Goal: Task Accomplishment & Management: Manage account settings

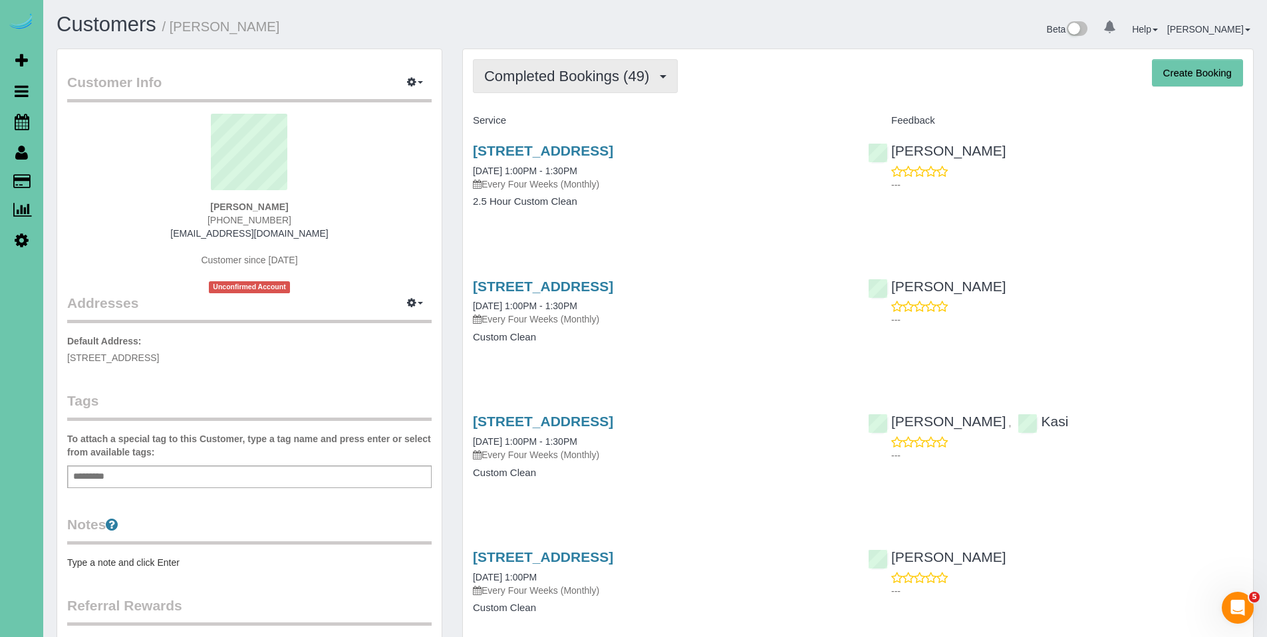
click at [567, 69] on span "Completed Bookings (49)" at bounding box center [570, 76] width 172 height 17
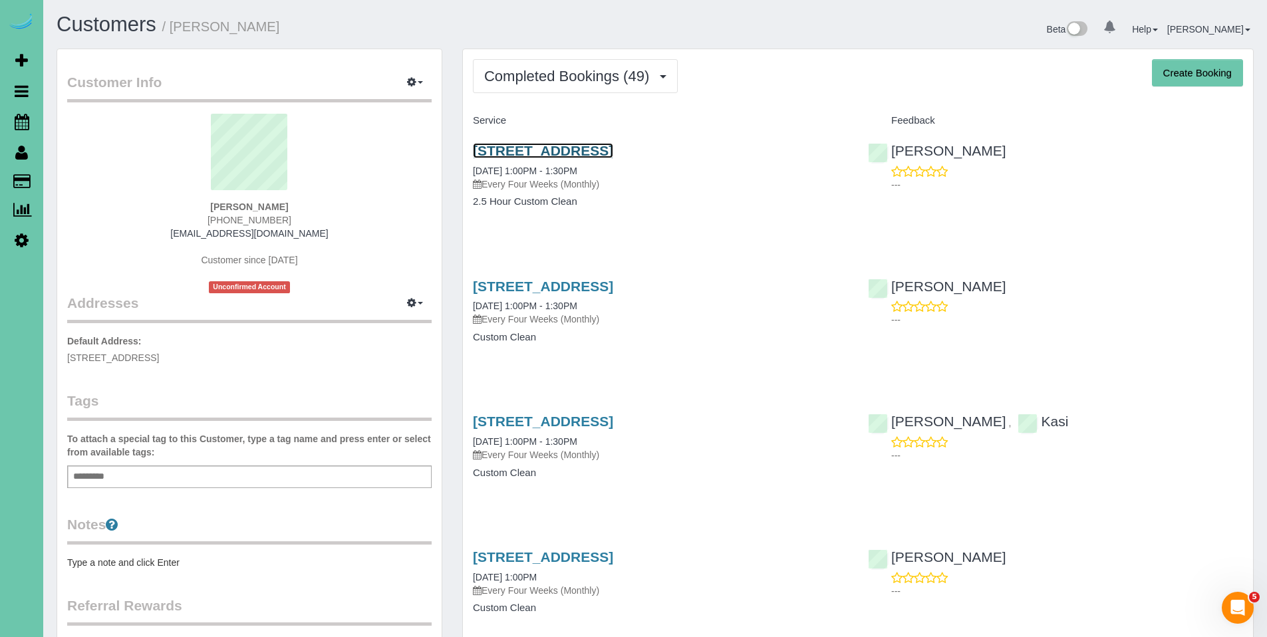
click at [613, 154] on link "110 S 202nd Street, Elkhorn, NE 68022" at bounding box center [543, 150] width 140 height 15
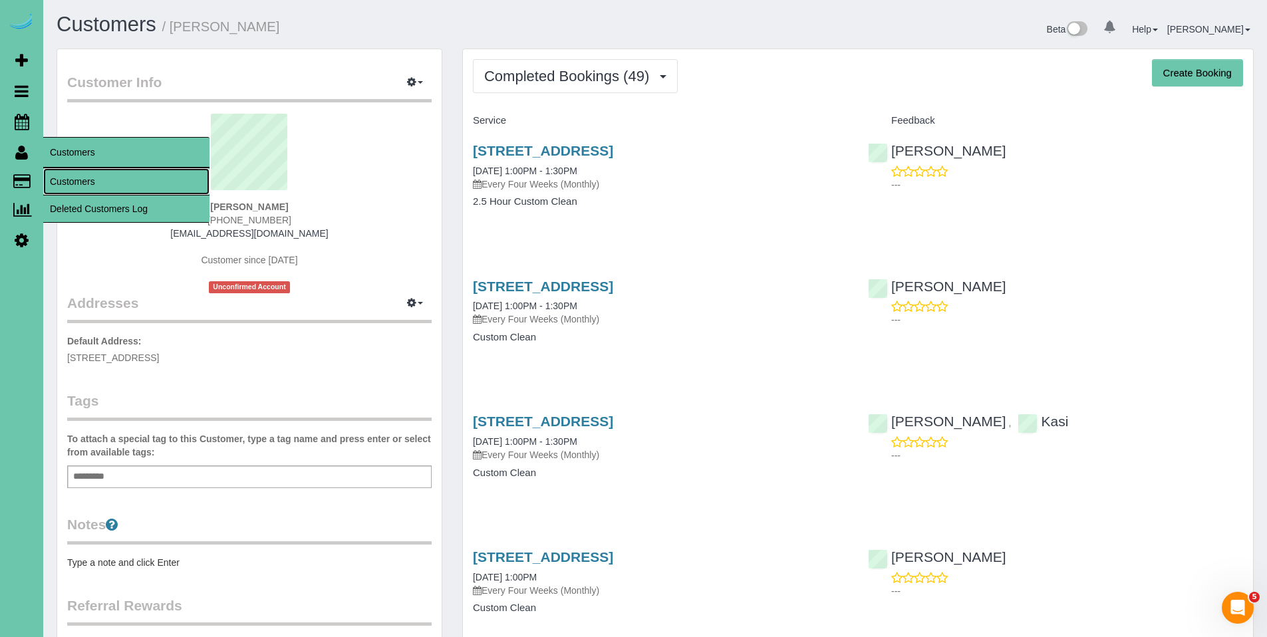
click at [63, 172] on link "Customers" at bounding box center [126, 181] width 166 height 27
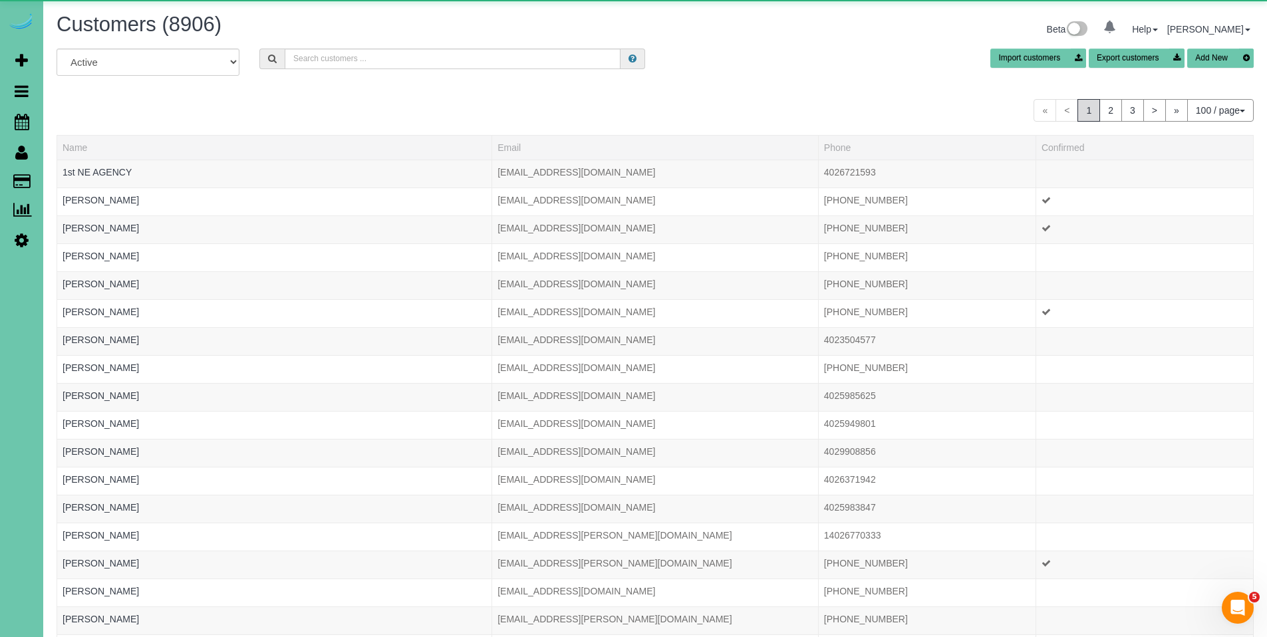
click at [404, 47] on div "Customers (8906) Beta 0 Your Notifications You have 0 alerts Help Help Docs Tak…" at bounding box center [655, 30] width 1217 height 35
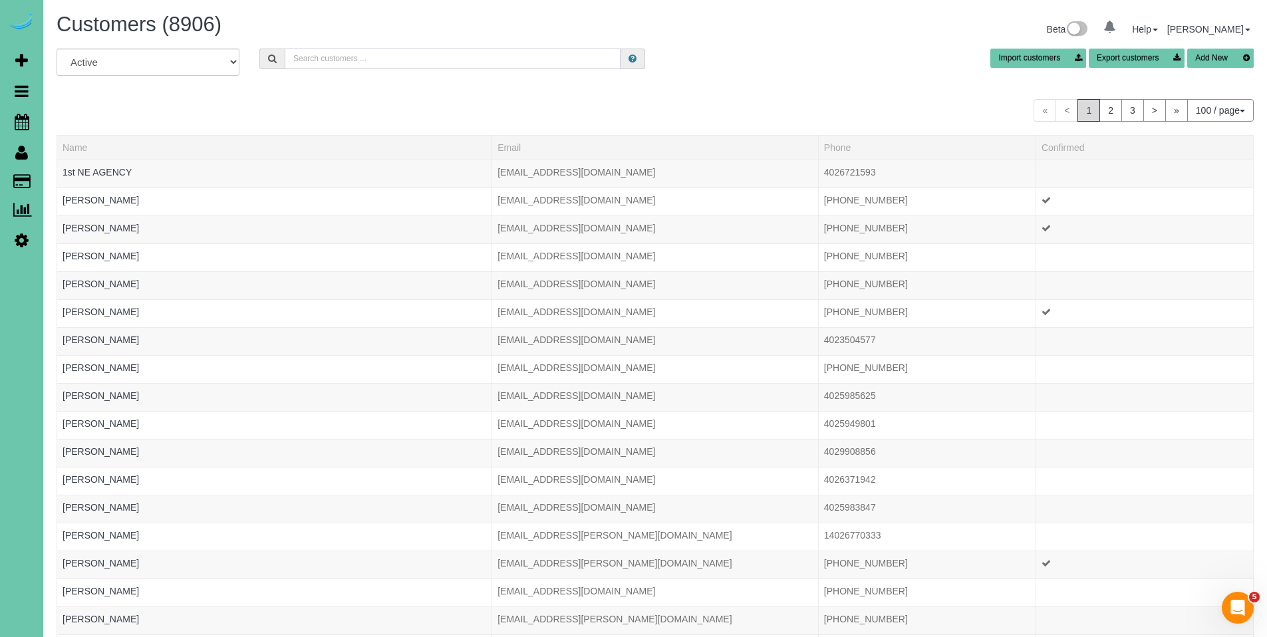
click at [405, 52] on input "text" at bounding box center [453, 59] width 336 height 21
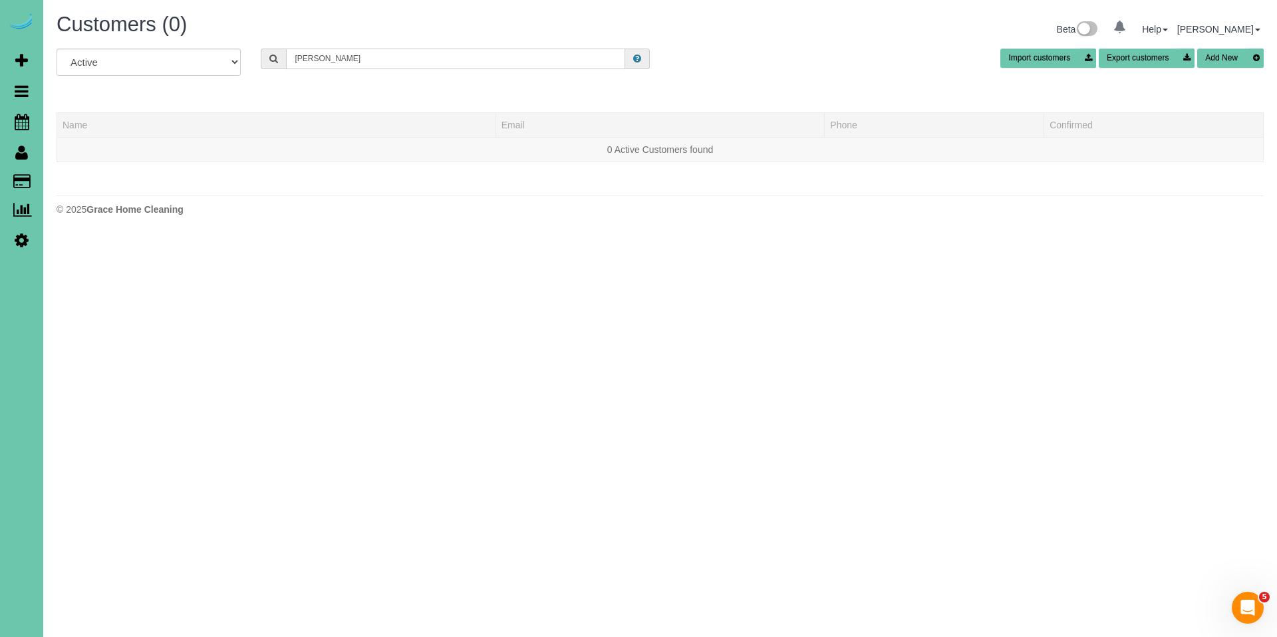
drag, startPoint x: 392, startPoint y: 55, endPoint x: 246, endPoint y: 55, distance: 146.3
click at [246, 55] on div "All Active Archived Pat Goodyear Import customers Export customers Add New" at bounding box center [660, 67] width 1227 height 37
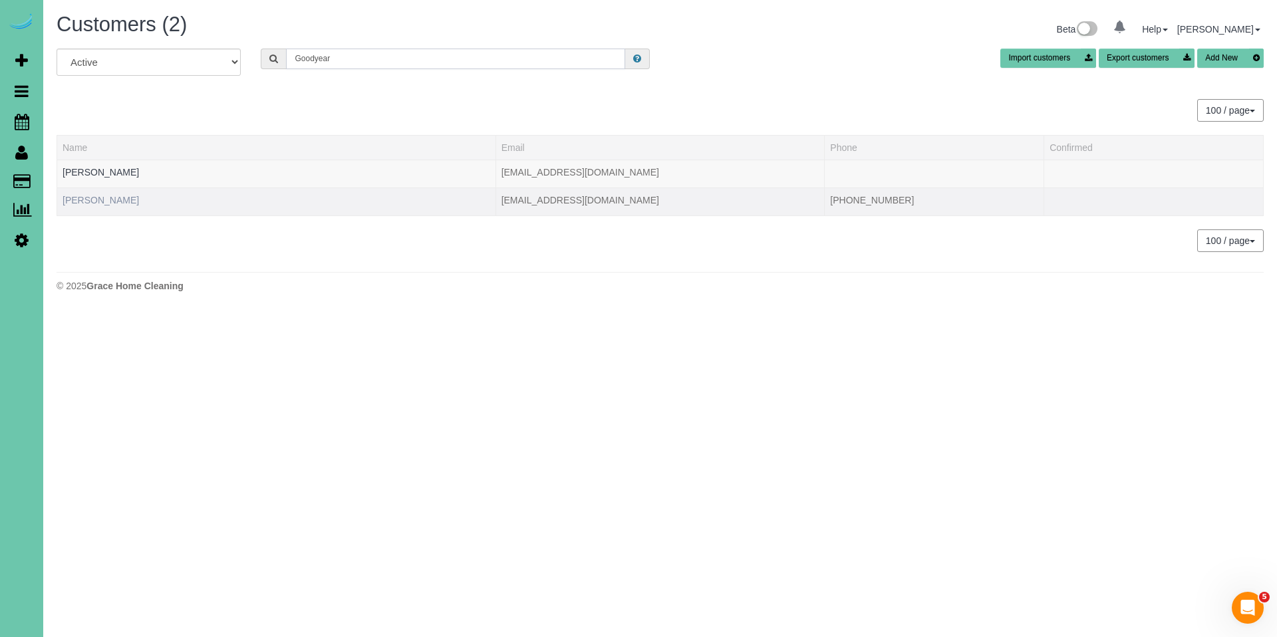
type input "Goodyear"
click at [102, 197] on link "Patricia Goodyear" at bounding box center [101, 200] width 76 height 11
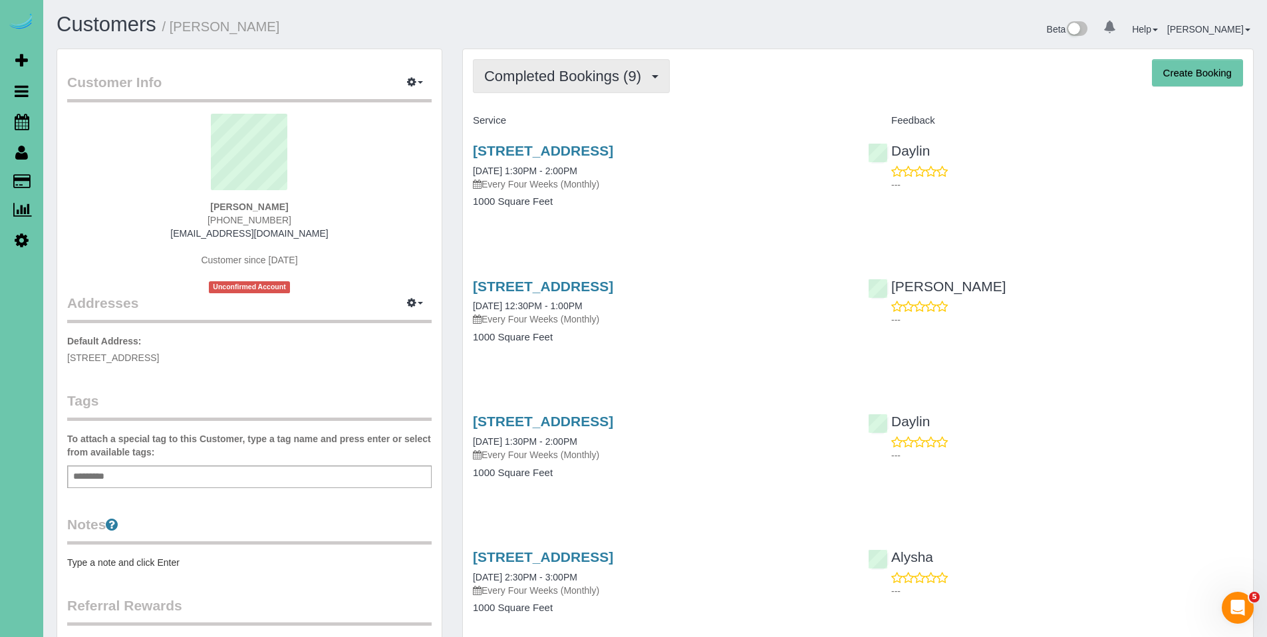
click at [532, 89] on button "Completed Bookings (9)" at bounding box center [571, 76] width 197 height 34
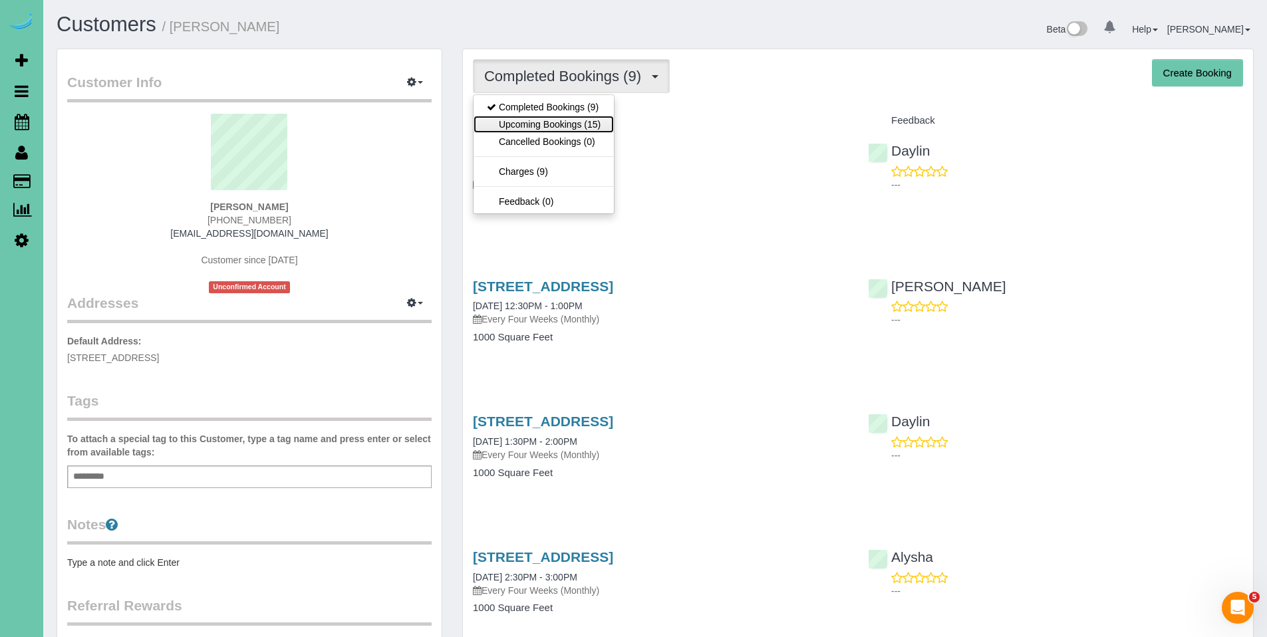
click at [529, 122] on link "Upcoming Bookings (15)" at bounding box center [544, 124] width 140 height 17
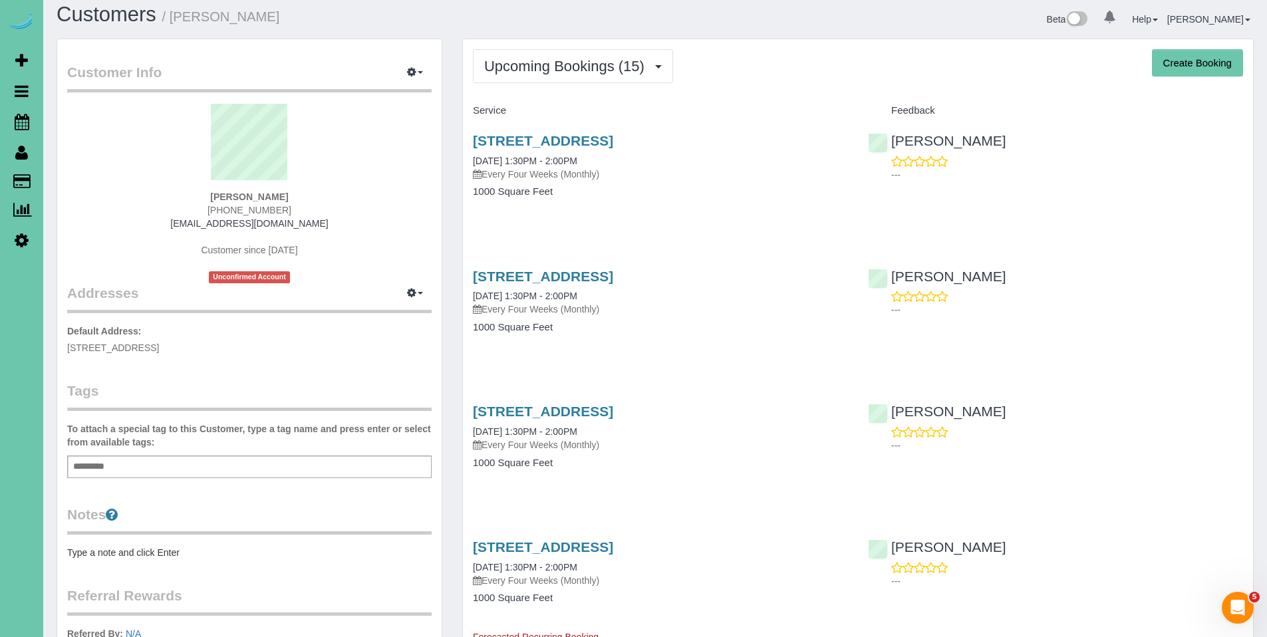
scroll to position [11, 0]
click at [579, 69] on span "Upcoming Bookings (15)" at bounding box center [567, 65] width 167 height 17
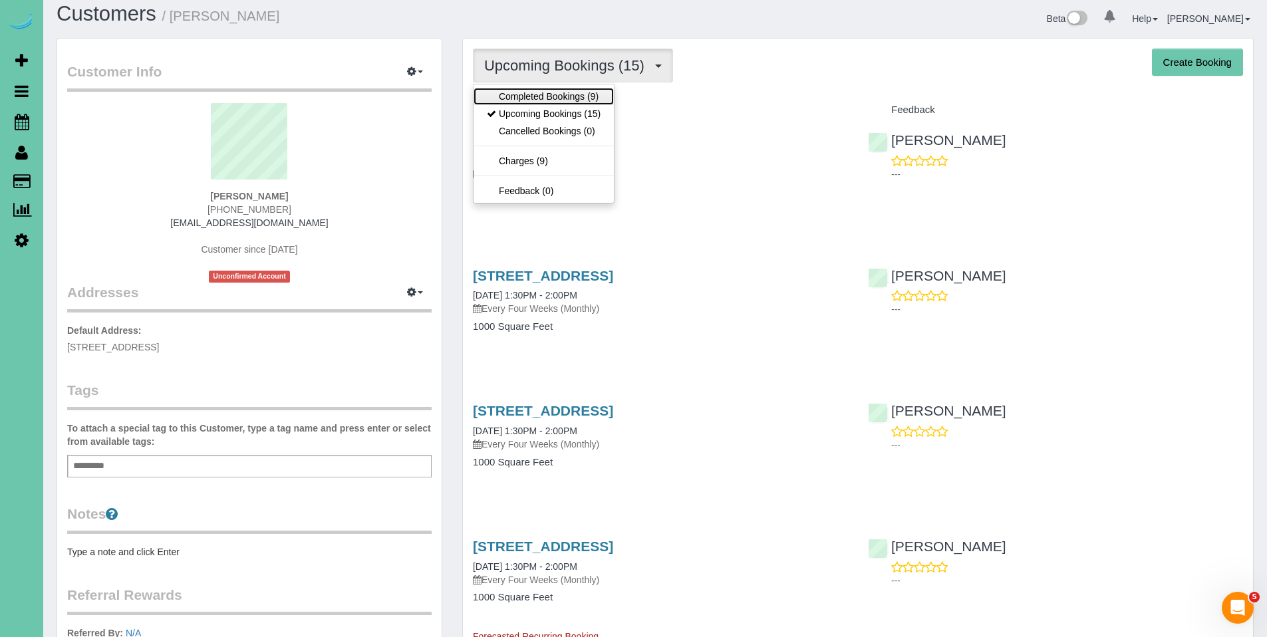
click at [542, 93] on link "Completed Bookings (9)" at bounding box center [544, 96] width 140 height 17
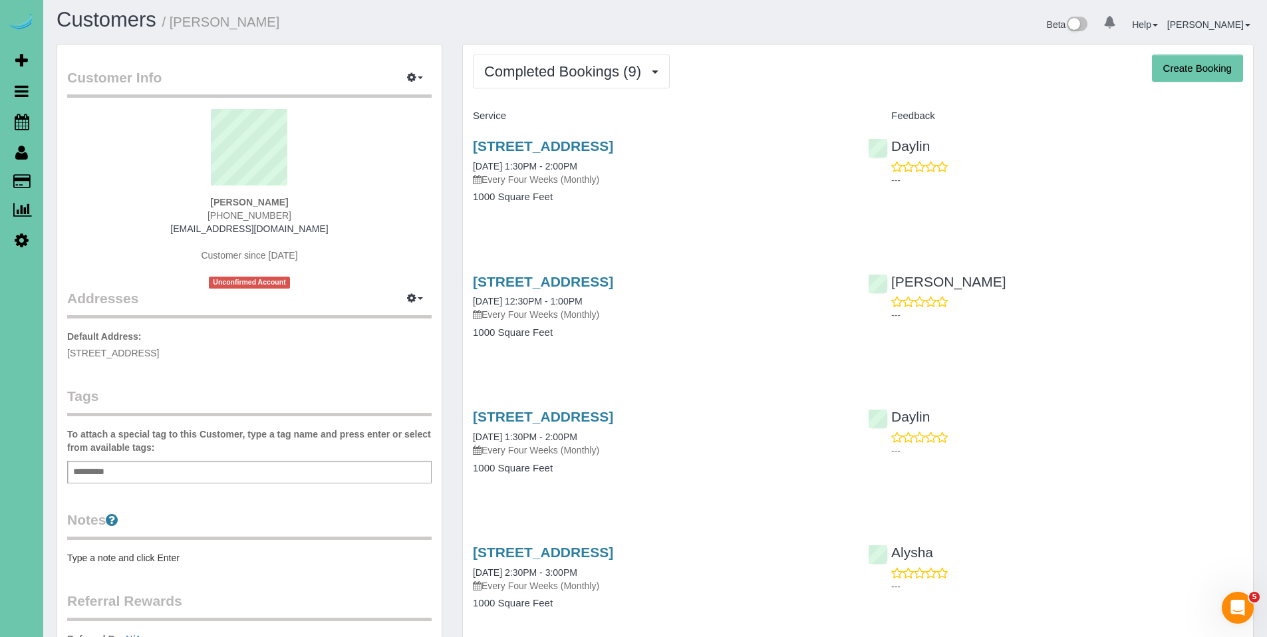
scroll to position [0, 0]
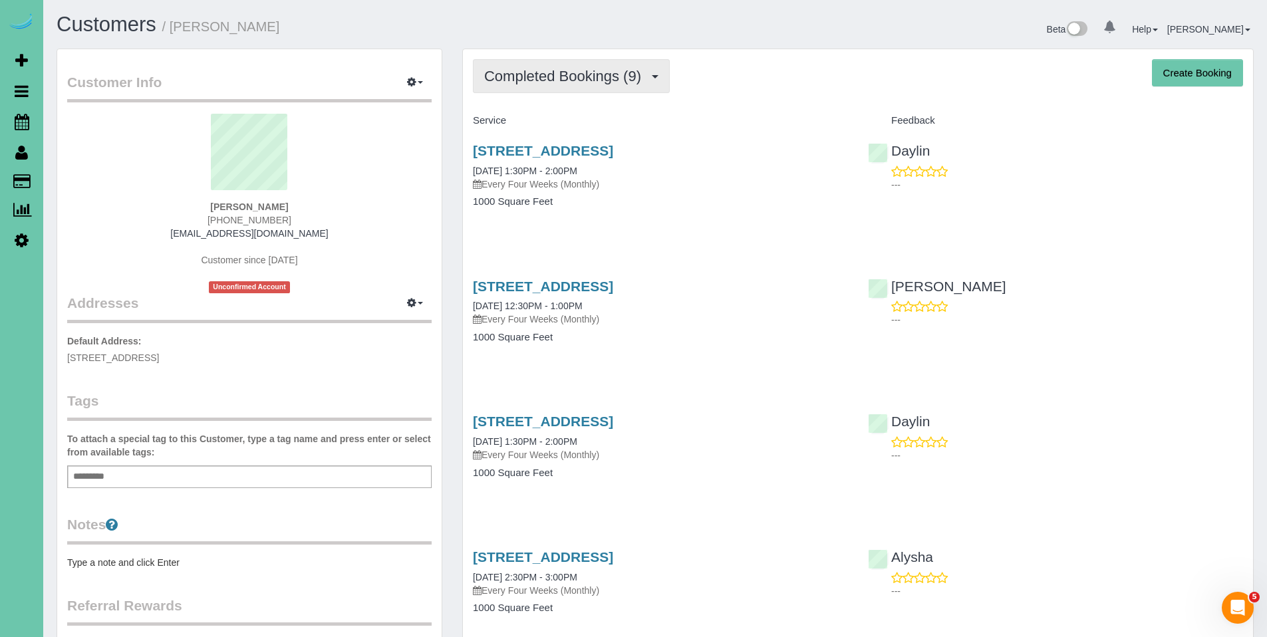
click at [549, 70] on span "Completed Bookings (9)" at bounding box center [566, 76] width 164 height 17
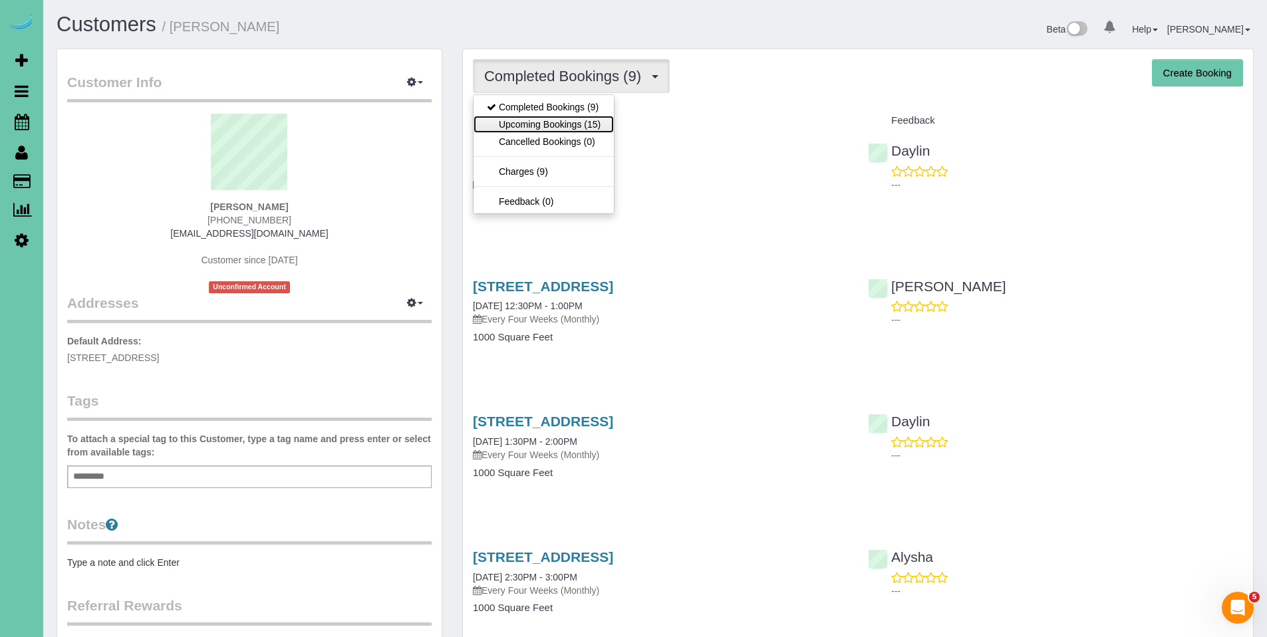
click at [549, 122] on link "Upcoming Bookings (15)" at bounding box center [544, 124] width 140 height 17
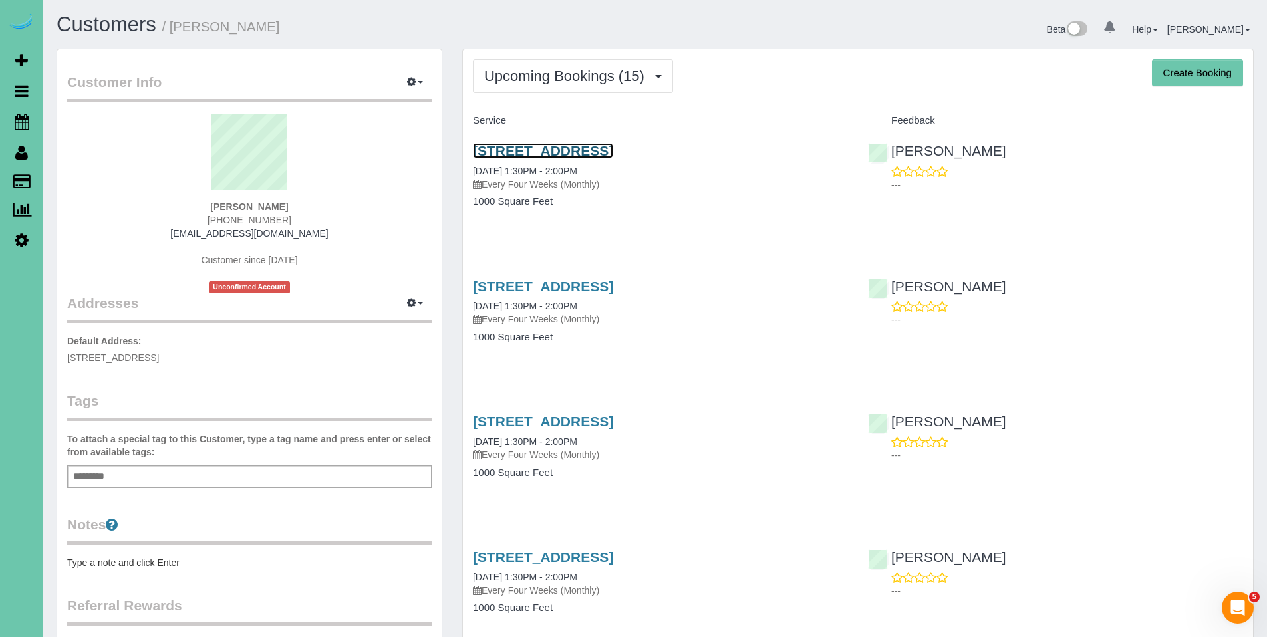
click at [563, 153] on link "2212 S 64th Plaza; Apt 434, Omaha, NE 68106" at bounding box center [543, 150] width 140 height 15
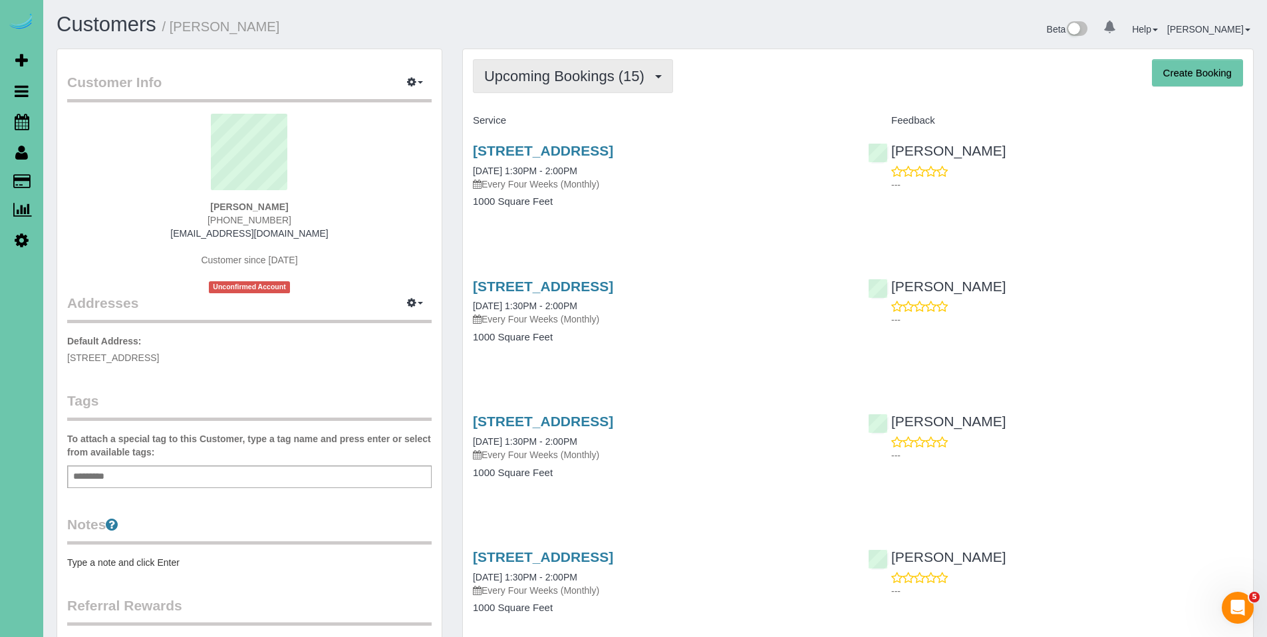
click at [591, 76] on span "Upcoming Bookings (15)" at bounding box center [567, 76] width 167 height 17
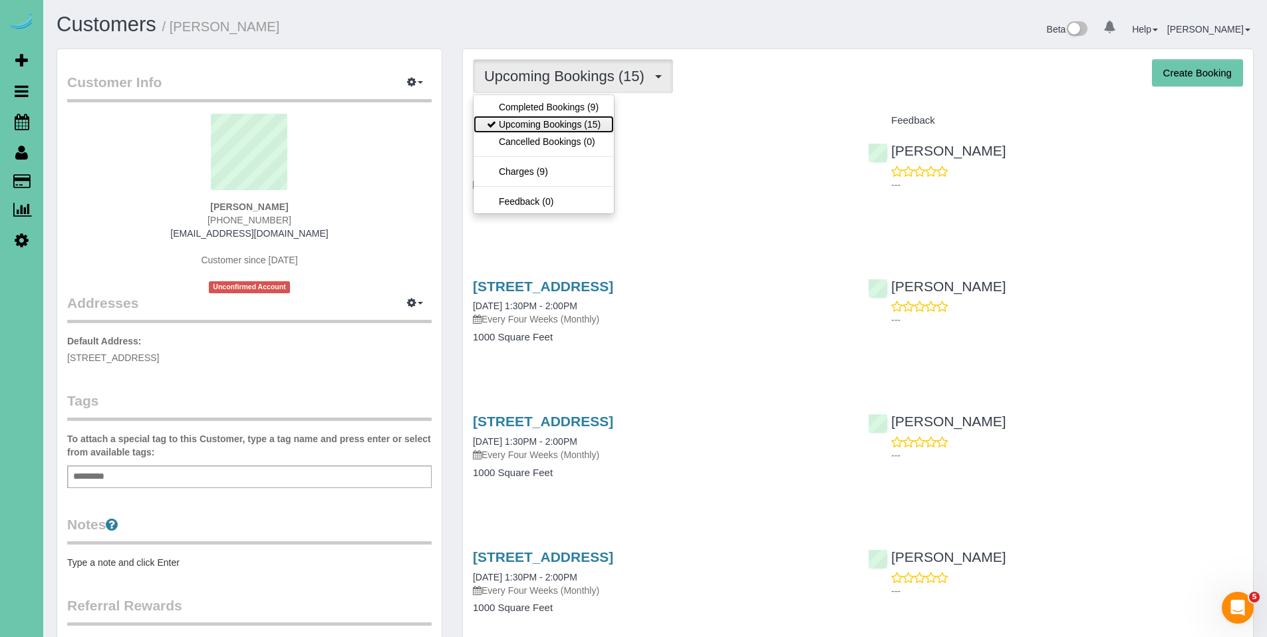
click at [567, 128] on link "Upcoming Bookings (15)" at bounding box center [544, 124] width 140 height 17
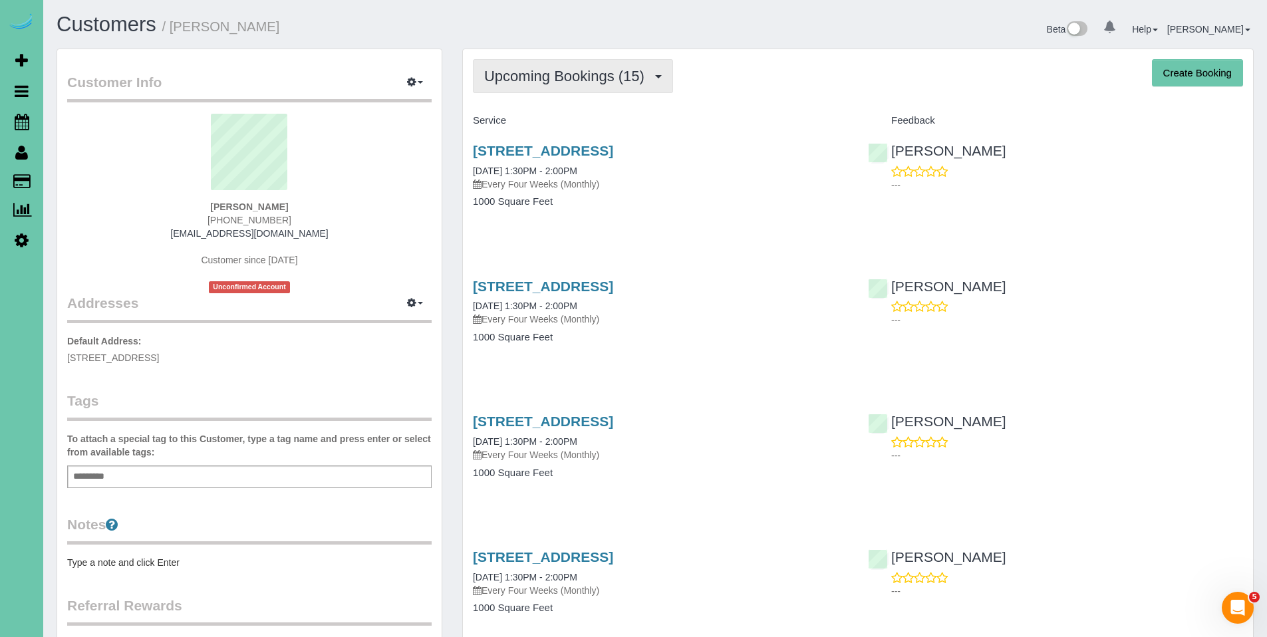
click at [576, 78] on span "Upcoming Bookings (15)" at bounding box center [567, 76] width 167 height 17
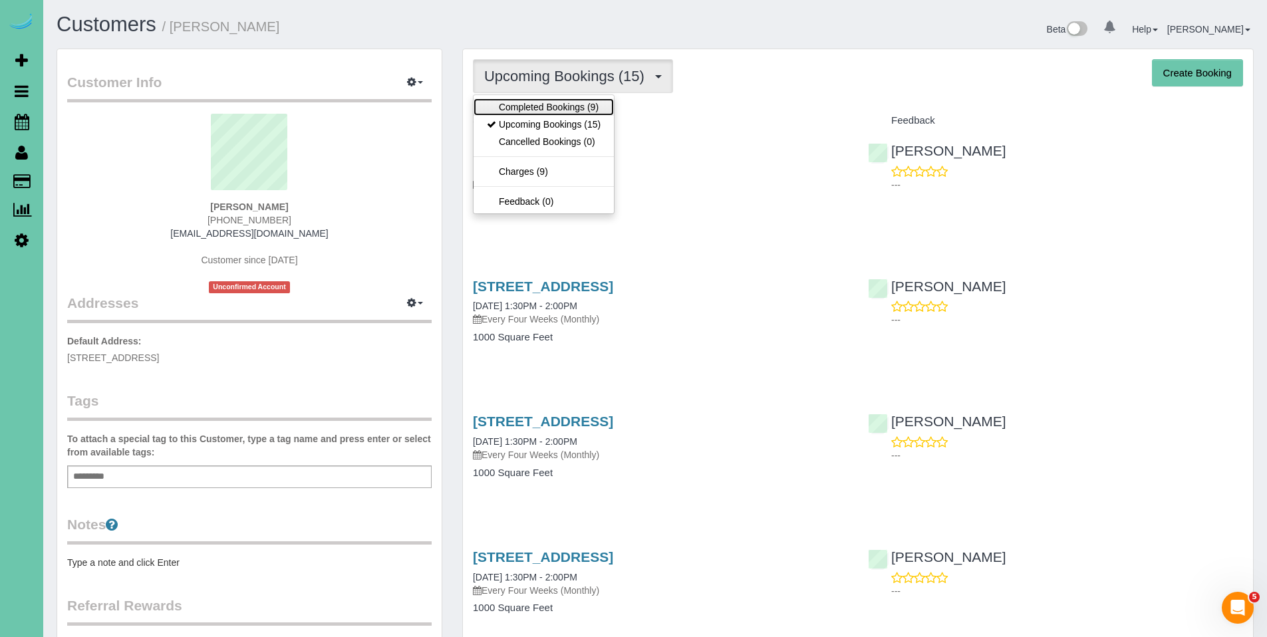
click at [564, 107] on link "Completed Bookings (9)" at bounding box center [544, 106] width 140 height 17
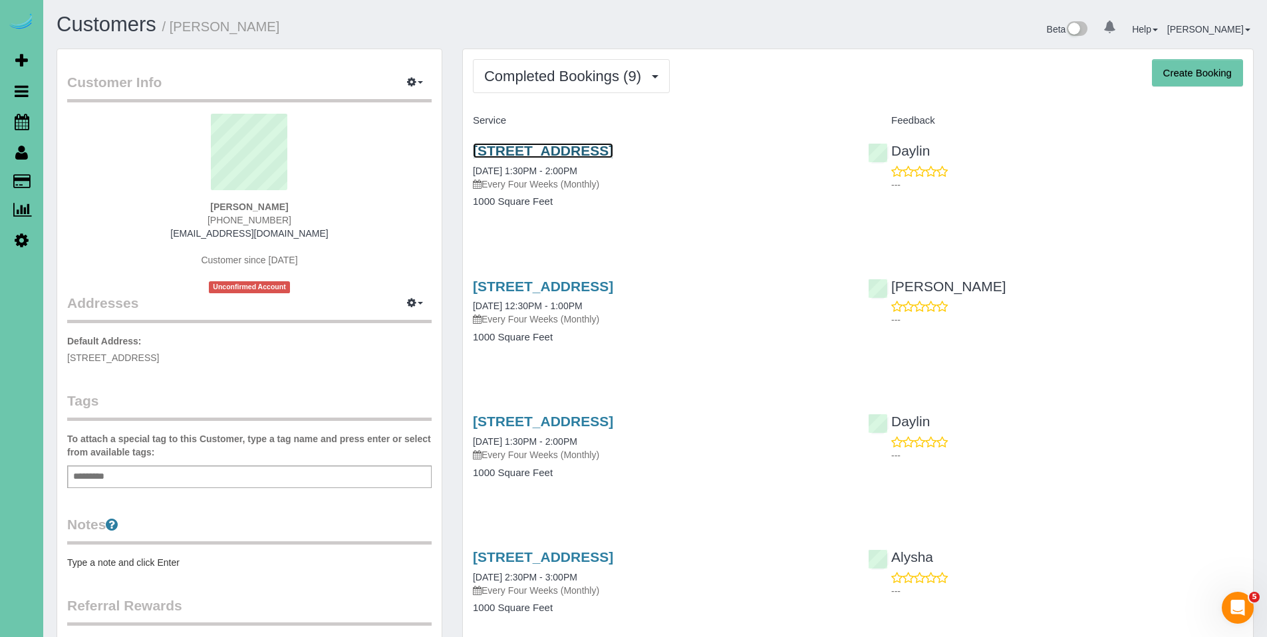
click at [581, 158] on link "2212 S 64th Plaza; Apt 434, Omaha, NE 68106" at bounding box center [543, 150] width 140 height 15
click at [588, 151] on link "2212 S 64th Plaza; Apt 434, Omaha, NE 68106" at bounding box center [543, 150] width 140 height 15
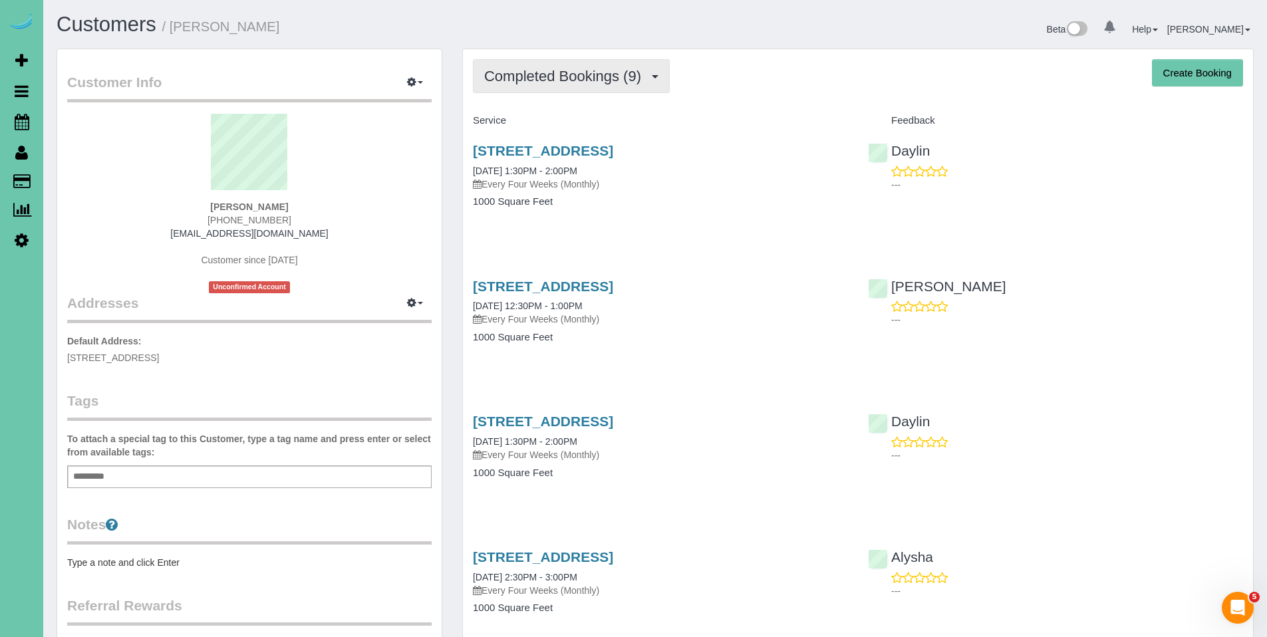
click at [573, 76] on span "Completed Bookings (9)" at bounding box center [566, 76] width 164 height 17
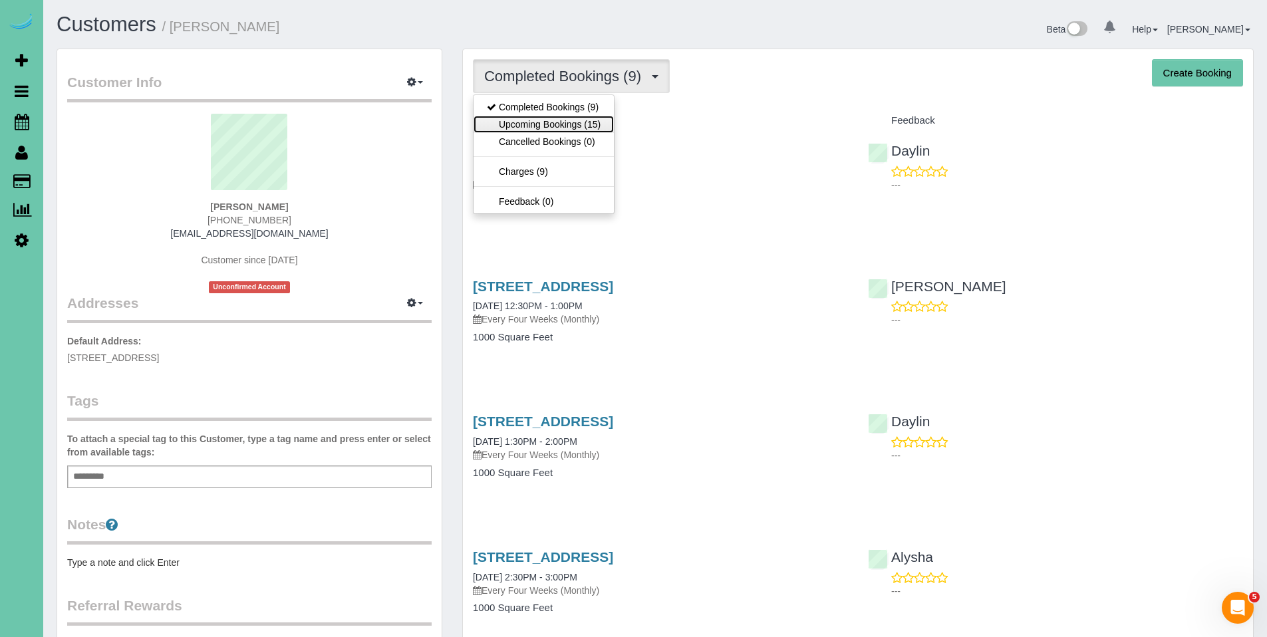
click at [559, 128] on link "Upcoming Bookings (15)" at bounding box center [544, 124] width 140 height 17
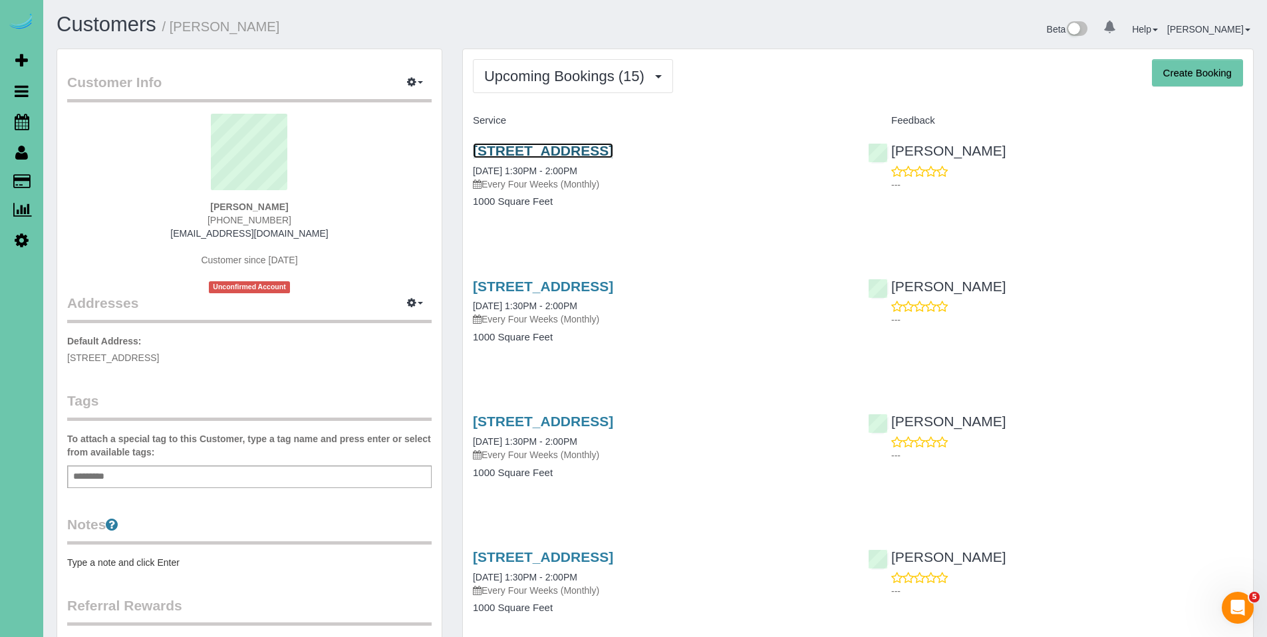
click at [556, 149] on link "2212 S 64th Plaza; Apt 434, Omaha, NE 68106" at bounding box center [543, 150] width 140 height 15
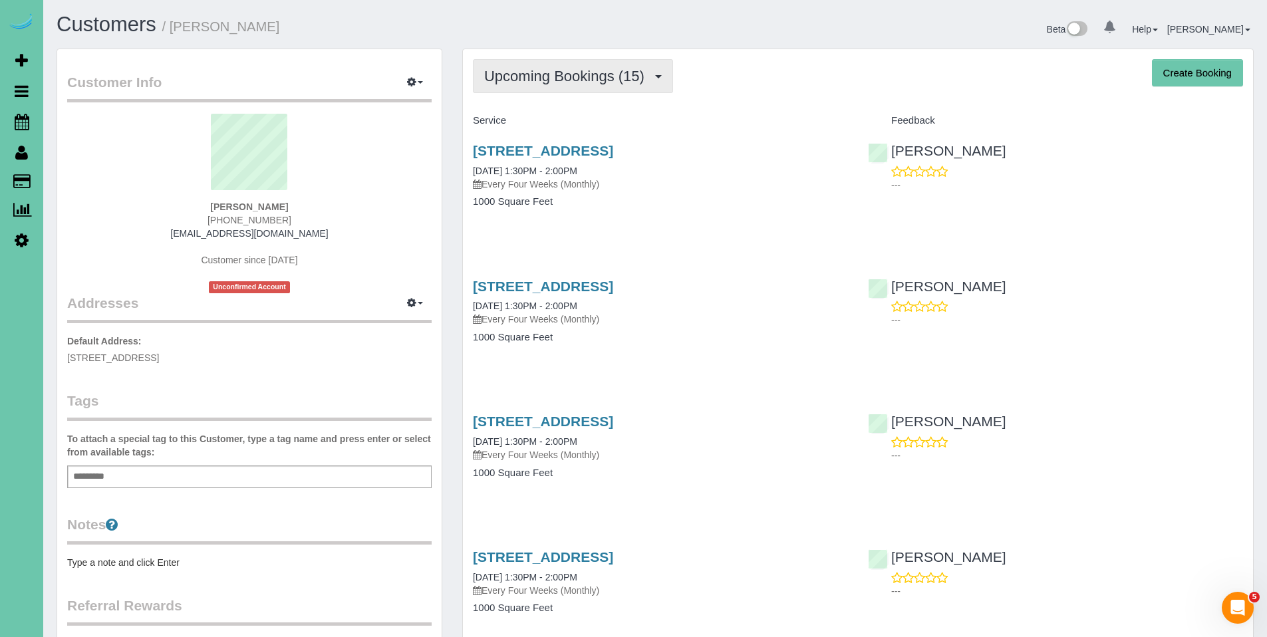
click at [541, 86] on button "Upcoming Bookings (15)" at bounding box center [573, 76] width 200 height 34
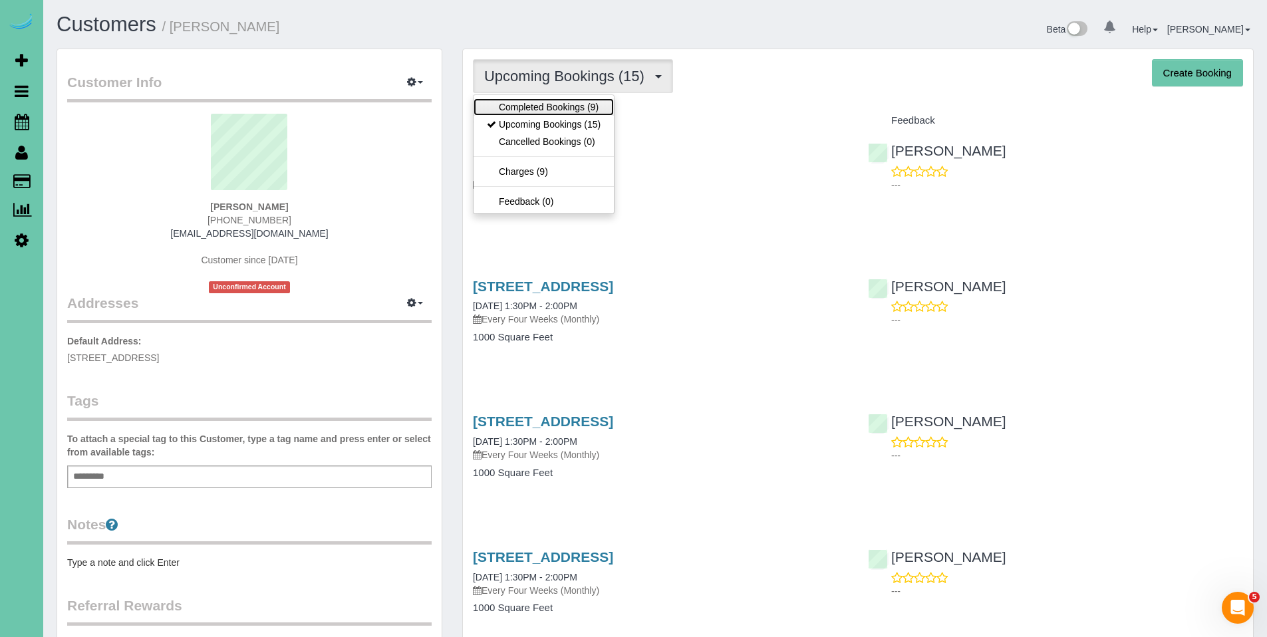
click at [543, 106] on link "Completed Bookings (9)" at bounding box center [544, 106] width 140 height 17
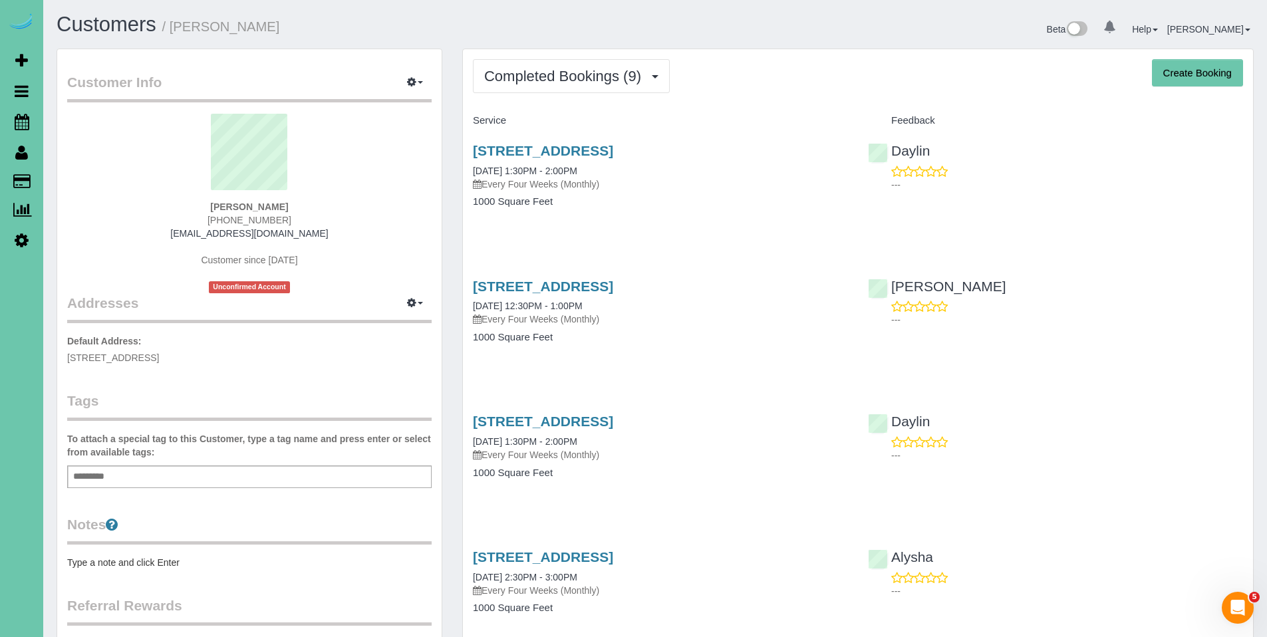
click at [543, 160] on div "2212 S 64th Plaza; Apt 434, Omaha, NE 68106 09/11/2025 1:30PM - 2:00PM Every Fo…" at bounding box center [660, 167] width 375 height 48
click at [556, 156] on link "2212 S 64th Plaza; Apt 434, Omaha, NE 68106" at bounding box center [543, 150] width 140 height 15
click at [582, 79] on span "Completed Bookings (9)" at bounding box center [566, 76] width 164 height 17
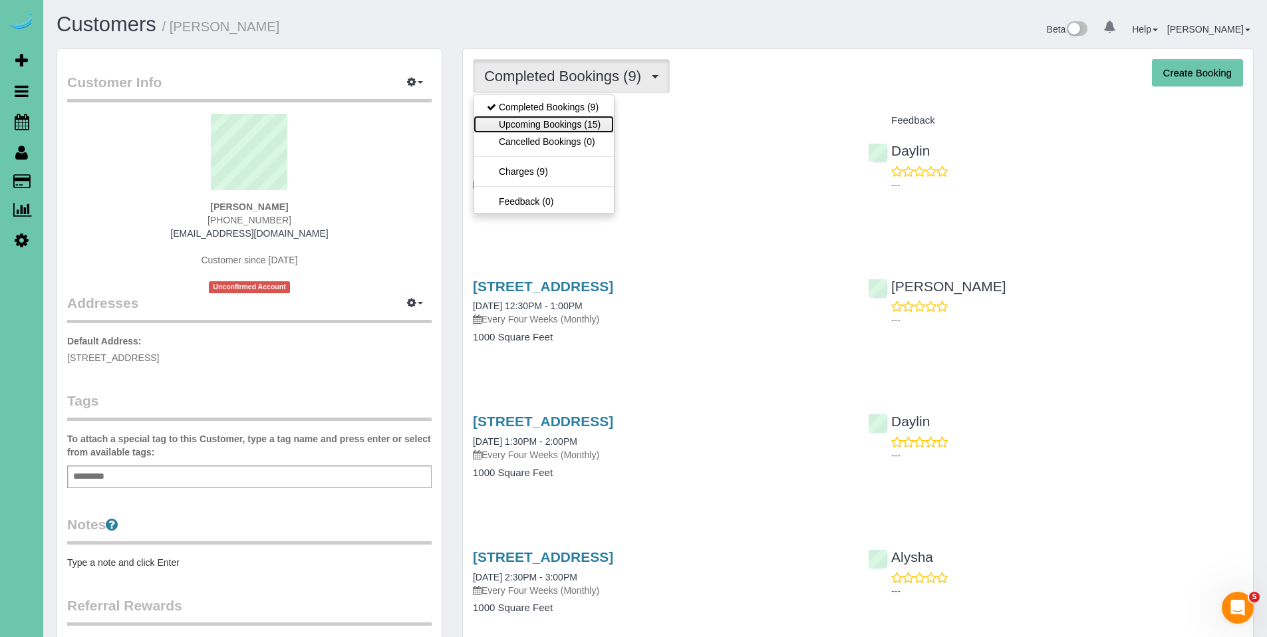
click at [568, 124] on link "Upcoming Bookings (15)" at bounding box center [544, 124] width 140 height 17
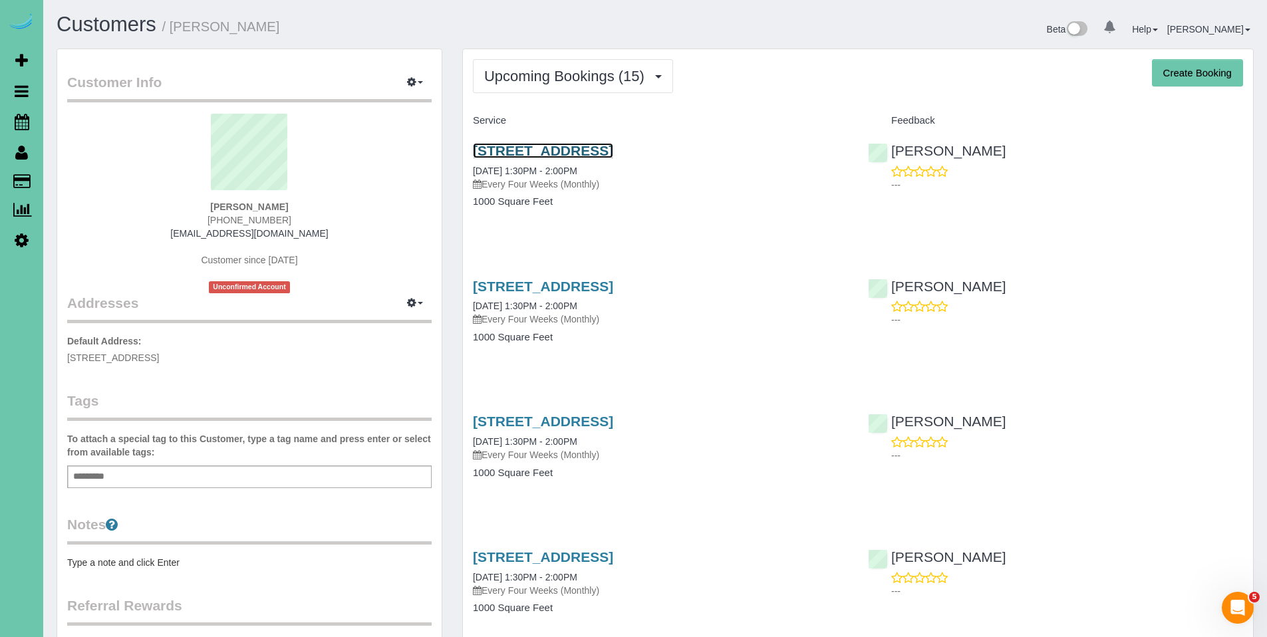
click at [573, 154] on link "2212 S 64th Plaza; Apt 434, Omaha, NE 68106" at bounding box center [543, 150] width 140 height 15
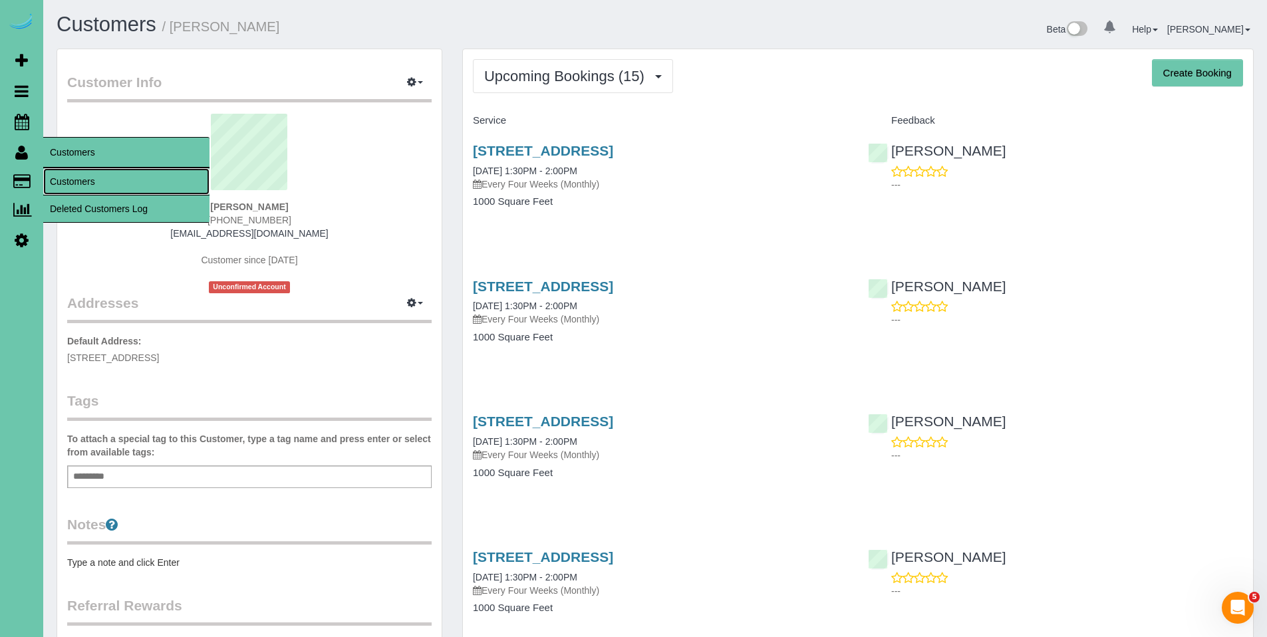
click at [82, 184] on link "Customers" at bounding box center [126, 181] width 166 height 27
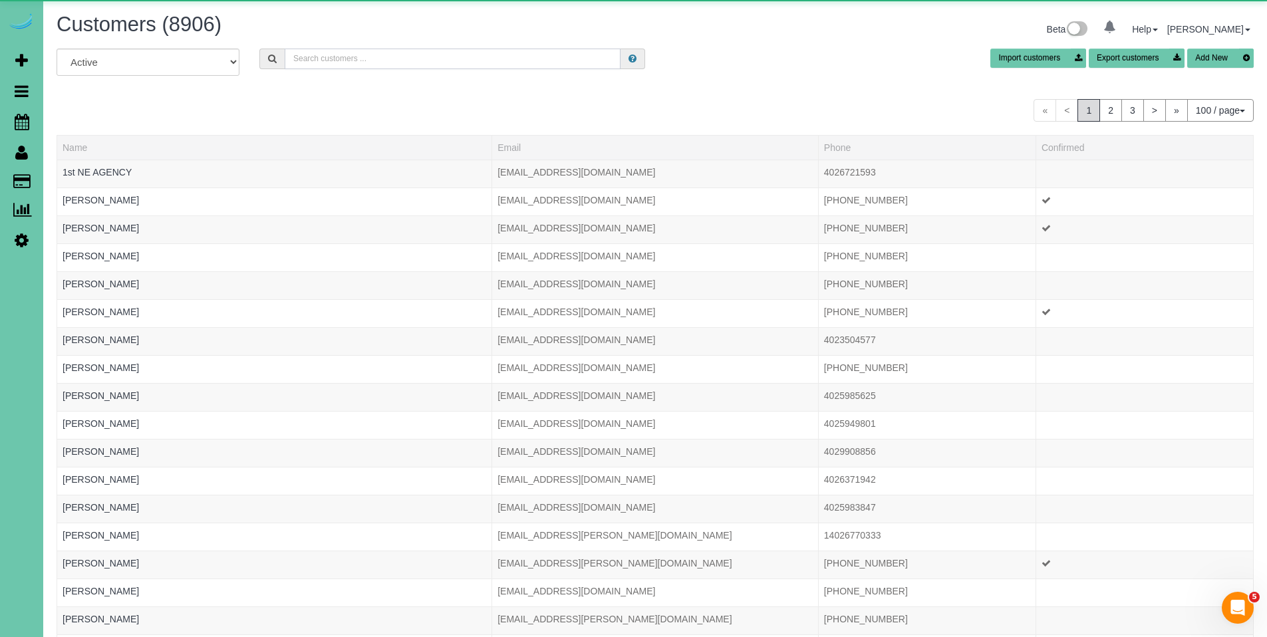
click at [452, 62] on input "text" at bounding box center [453, 59] width 336 height 21
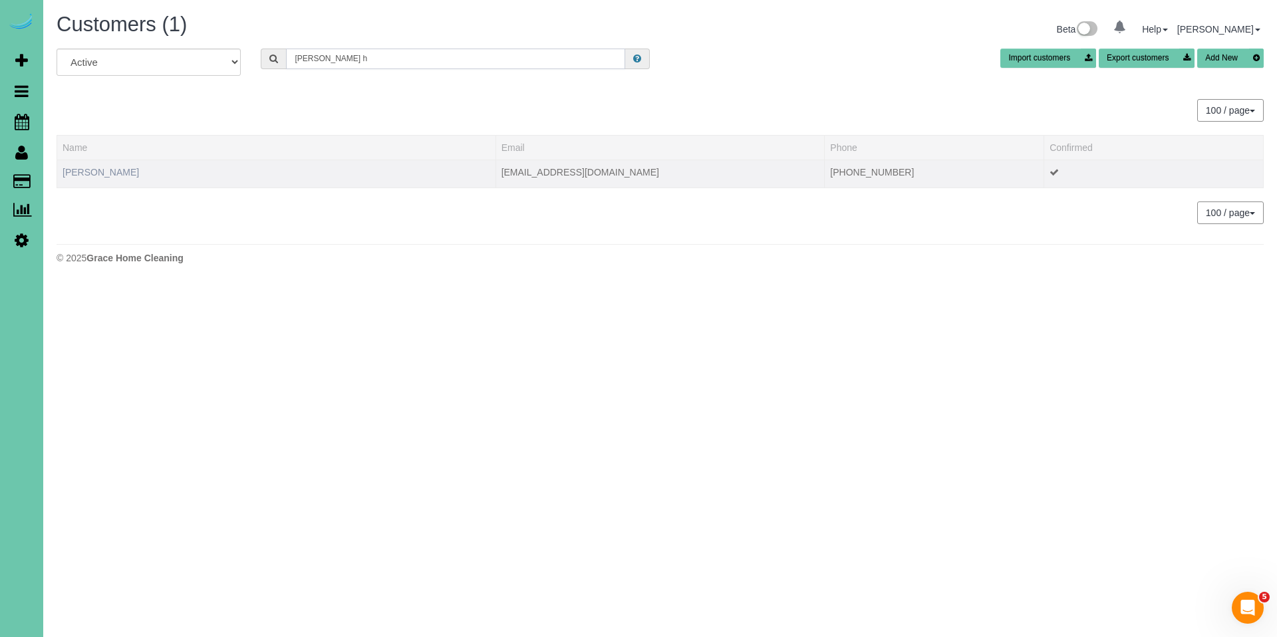
type input "cheri h"
click at [111, 174] on link "Cheri Hassenstab" at bounding box center [101, 172] width 76 height 11
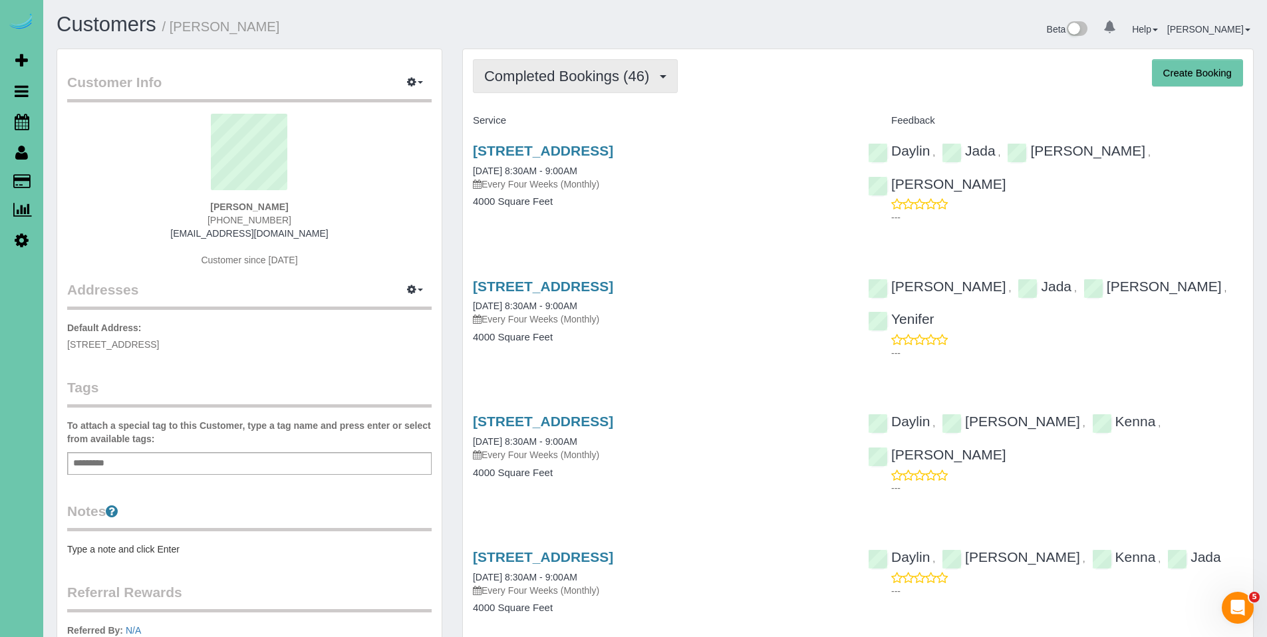
click at [541, 76] on span "Completed Bookings (46)" at bounding box center [570, 76] width 172 height 17
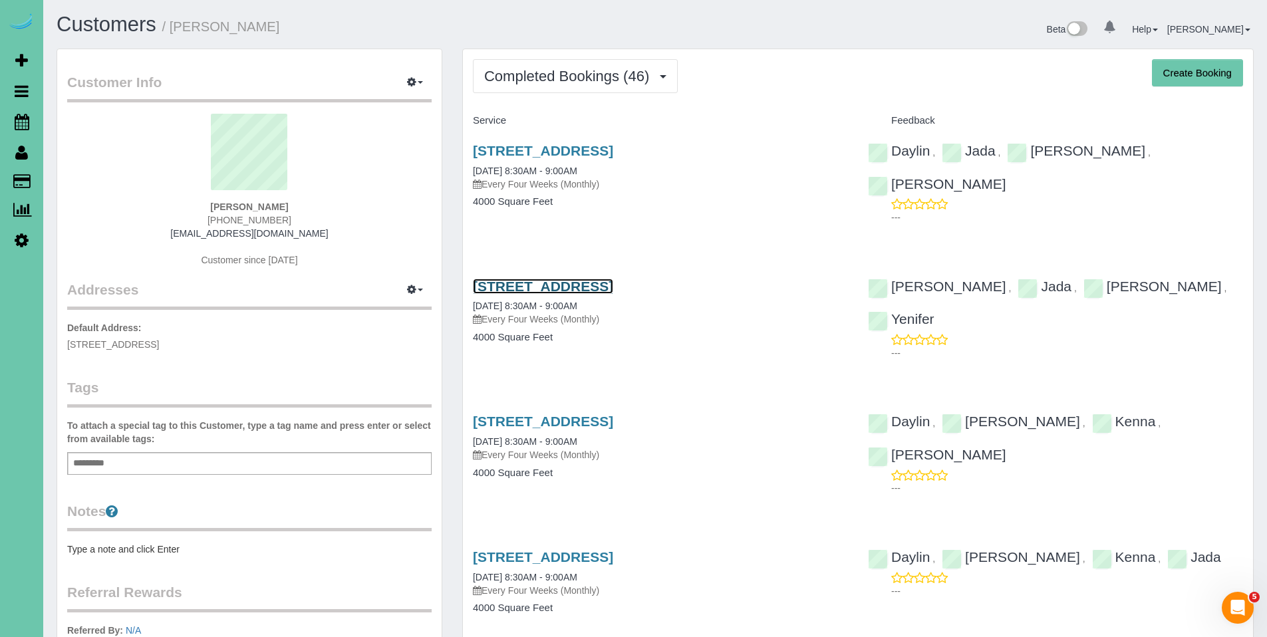
click at [607, 287] on link "4205 S 223rd Plaza Cir, Elkhorn, NE 68022" at bounding box center [543, 286] width 140 height 15
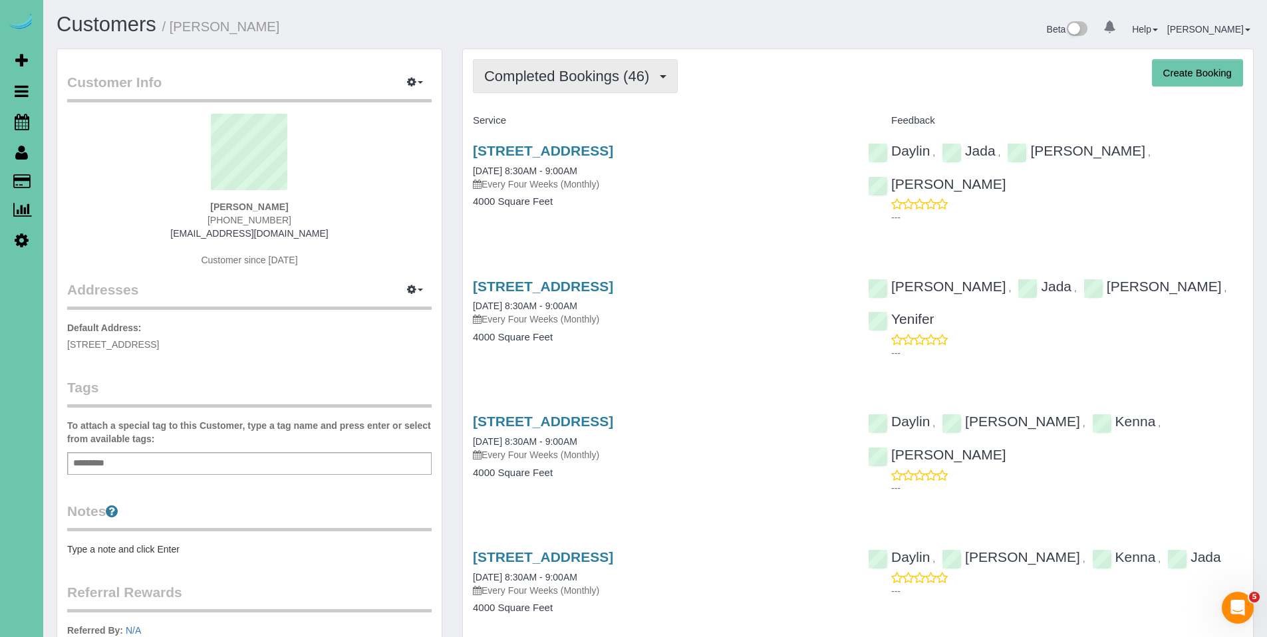
click at [555, 74] on span "Completed Bookings (46)" at bounding box center [570, 76] width 172 height 17
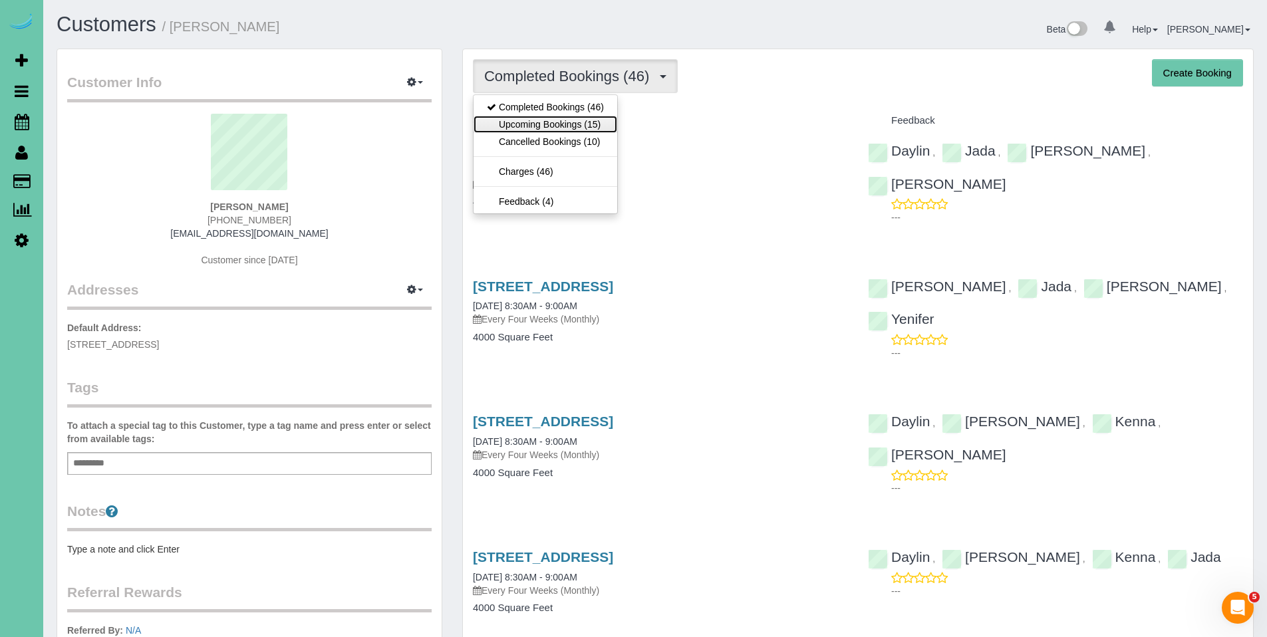
click at [557, 122] on link "Upcoming Bookings (15)" at bounding box center [546, 124] width 144 height 17
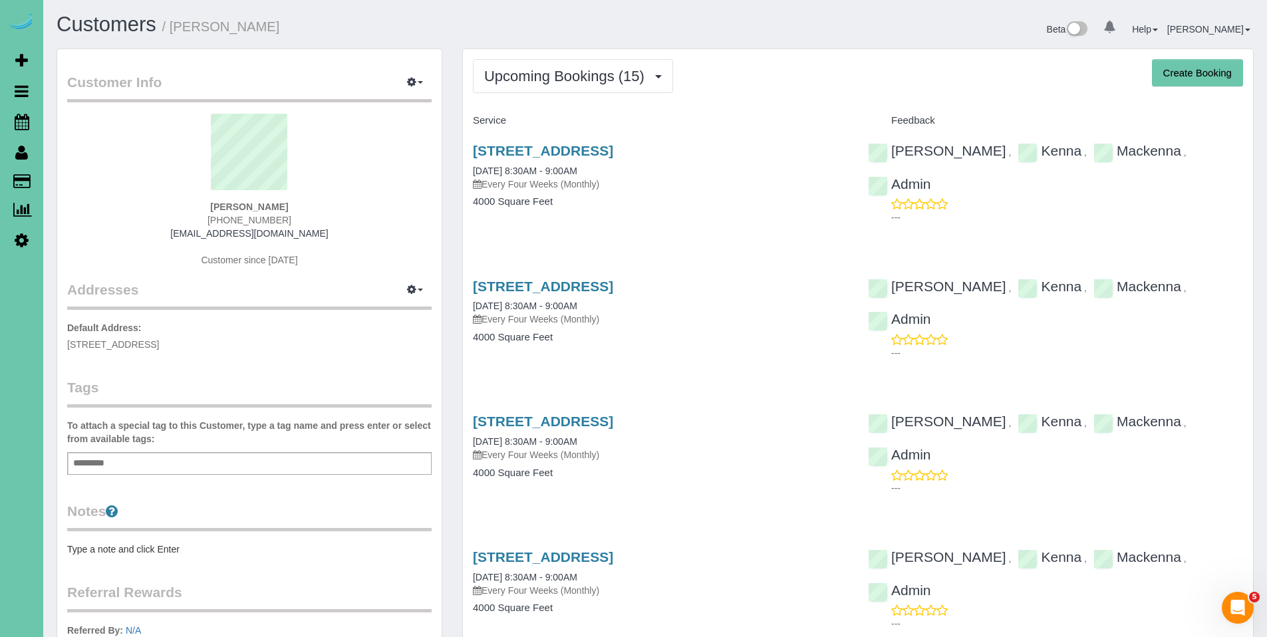
click at [565, 162] on div "4205 S 223rd Plaza Cir, Elkhorn, NE 68022 10/22/2025 8:30AM - 9:00AM Every Four…" at bounding box center [660, 167] width 375 height 48
click at [574, 155] on link "4205 S 223rd Plaza Cir, Elkhorn, NE 68022" at bounding box center [543, 150] width 140 height 15
click at [543, 87] on button "Upcoming Bookings (15)" at bounding box center [573, 76] width 200 height 34
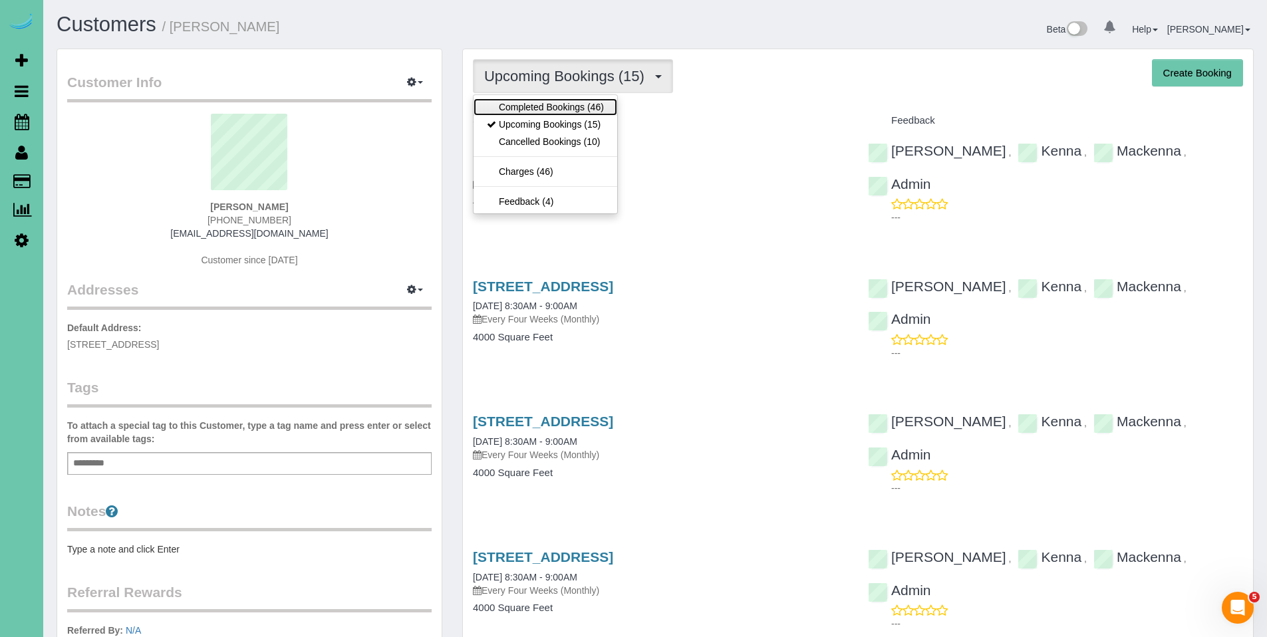
click at [541, 106] on link "Completed Bookings (46)" at bounding box center [546, 106] width 144 height 17
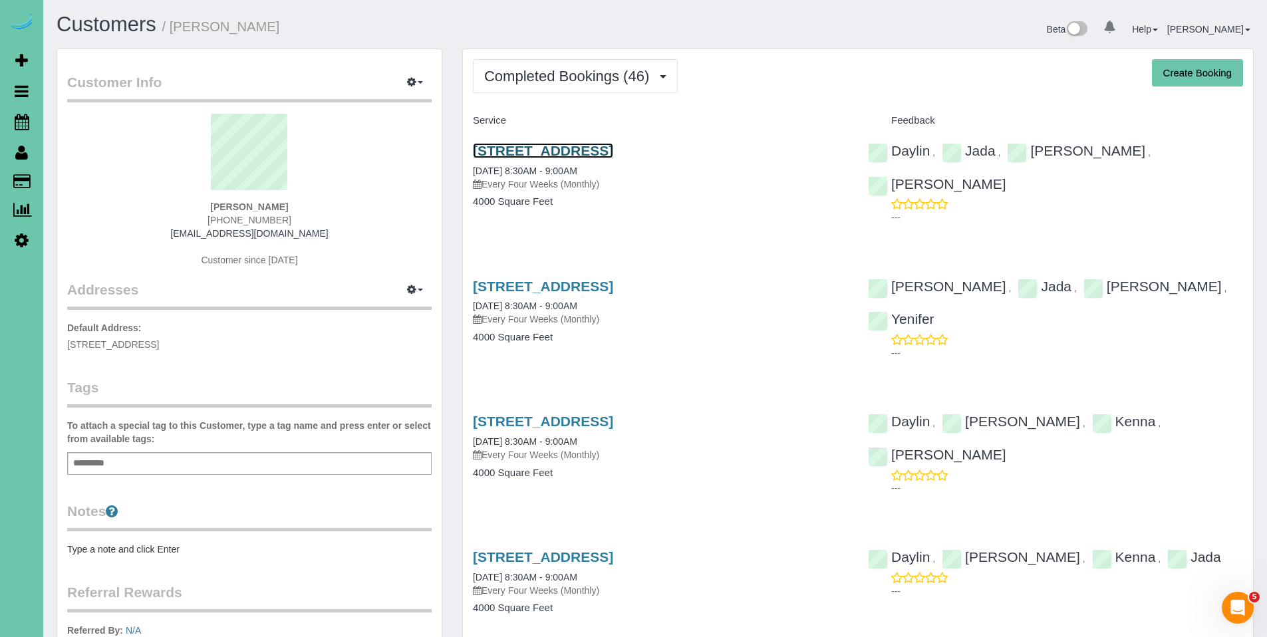
click at [603, 148] on link "4205 S 223rd Plaza Cir, Elkhorn, NE 68022" at bounding box center [543, 150] width 140 height 15
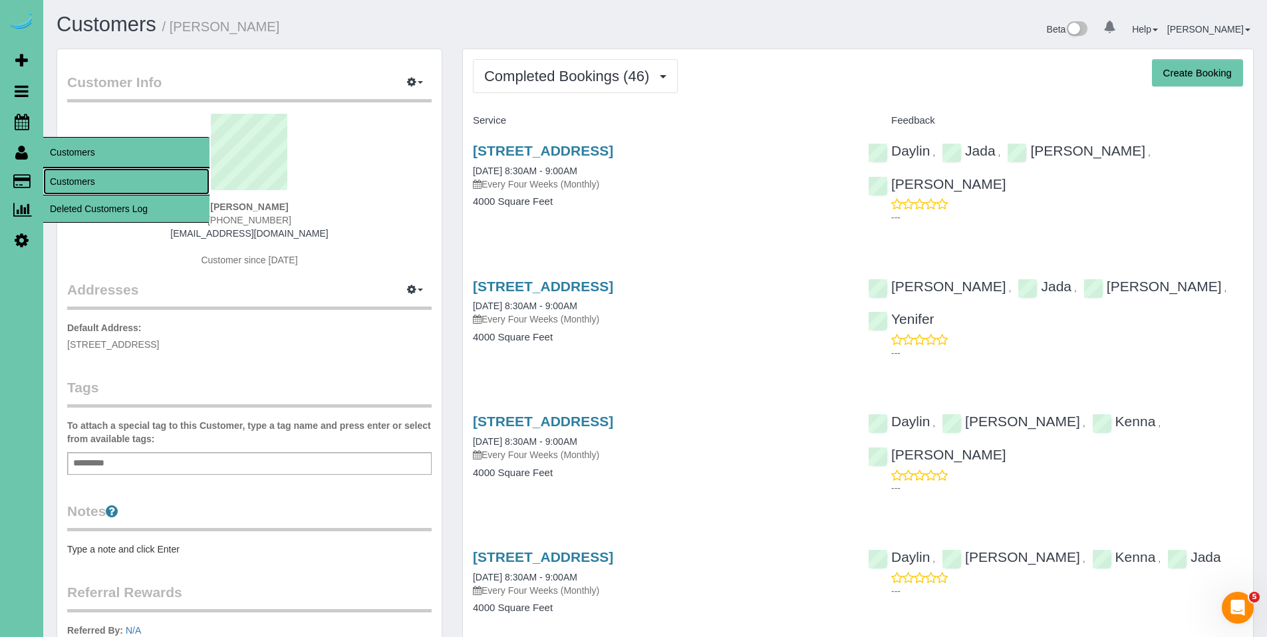
click at [83, 182] on link "Customers" at bounding box center [126, 181] width 166 height 27
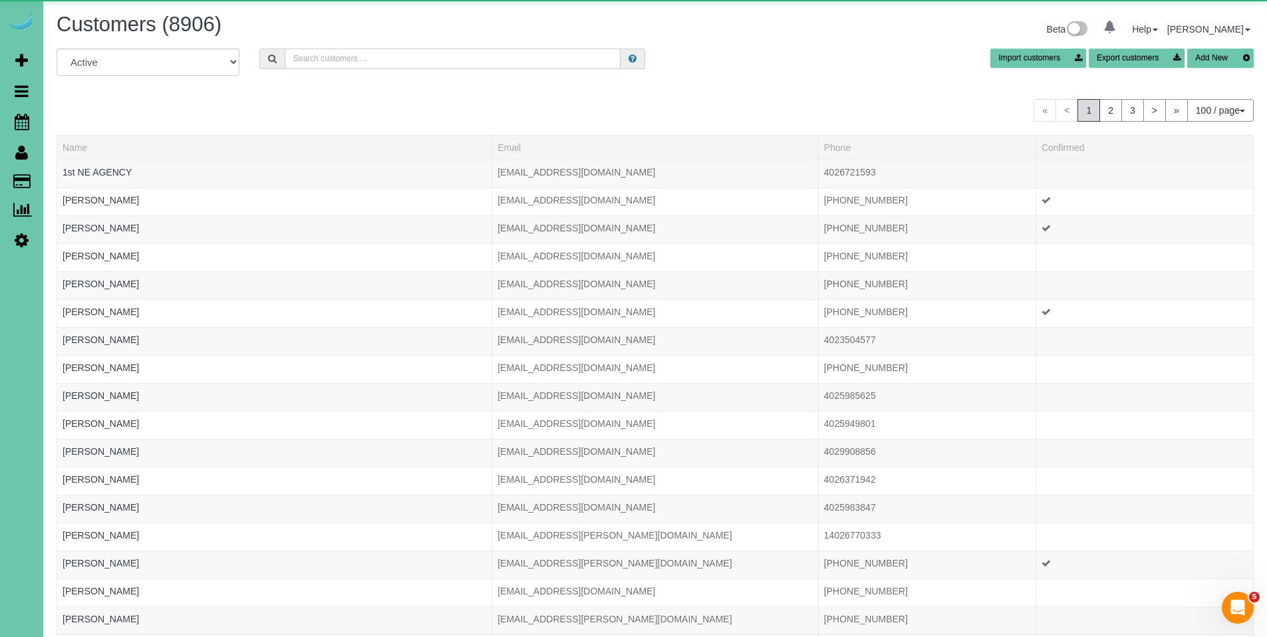
click at [490, 54] on input "text" at bounding box center [453, 59] width 336 height 21
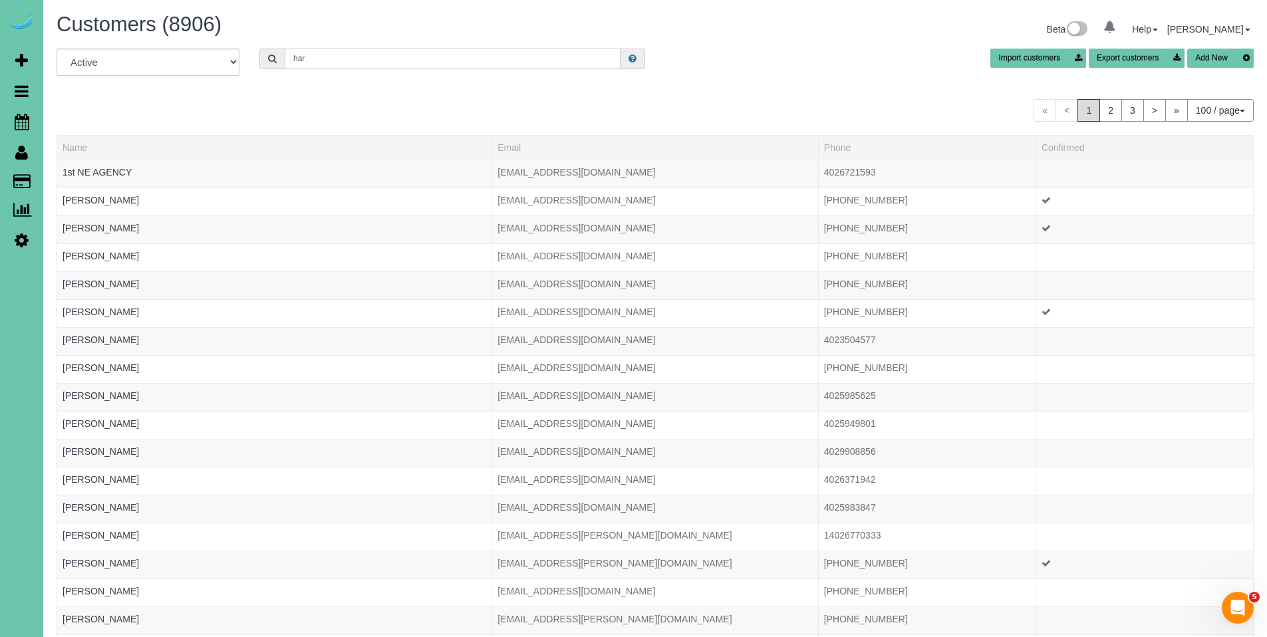
type input "harper"
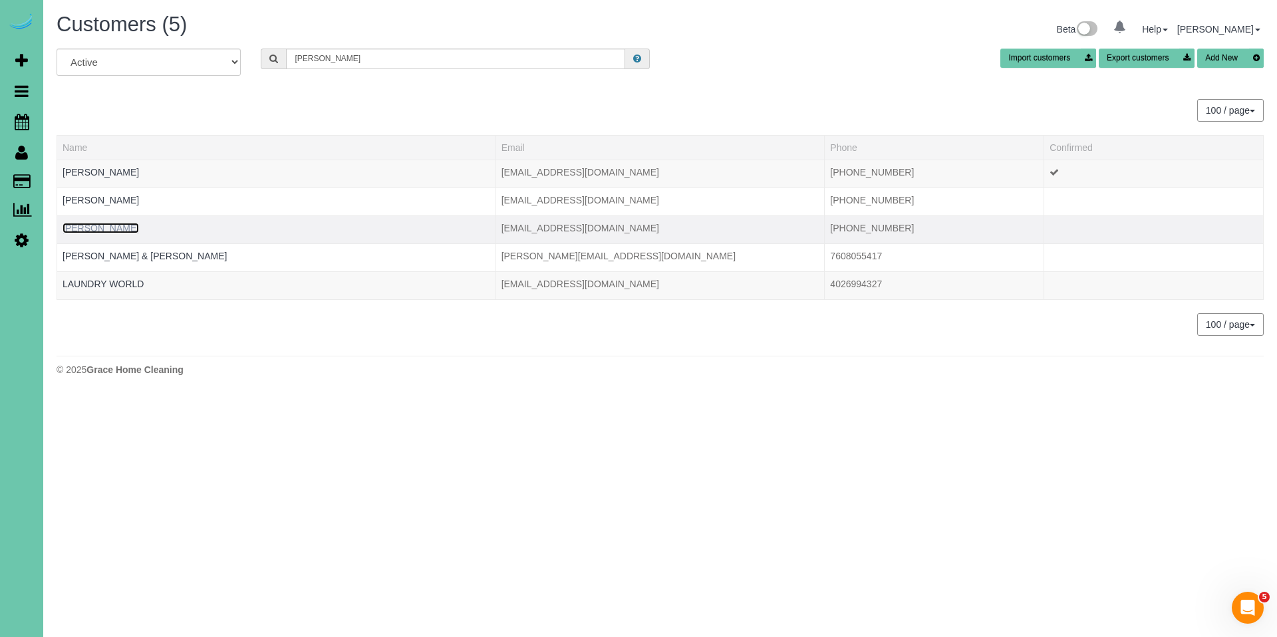
click at [98, 232] on link "[PERSON_NAME]" at bounding box center [101, 228] width 76 height 11
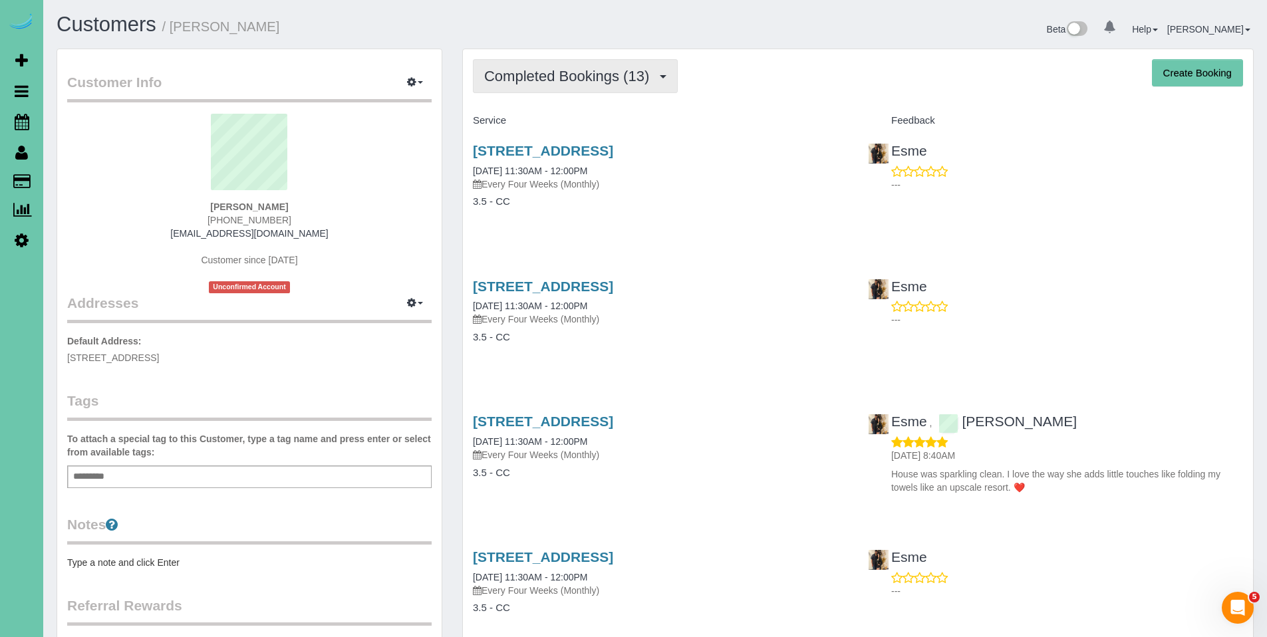
click at [591, 79] on span "Completed Bookings (13)" at bounding box center [570, 76] width 172 height 17
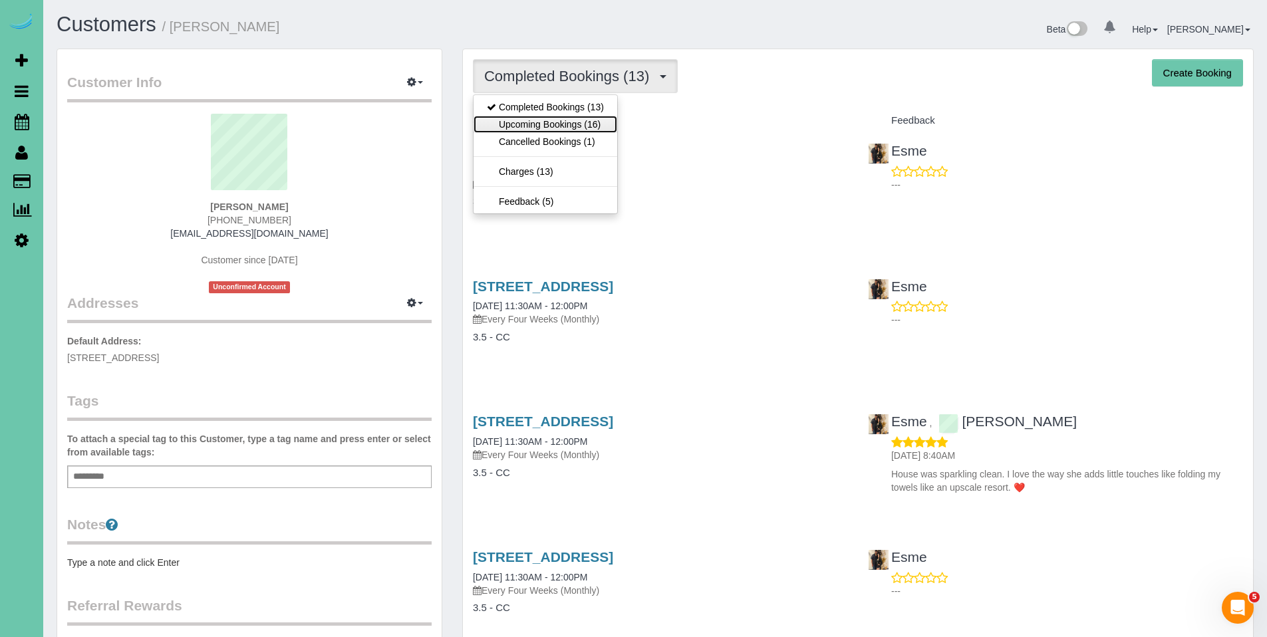
click at [567, 124] on link "Upcoming Bookings (16)" at bounding box center [546, 124] width 144 height 17
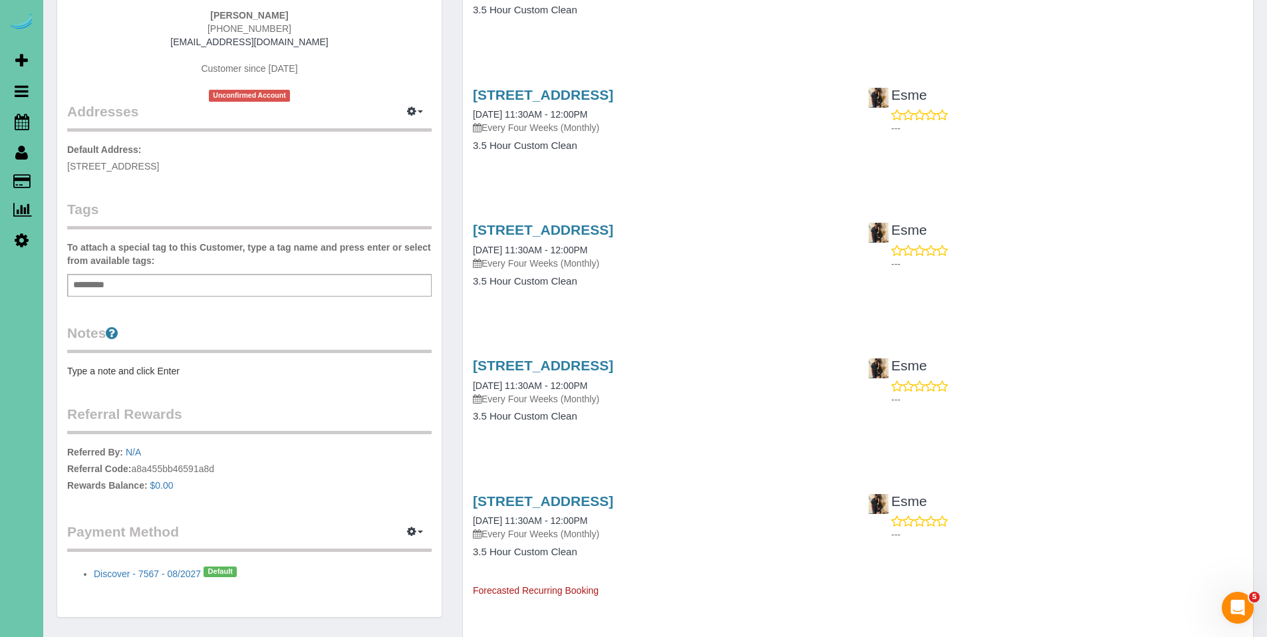
scroll to position [192, 0]
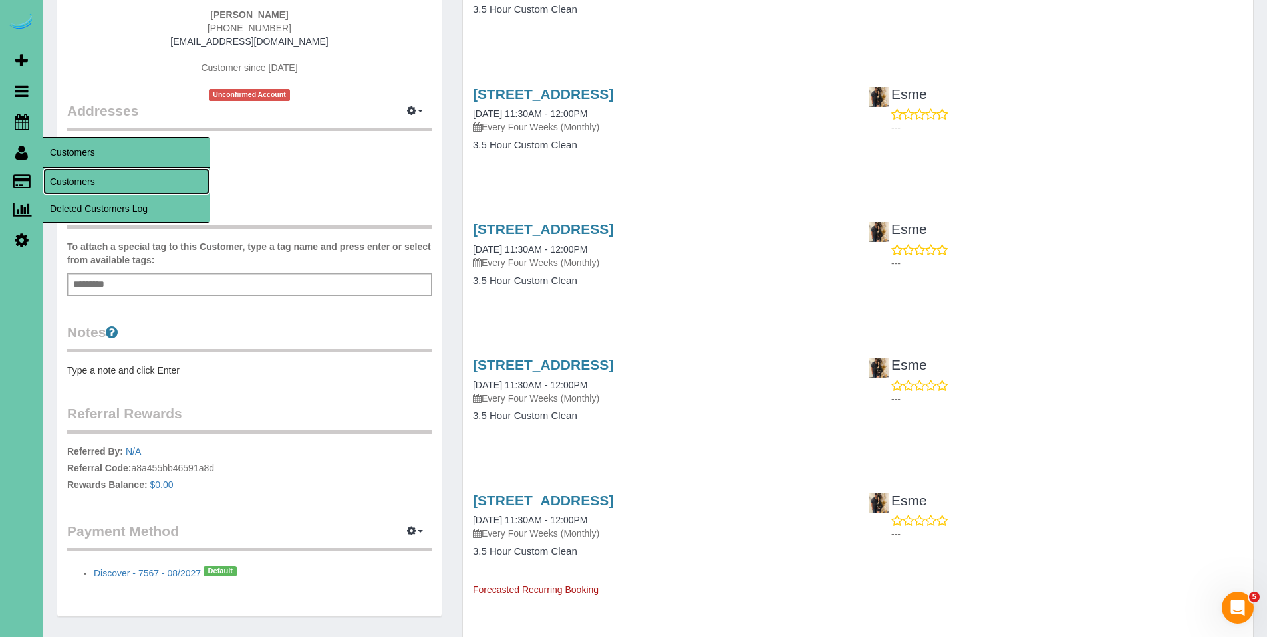
click at [78, 178] on link "Customers" at bounding box center [126, 181] width 166 height 27
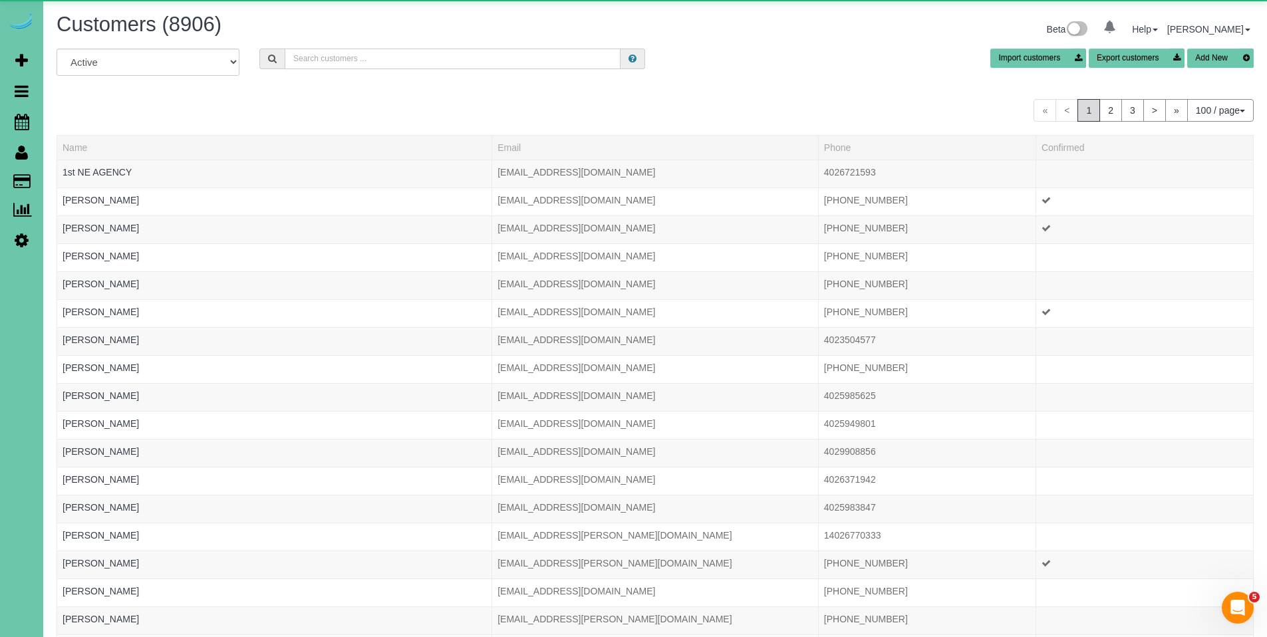
click at [458, 59] on input "text" at bounding box center [453, 59] width 336 height 21
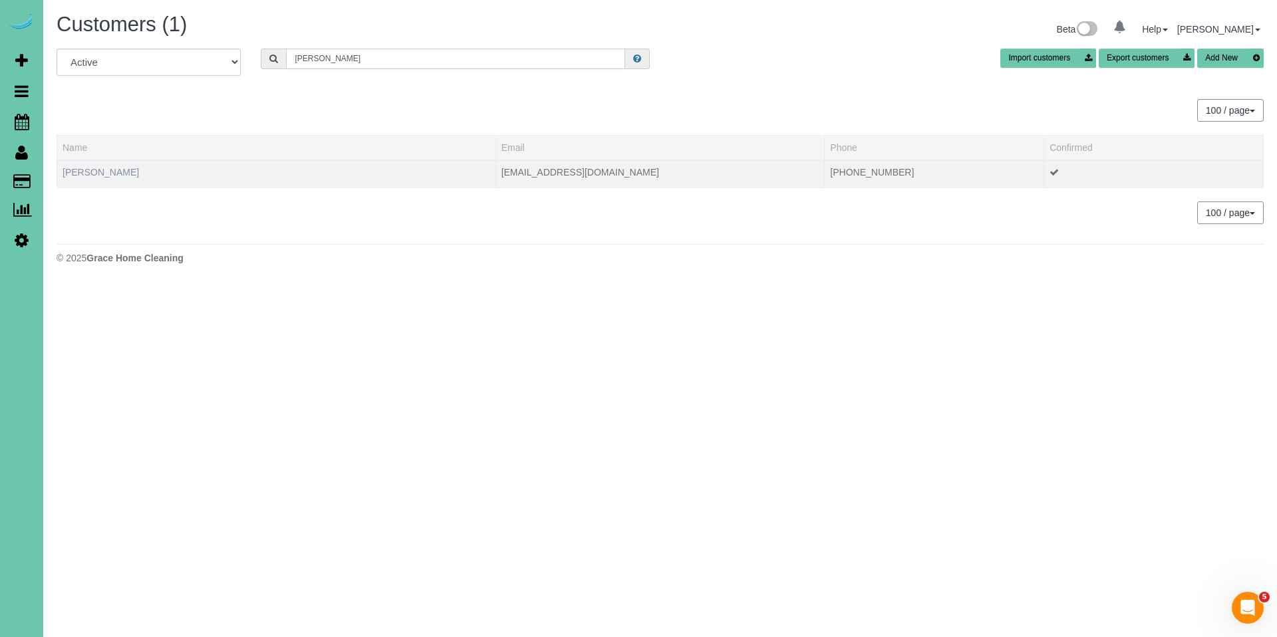
type input "julia ga"
click at [98, 172] on link "Julia Gaebler" at bounding box center [101, 172] width 76 height 11
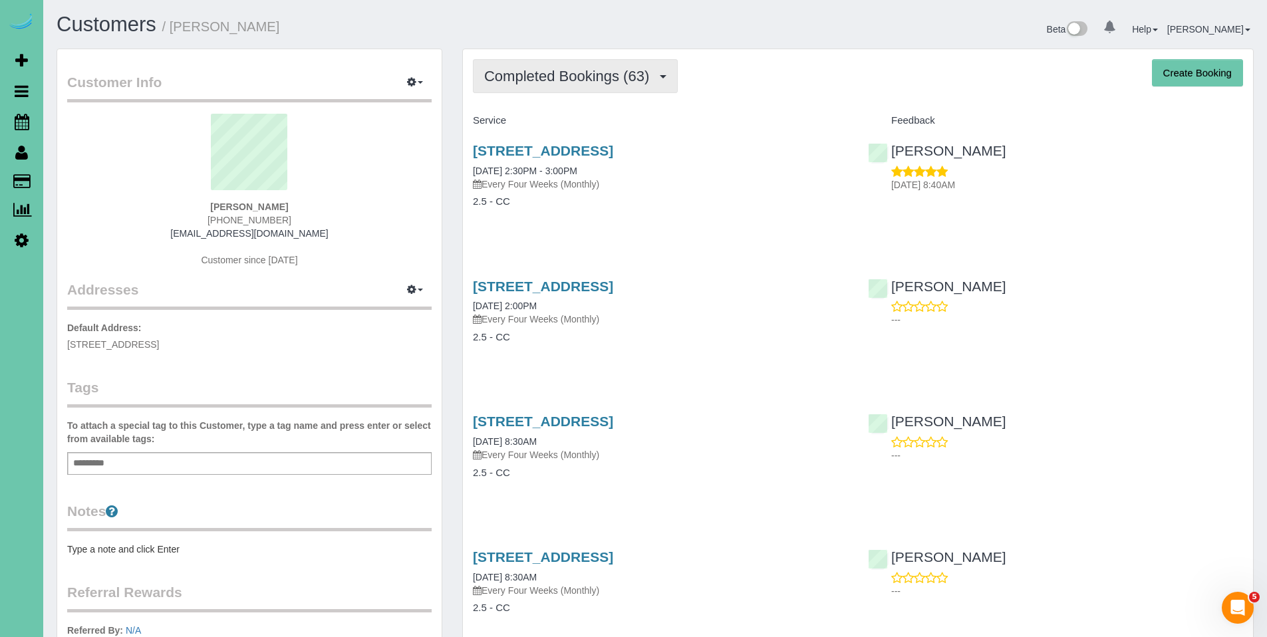
click at [527, 84] on button "Completed Bookings (63)" at bounding box center [575, 76] width 205 height 34
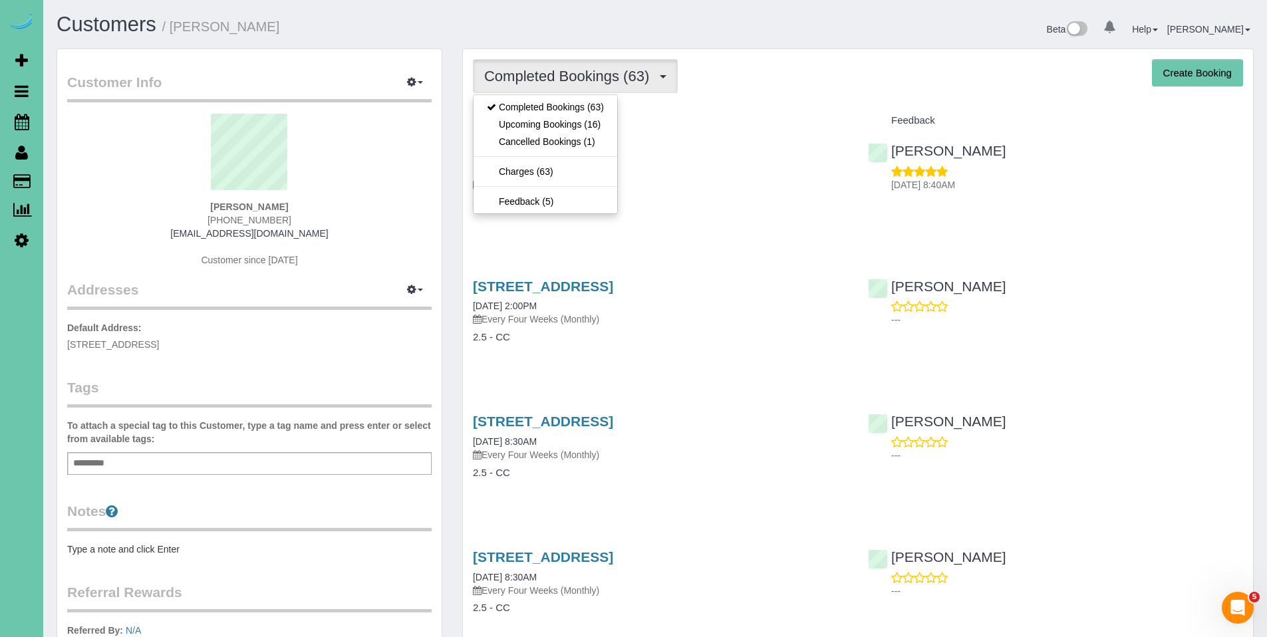
click at [527, 84] on button "Completed Bookings (63)" at bounding box center [575, 76] width 205 height 34
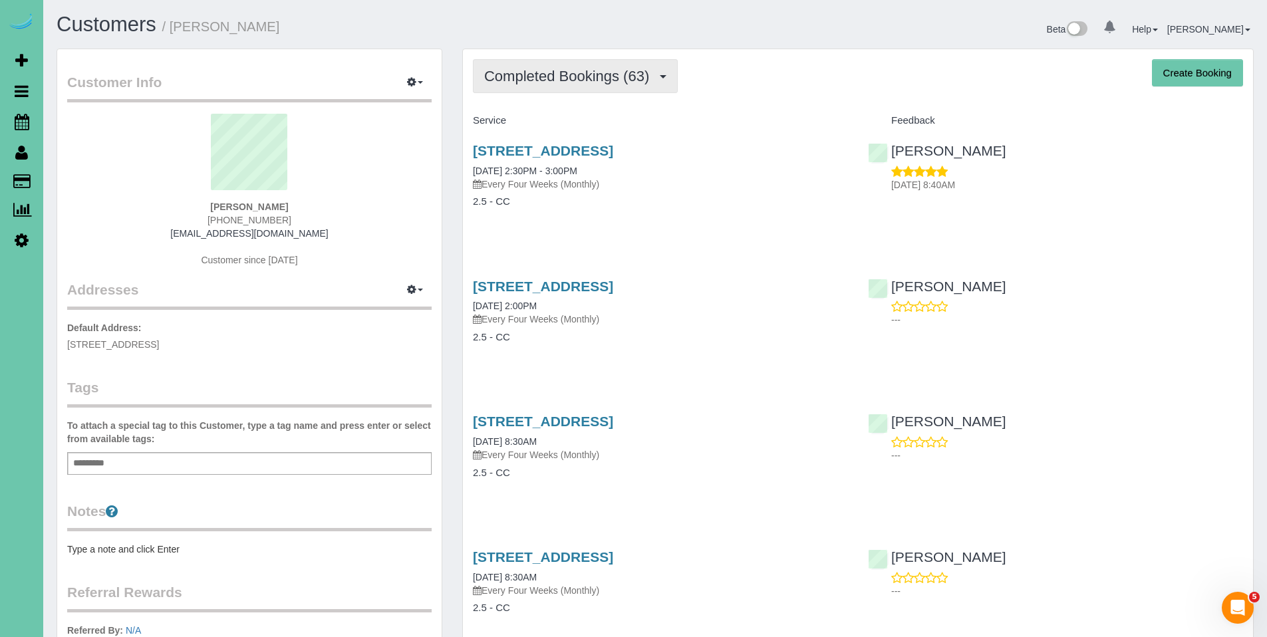
click at [534, 76] on span "Completed Bookings (63)" at bounding box center [570, 76] width 172 height 17
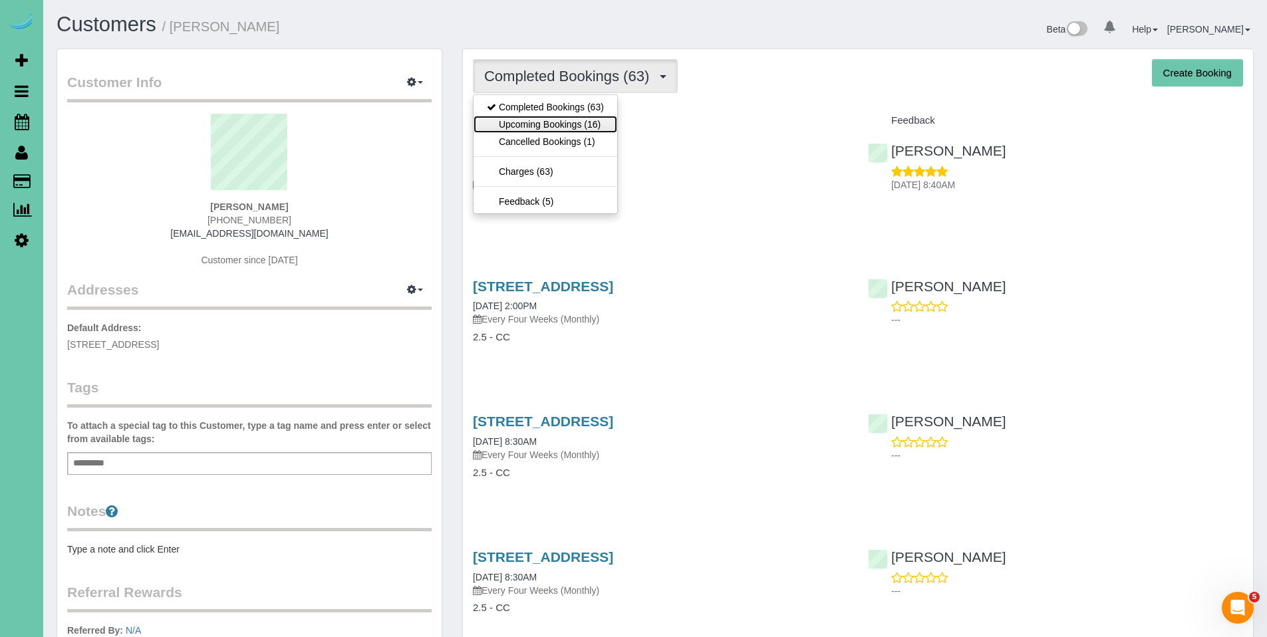
click at [532, 124] on link "Upcoming Bookings (16)" at bounding box center [546, 124] width 144 height 17
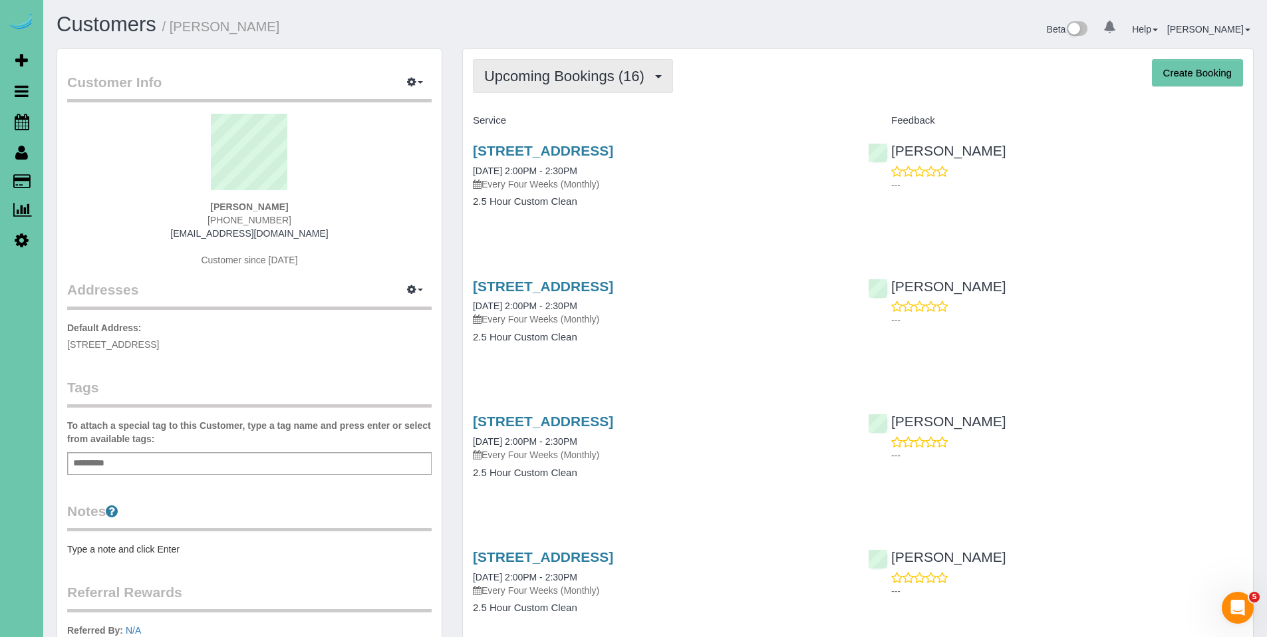
click at [535, 74] on span "Upcoming Bookings (16)" at bounding box center [567, 76] width 167 height 17
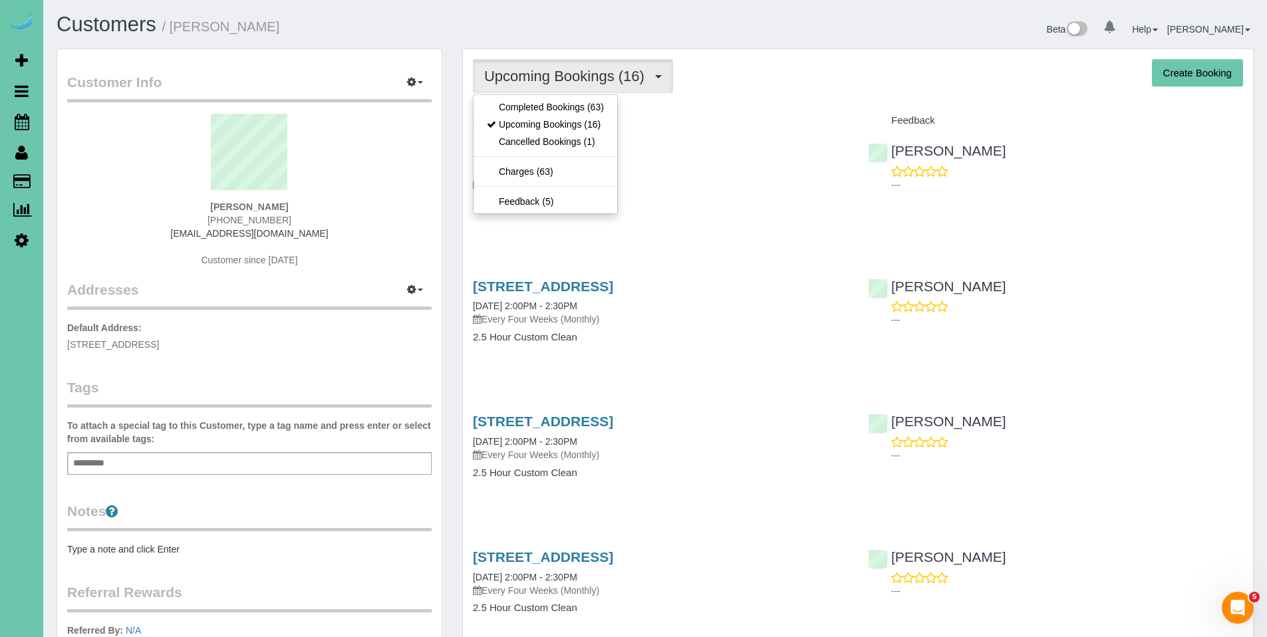
click at [535, 74] on span "Upcoming Bookings (16)" at bounding box center [567, 76] width 167 height 17
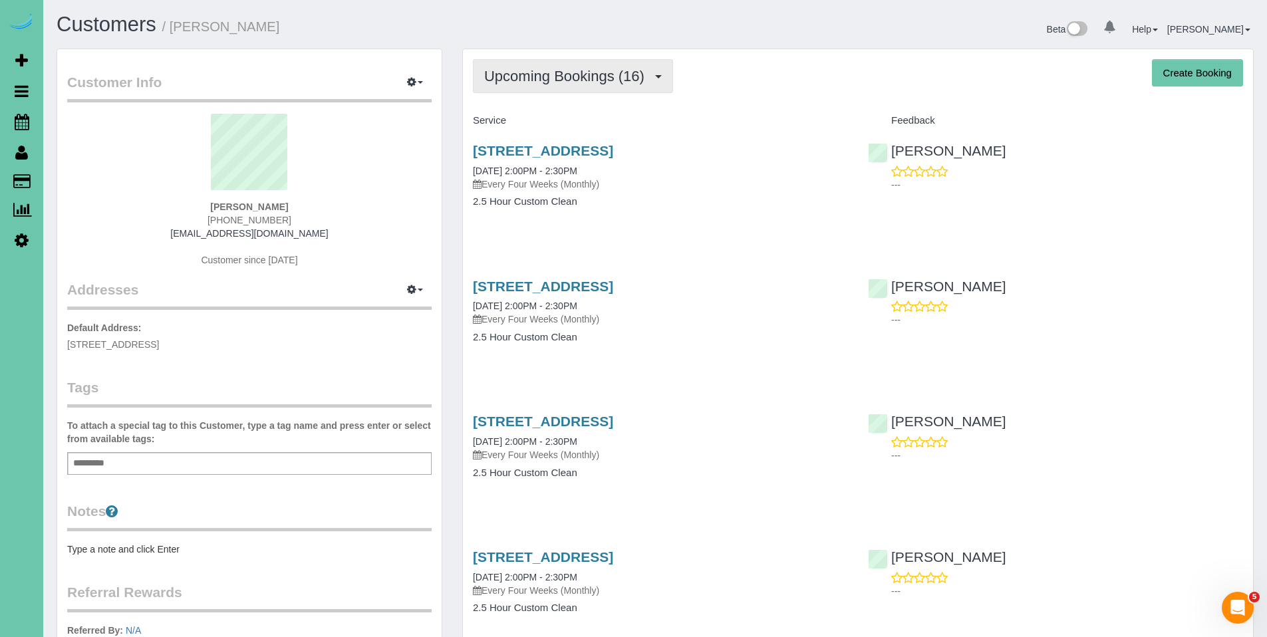
click at [535, 74] on span "Upcoming Bookings (16)" at bounding box center [567, 76] width 167 height 17
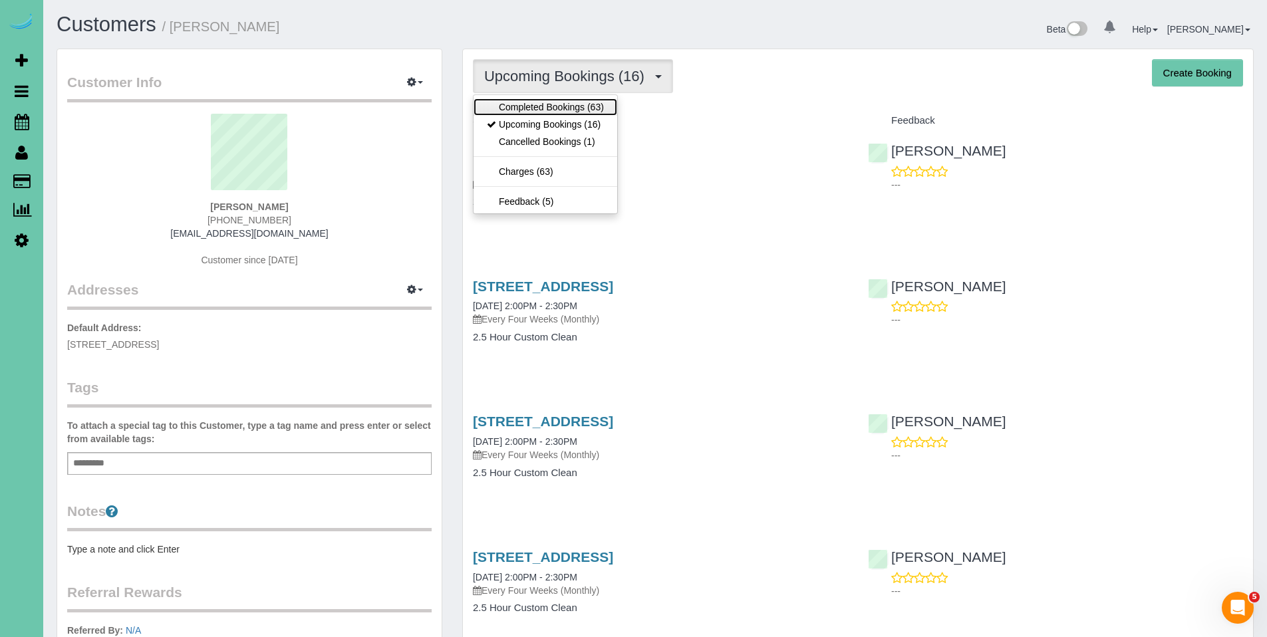
click at [527, 109] on link "Completed Bookings (63)" at bounding box center [546, 106] width 144 height 17
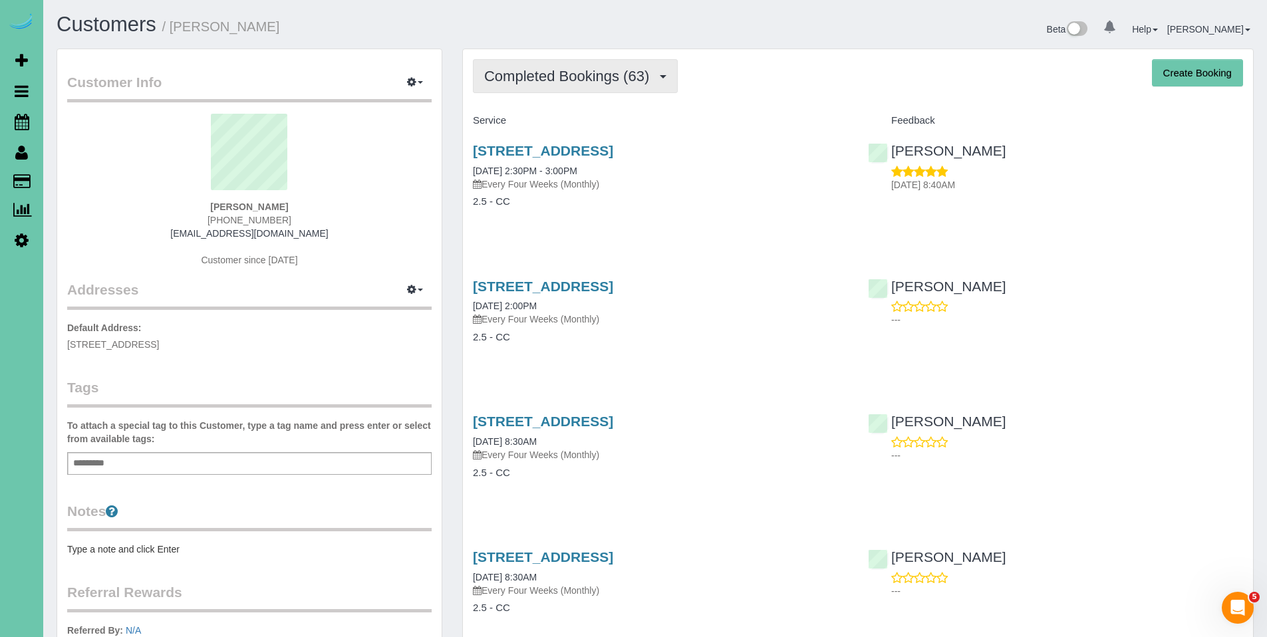
click at [563, 70] on span "Completed Bookings (63)" at bounding box center [570, 76] width 172 height 17
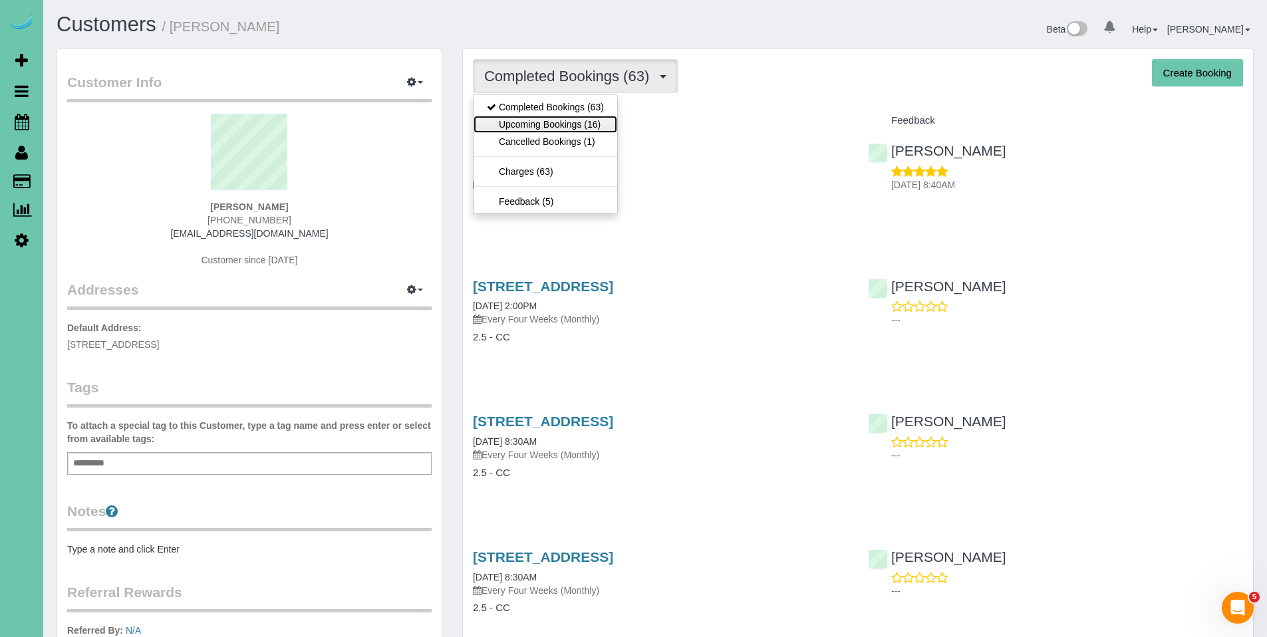
click at [569, 126] on link "Upcoming Bookings (16)" at bounding box center [546, 124] width 144 height 17
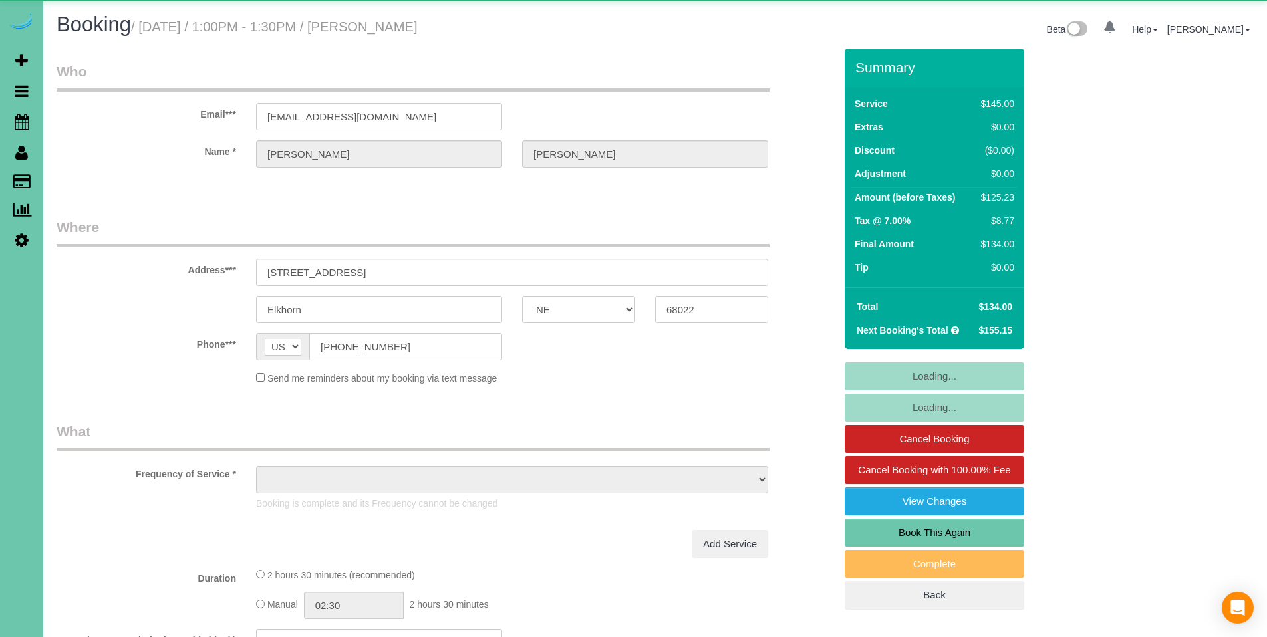
select select "NE"
select select "object:838"
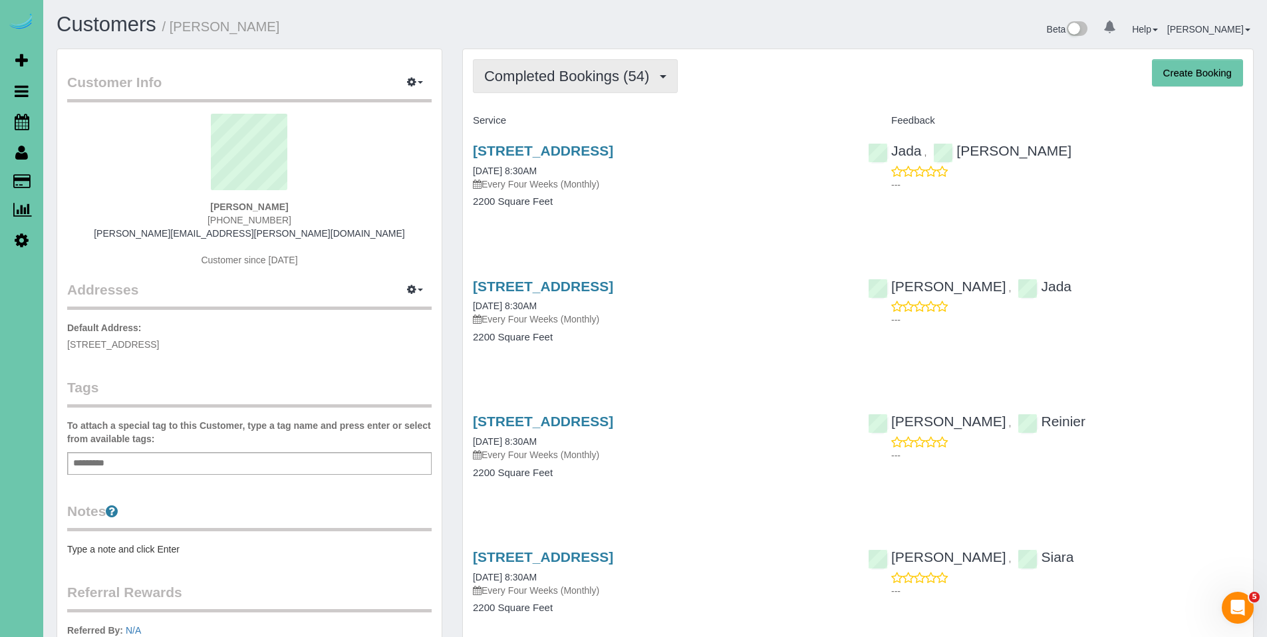
click at [544, 79] on span "Completed Bookings (54)" at bounding box center [570, 76] width 172 height 17
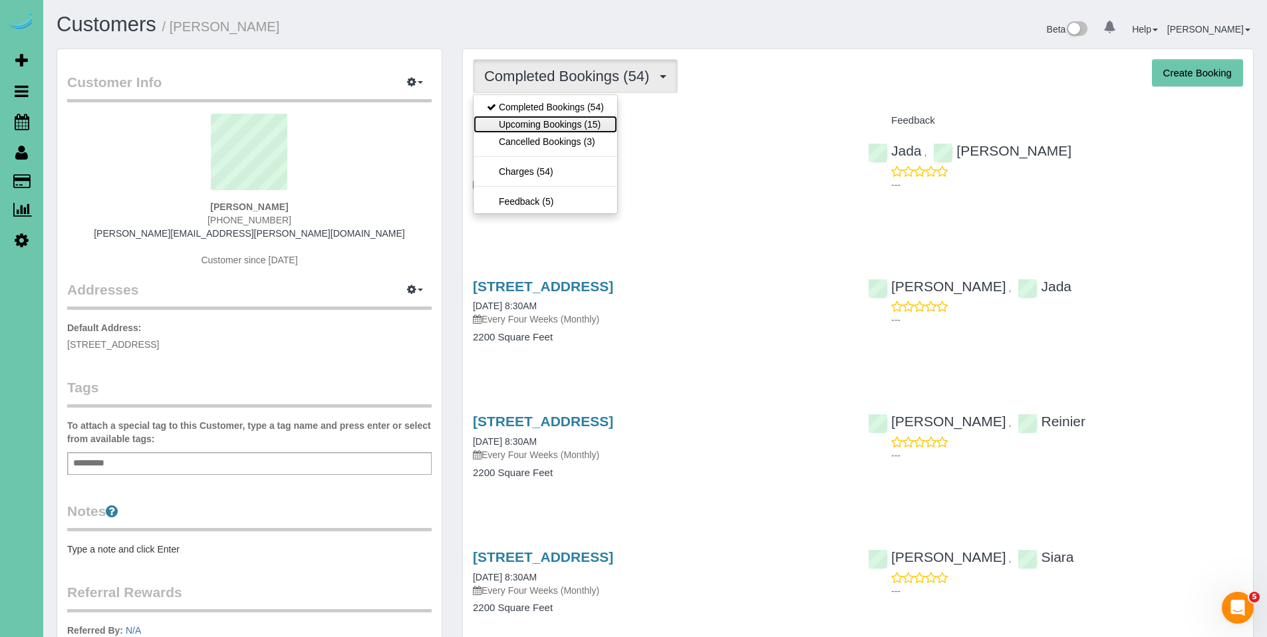
click at [539, 123] on link "Upcoming Bookings (15)" at bounding box center [546, 124] width 144 height 17
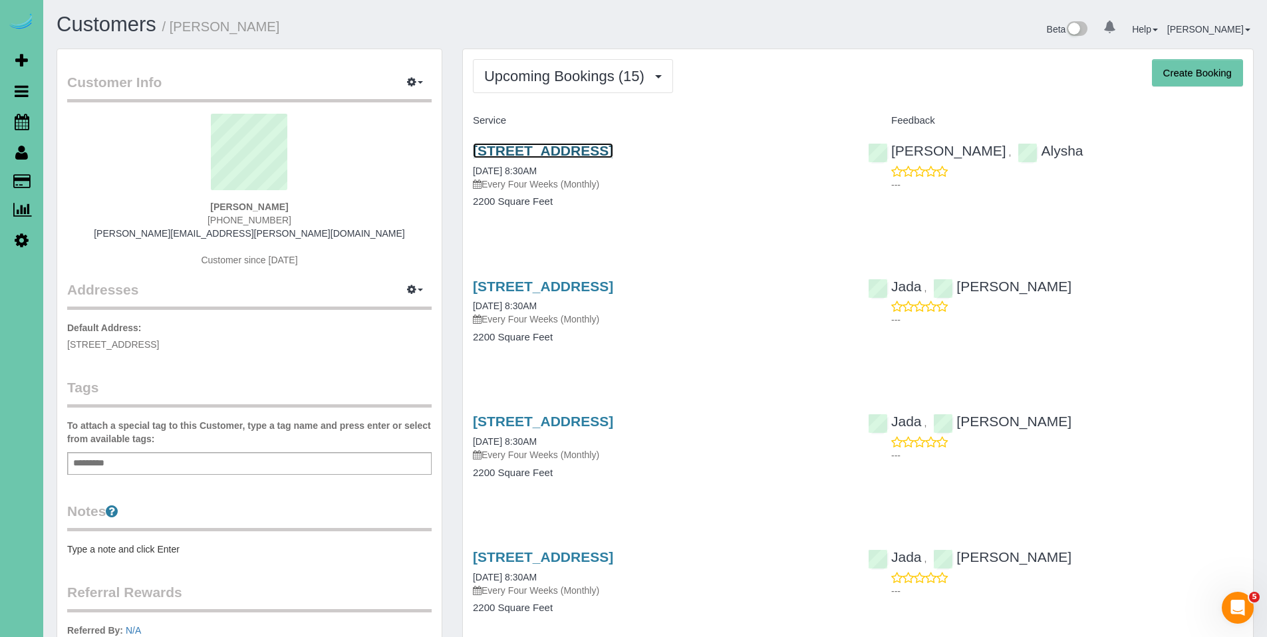
click at [557, 145] on link "577 S 183rd Ave, Elkhorn, NE 68022" at bounding box center [543, 150] width 140 height 15
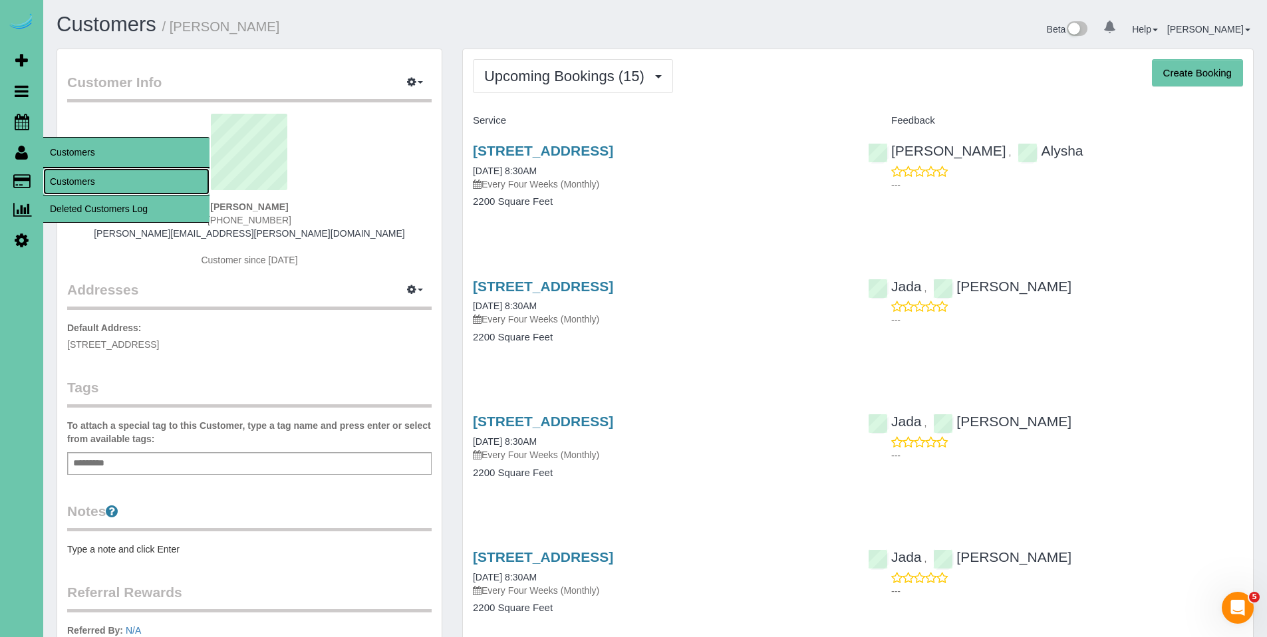
click at [67, 181] on link "Customers" at bounding box center [126, 181] width 166 height 27
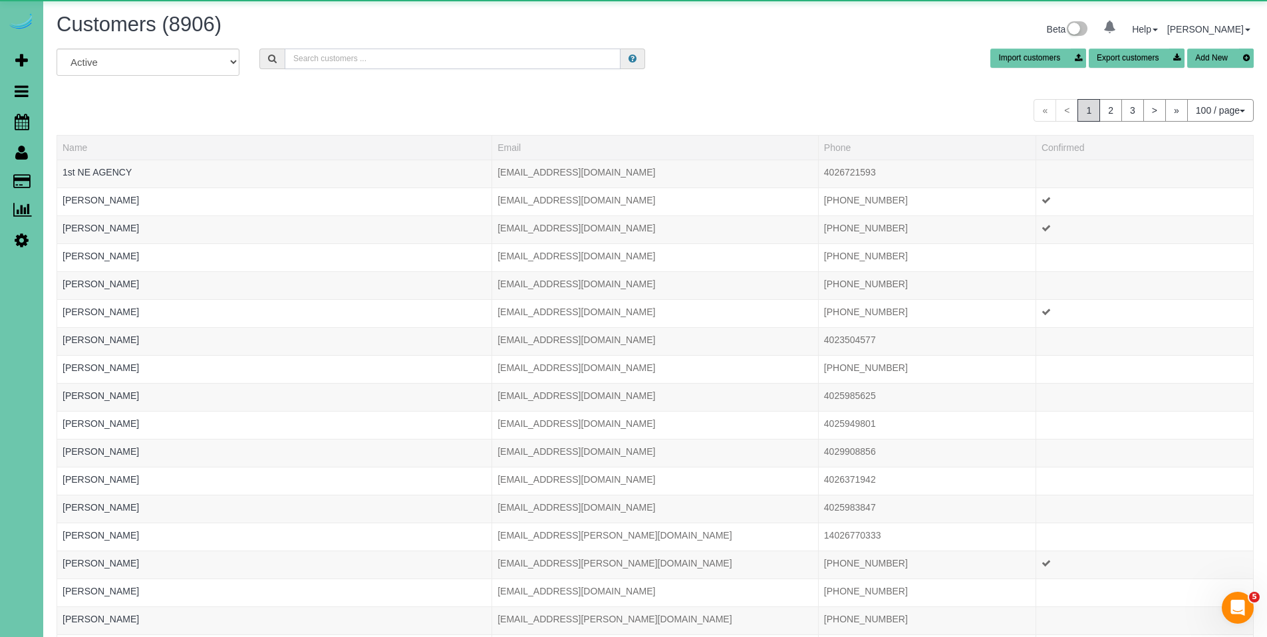
click at [466, 63] on input "text" at bounding box center [453, 59] width 336 height 21
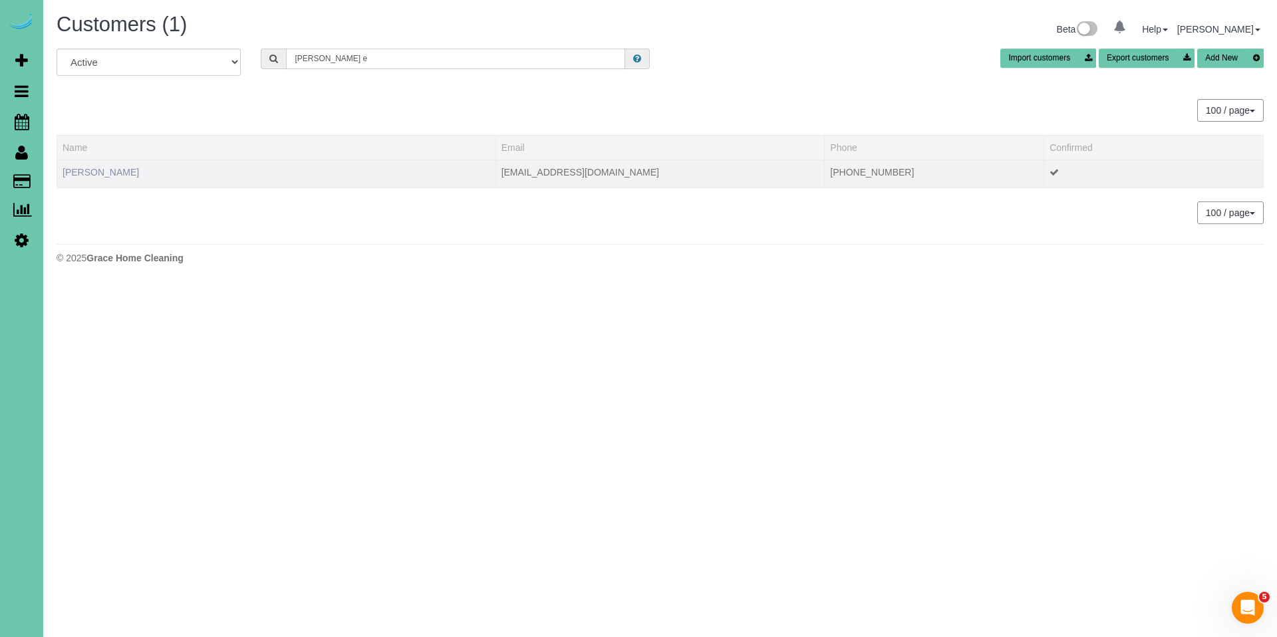
type input "lois e"
click at [80, 171] on link "Lois Erickson" at bounding box center [101, 172] width 76 height 11
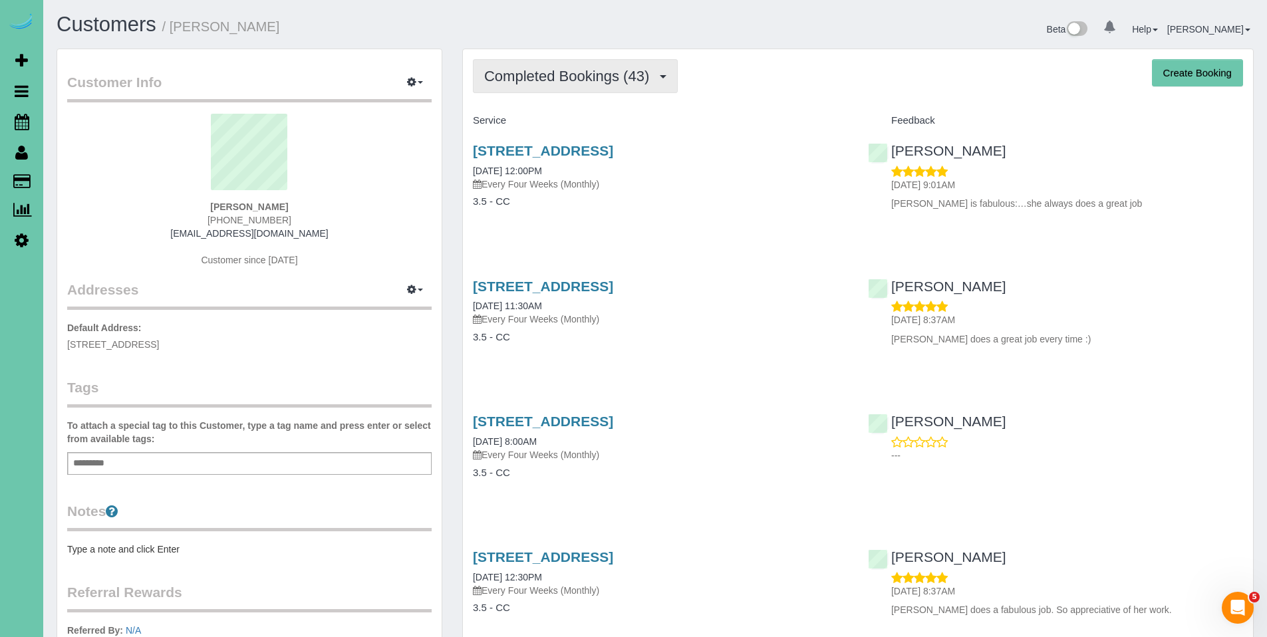
click at [577, 86] on button "Completed Bookings (43)" at bounding box center [575, 76] width 205 height 34
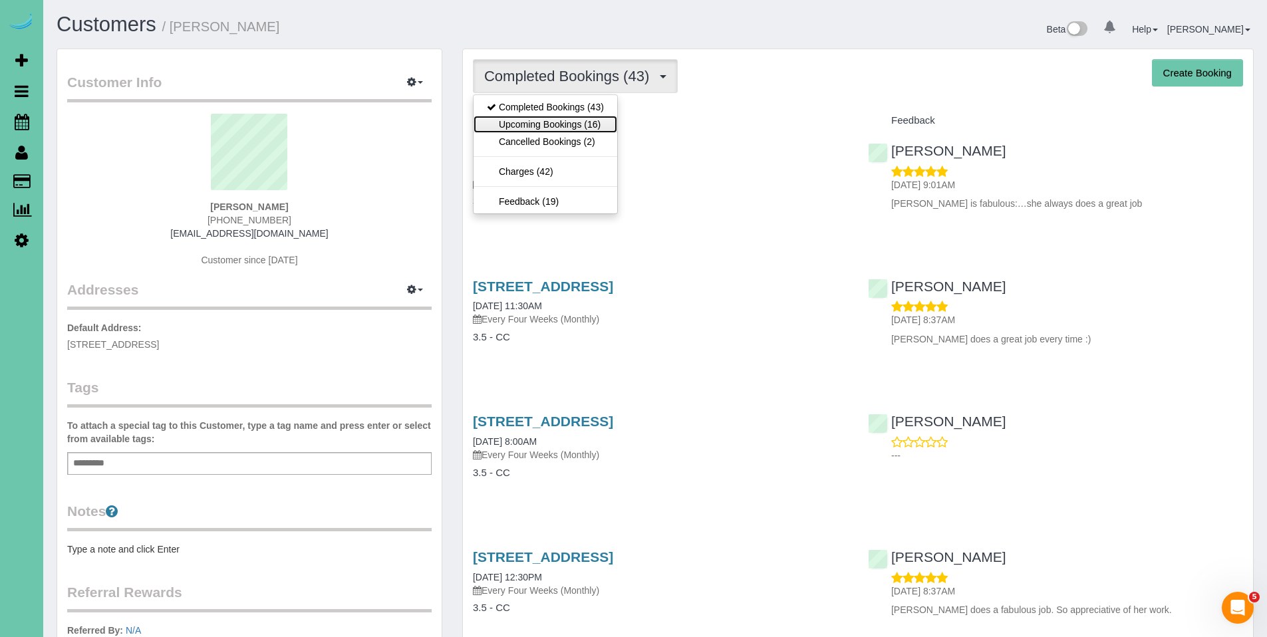
click at [571, 123] on link "Upcoming Bookings (16)" at bounding box center [546, 124] width 144 height 17
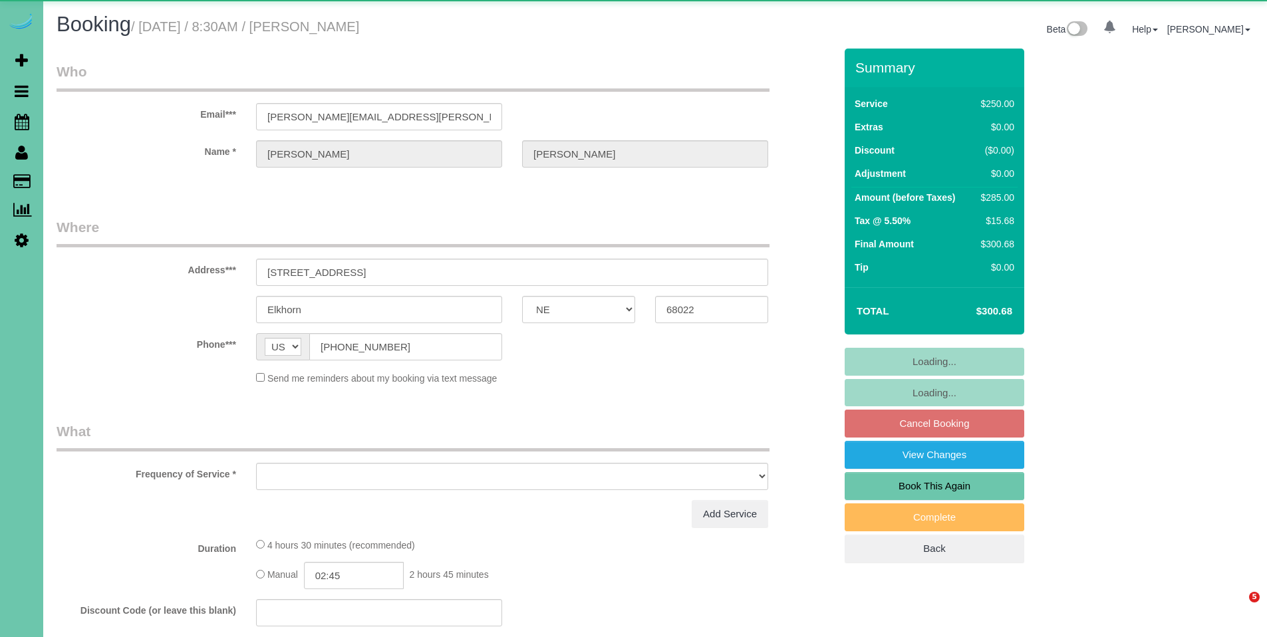
select select "NE"
select select "object:621"
select select "string:fspay-1d1287a0-86cb-4a17-afc4-7adf02f7a5c8"
select select "object:625"
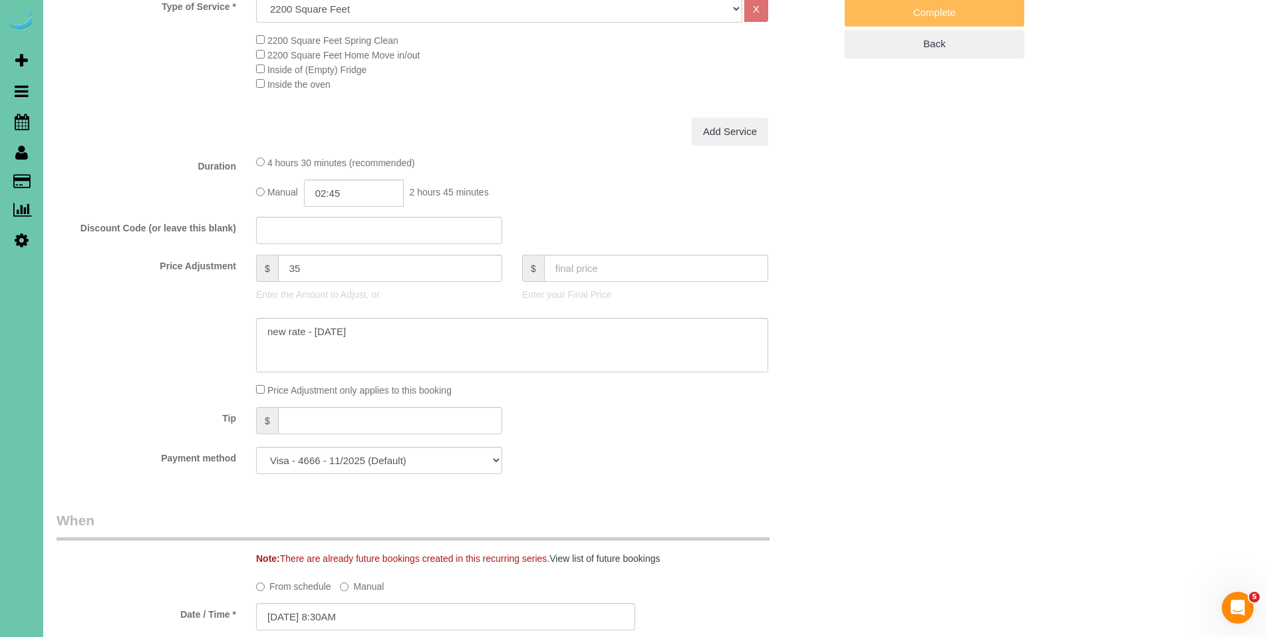
scroll to position [646, 0]
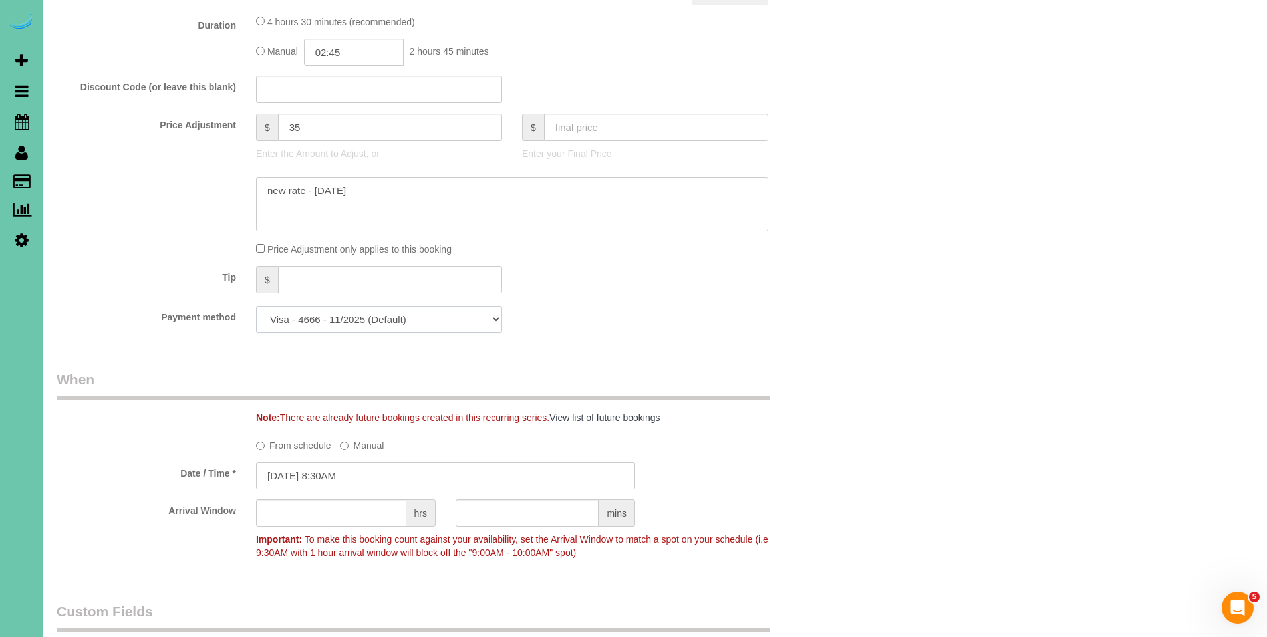
click at [439, 323] on select "Visa - 1377 - 12/2021 Visa - 4666 - 11/2025 (Default) Add Credit Card ─────────…" at bounding box center [379, 319] width 246 height 27
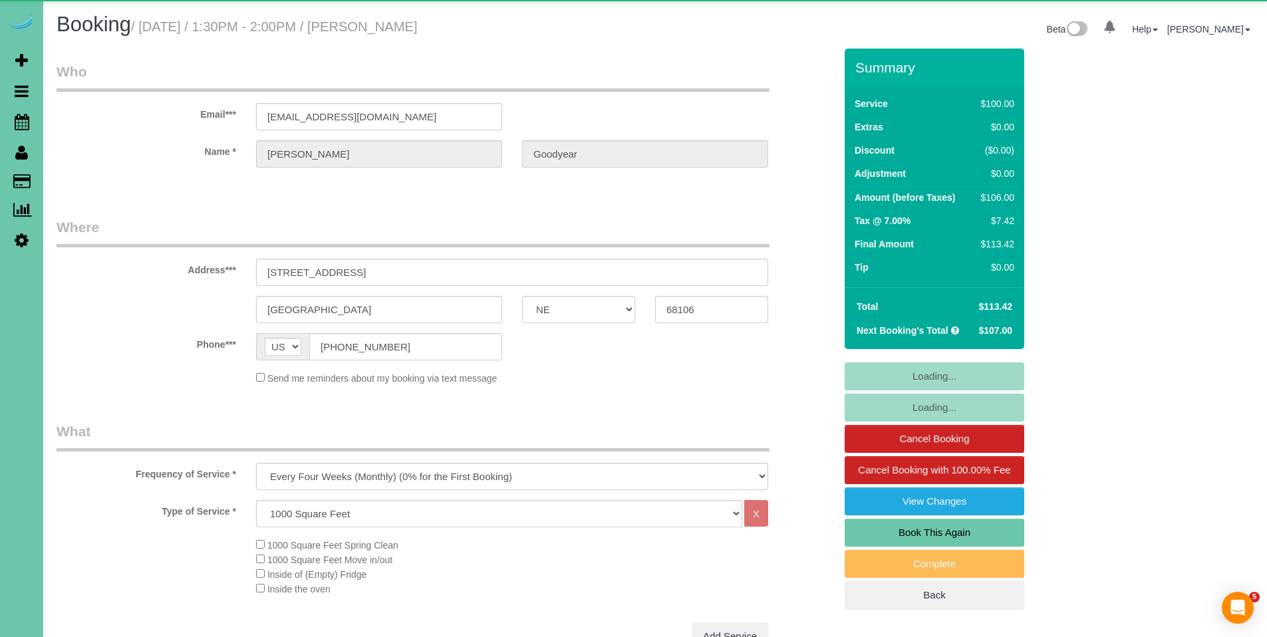
select select "NE"
select select "object:845"
select select "number:34"
select select "number:40"
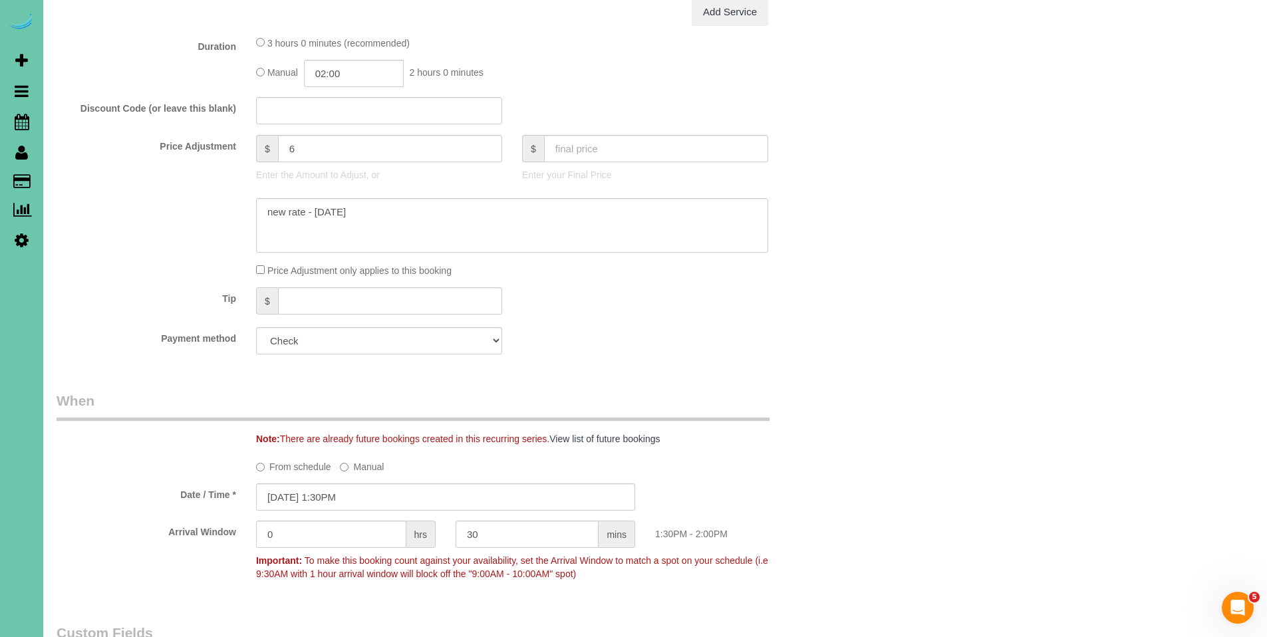
scroll to position [168, 0]
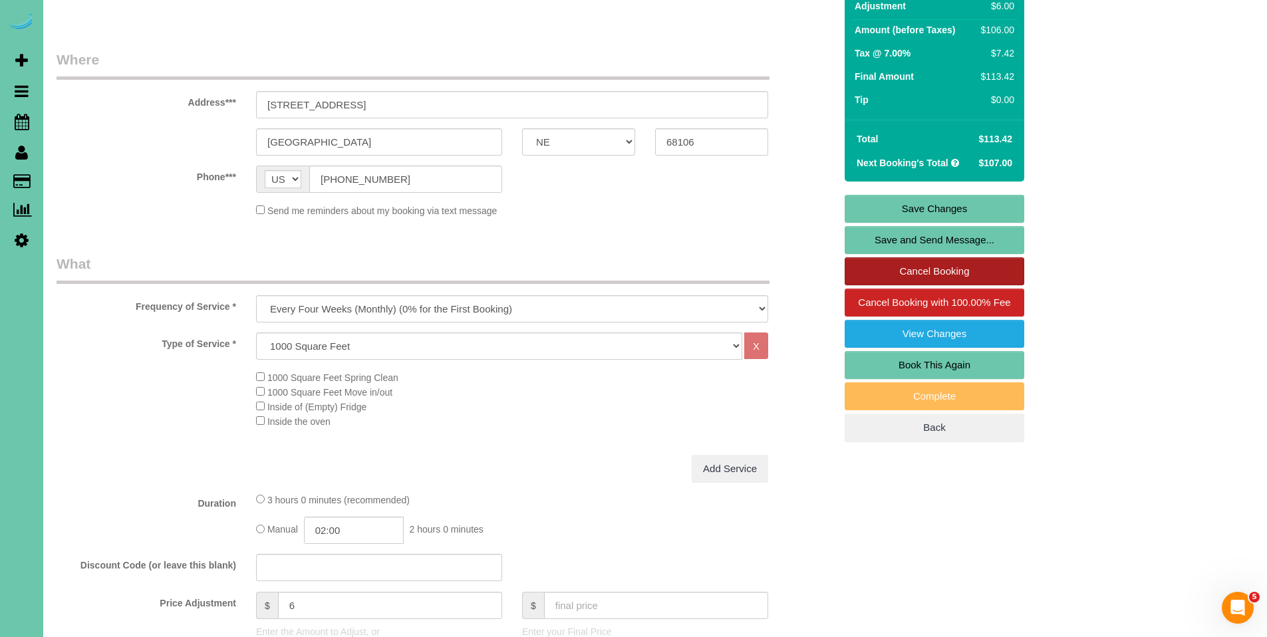
click at [959, 278] on link "Cancel Booking" at bounding box center [935, 271] width 180 height 28
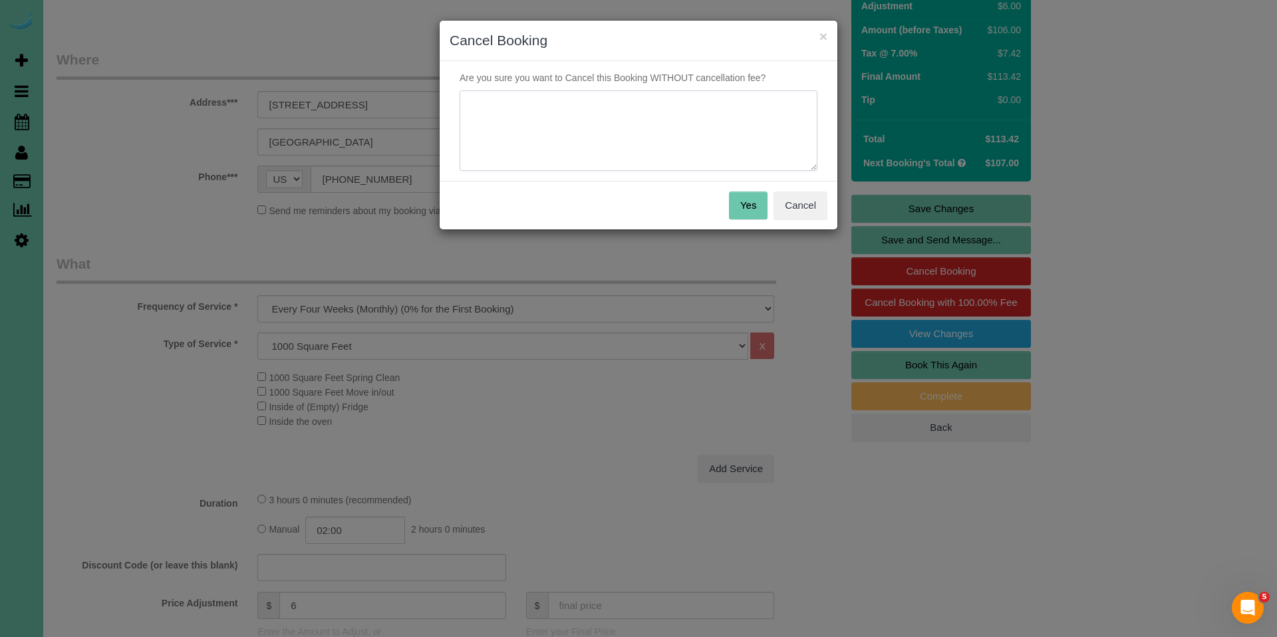
click at [529, 112] on textarea at bounding box center [639, 130] width 358 height 81
type textarea "S"
click at [800, 209] on button "Cancel" at bounding box center [800, 206] width 54 height 28
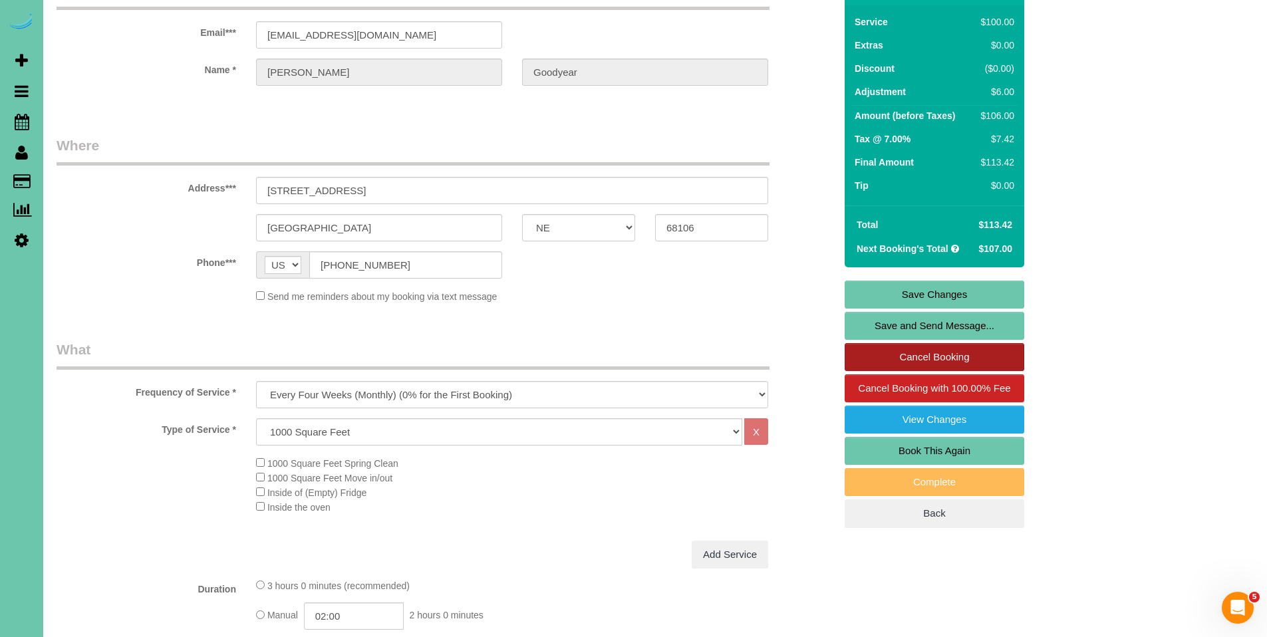
scroll to position [0, 0]
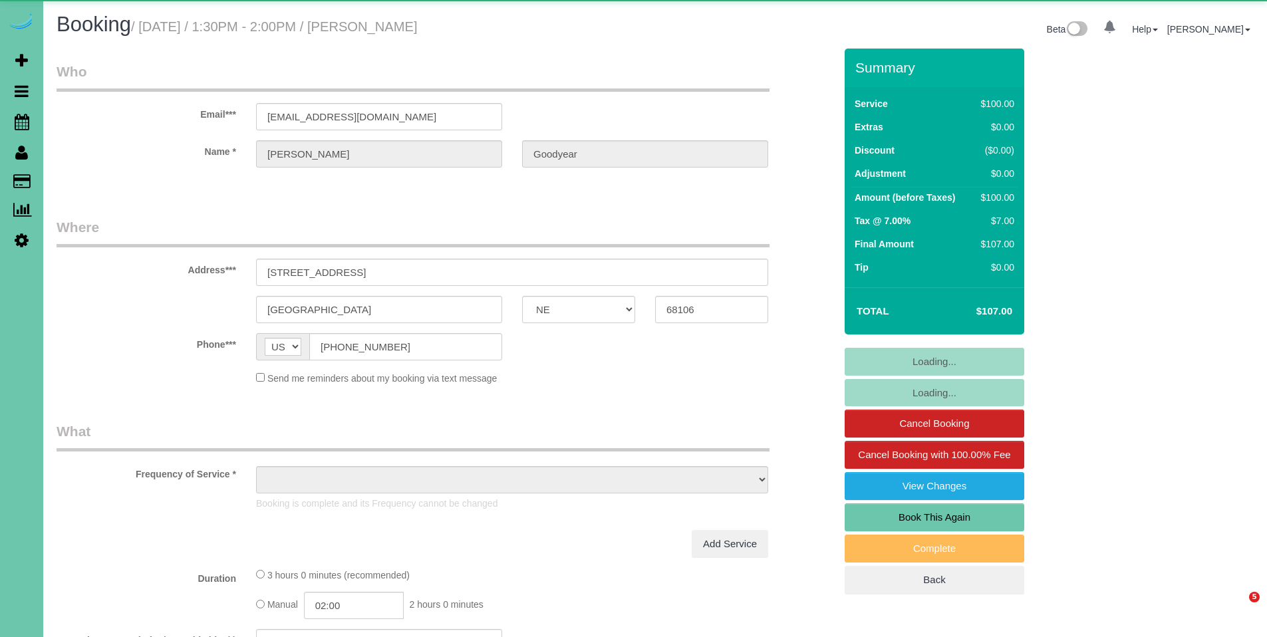
select select "NE"
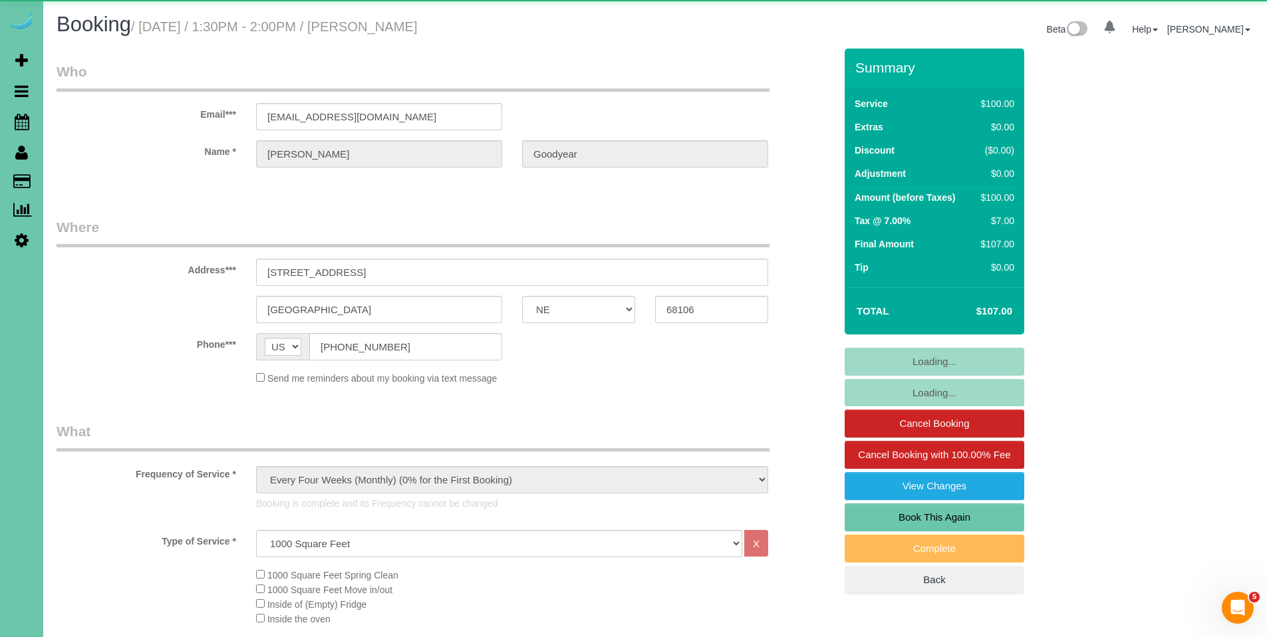
select select "object:857"
select select "number:34"
select select "number:40"
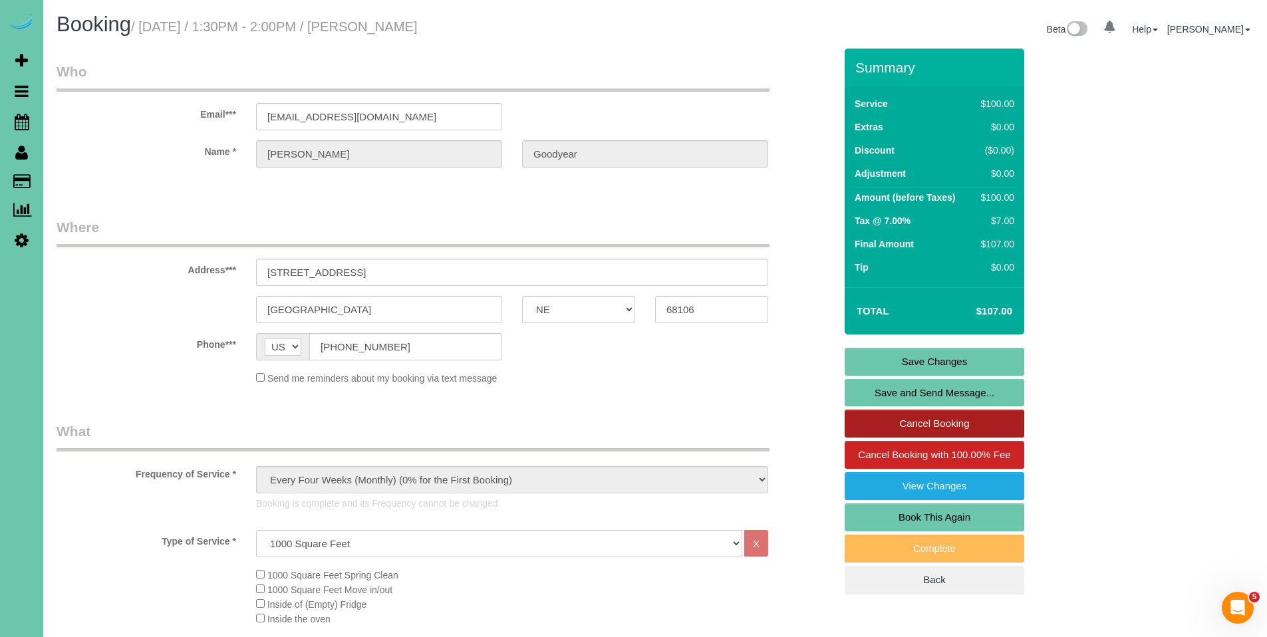
click at [950, 432] on link "Cancel Booking" at bounding box center [935, 424] width 180 height 28
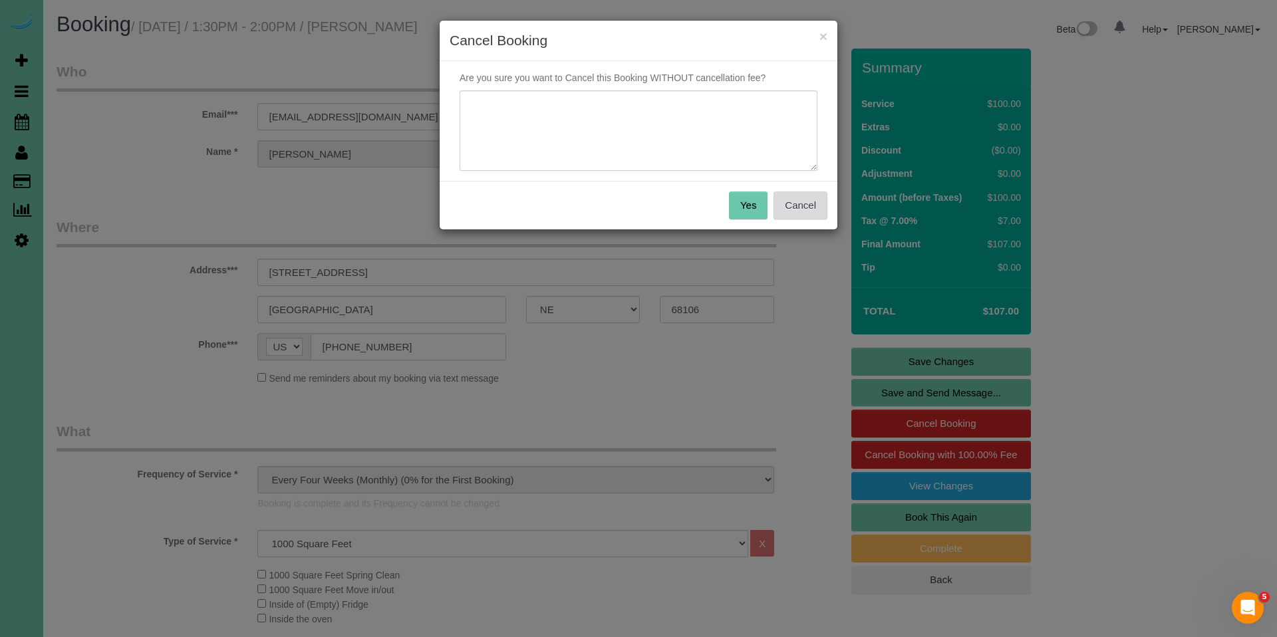
click at [803, 208] on button "Cancel" at bounding box center [800, 206] width 54 height 28
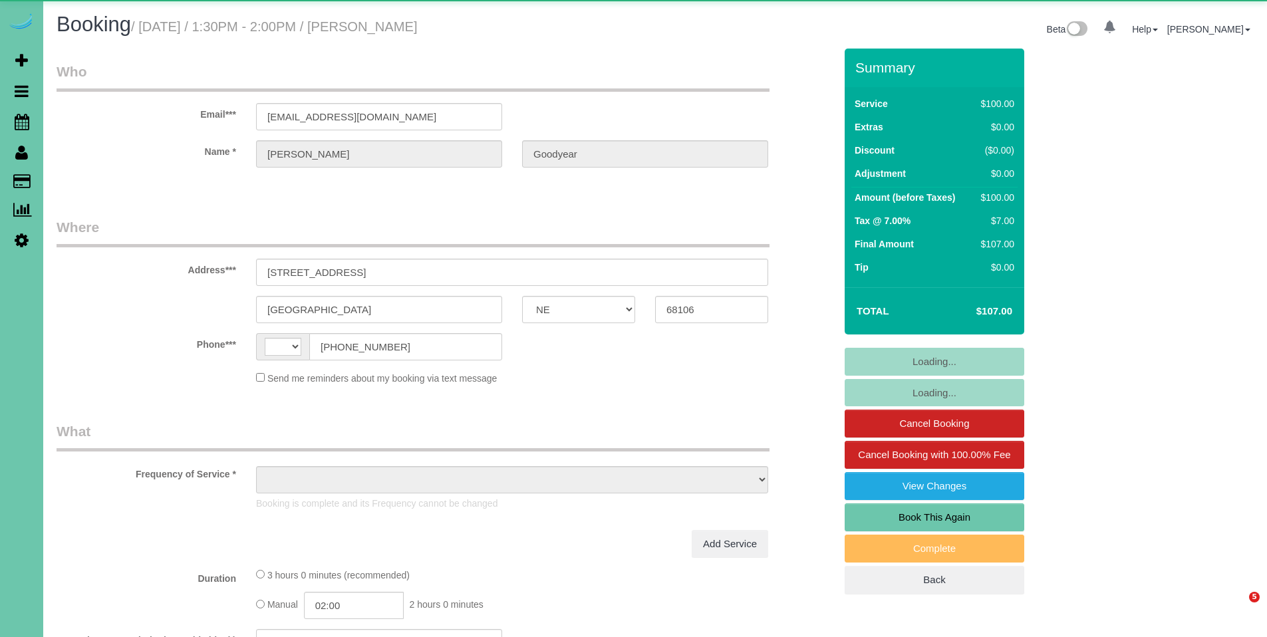
select select "NE"
select select "string:[GEOGRAPHIC_DATA]"
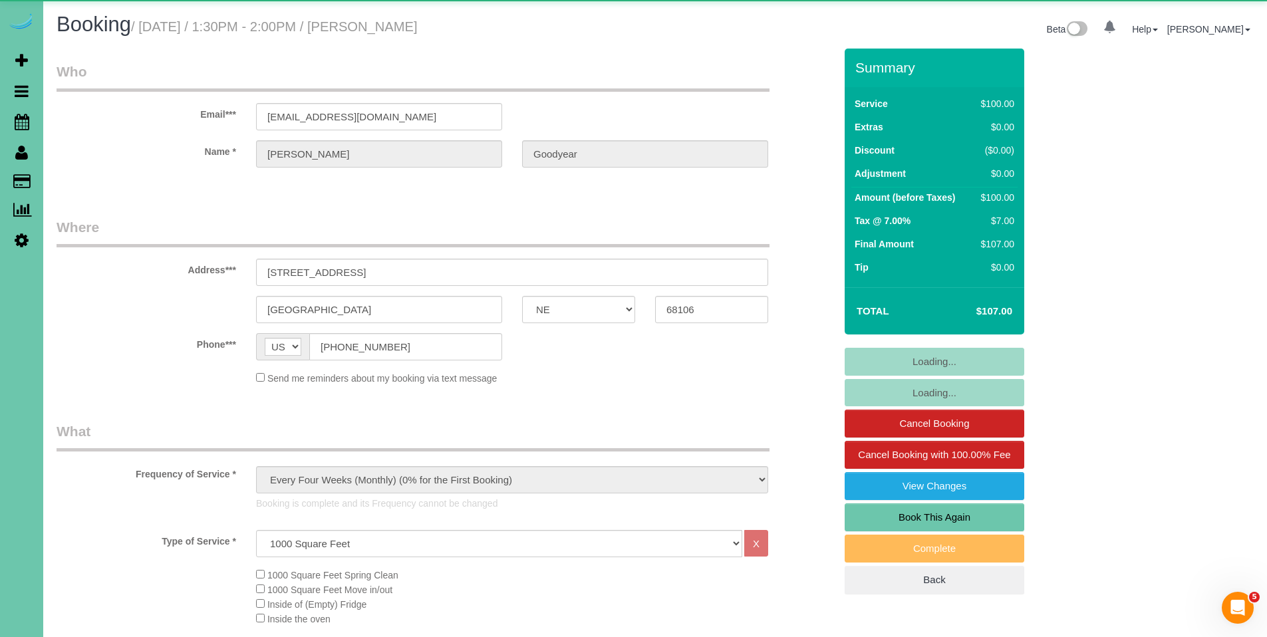
select select "object:661"
select select "number:34"
select select "number:40"
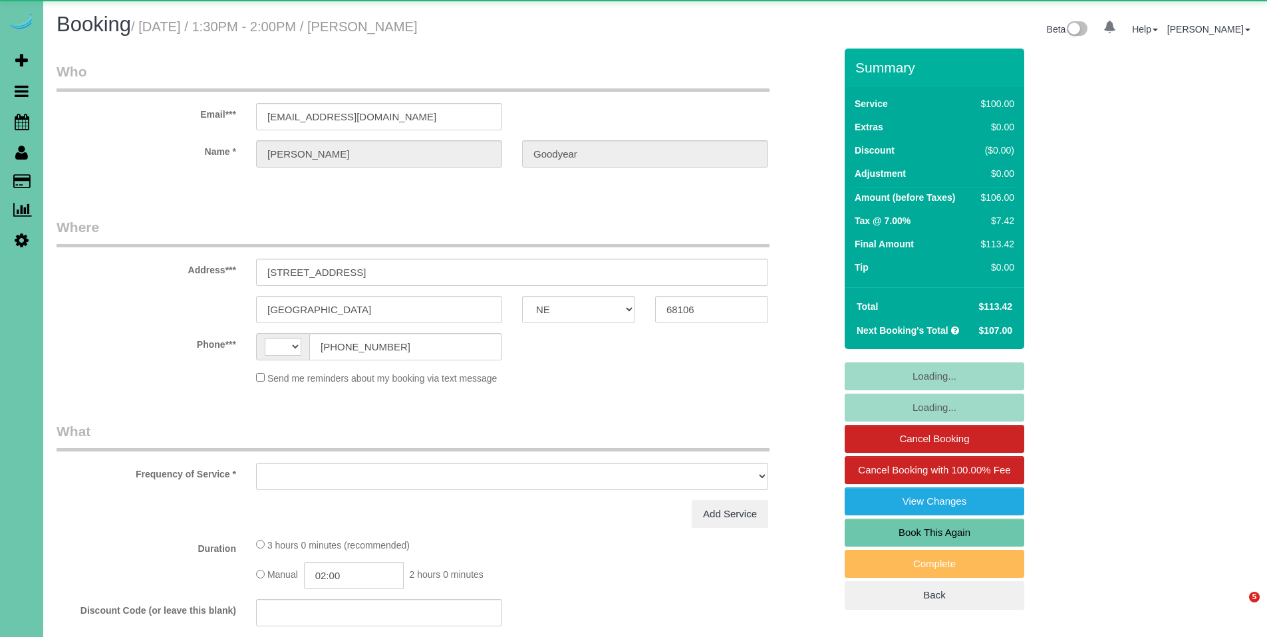
select select "NE"
select select "string:[GEOGRAPHIC_DATA]"
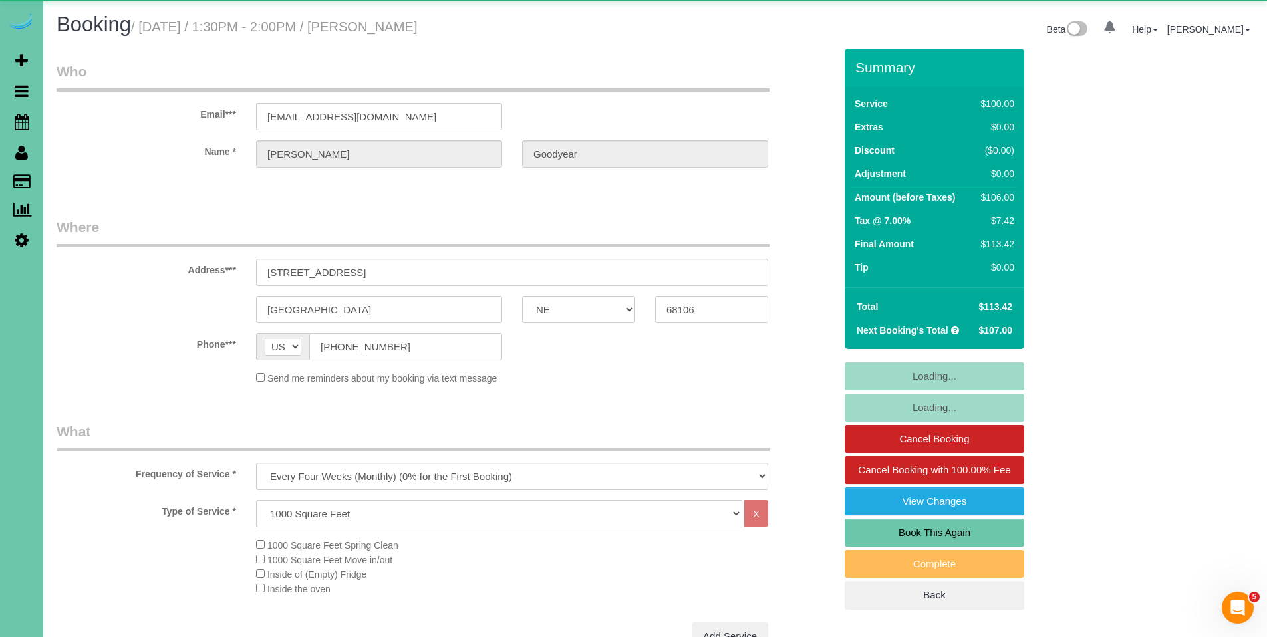
select select "object:657"
select select "number:34"
select select "number:40"
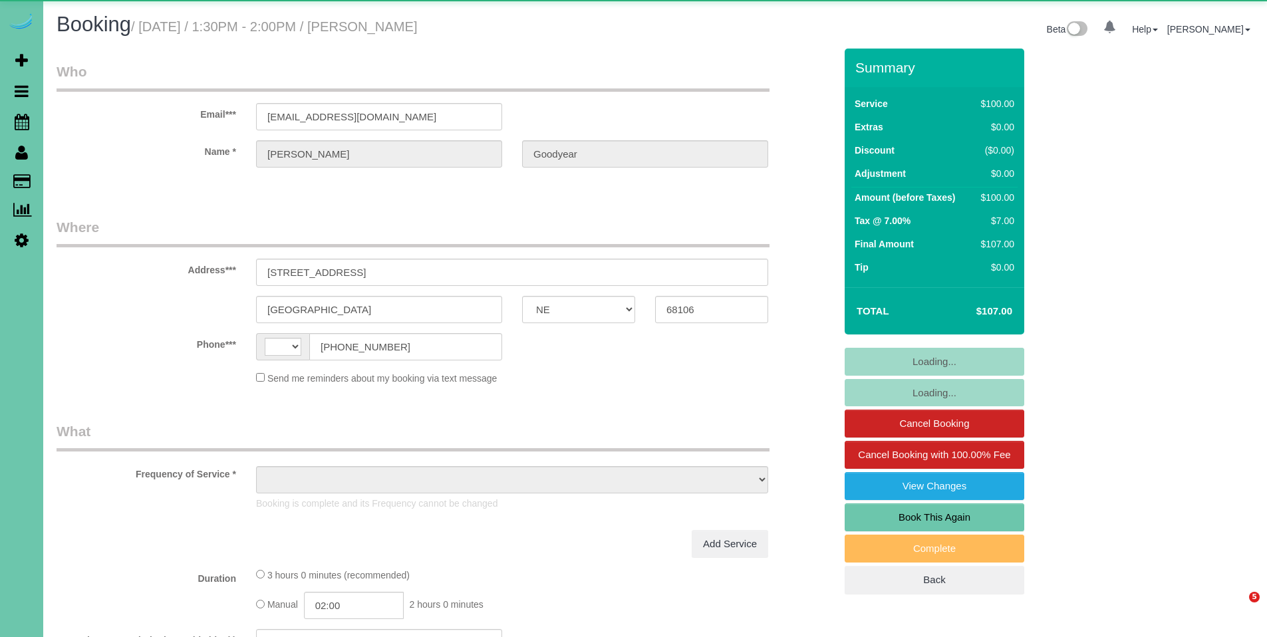
select select "NE"
select select "string:[GEOGRAPHIC_DATA]"
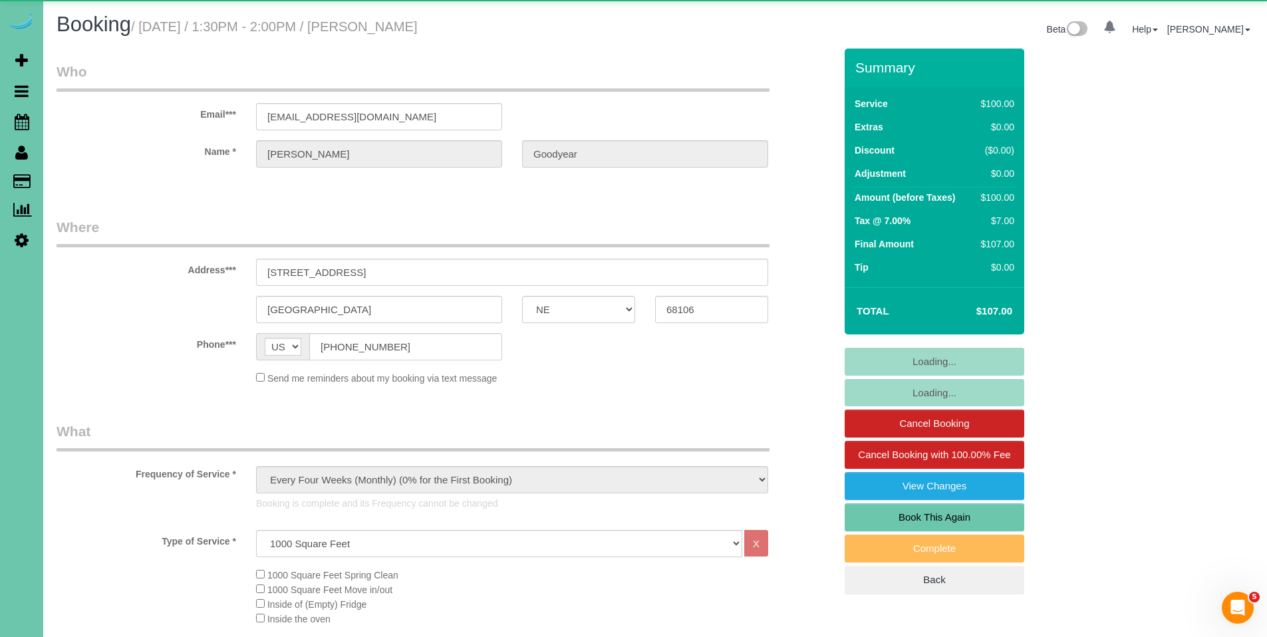
select select "object:645"
select select "number:34"
select select "number:40"
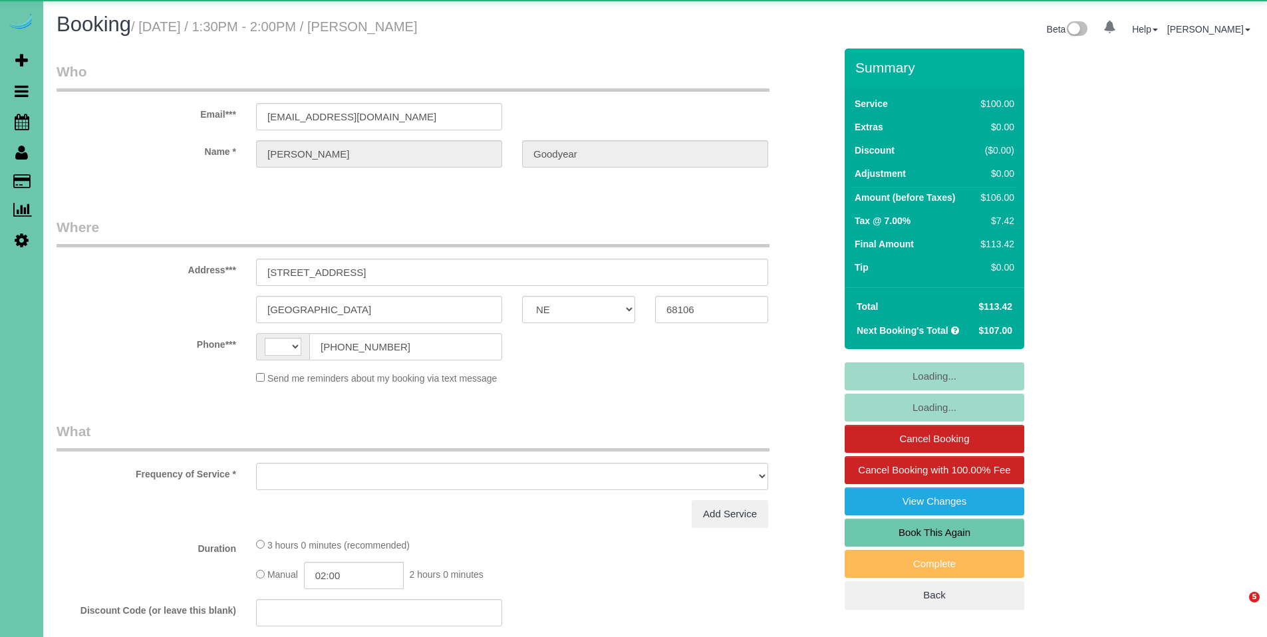
select select "NE"
select select "string:[GEOGRAPHIC_DATA]"
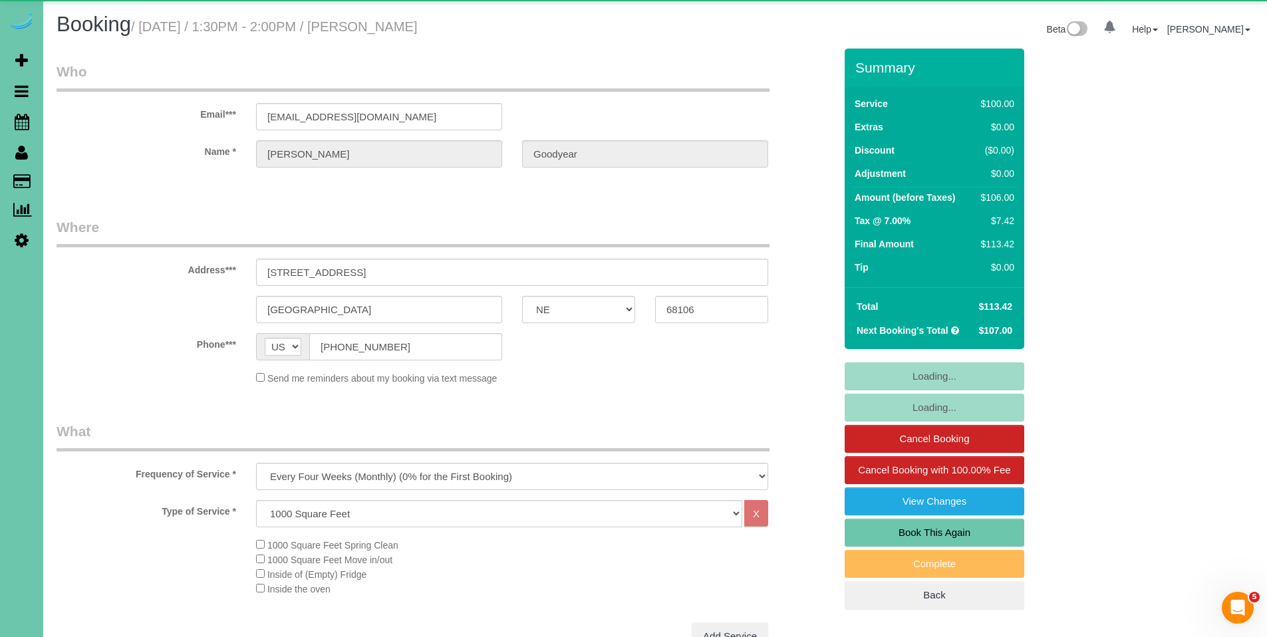
select select "object:643"
select select "number:34"
select select "number:40"
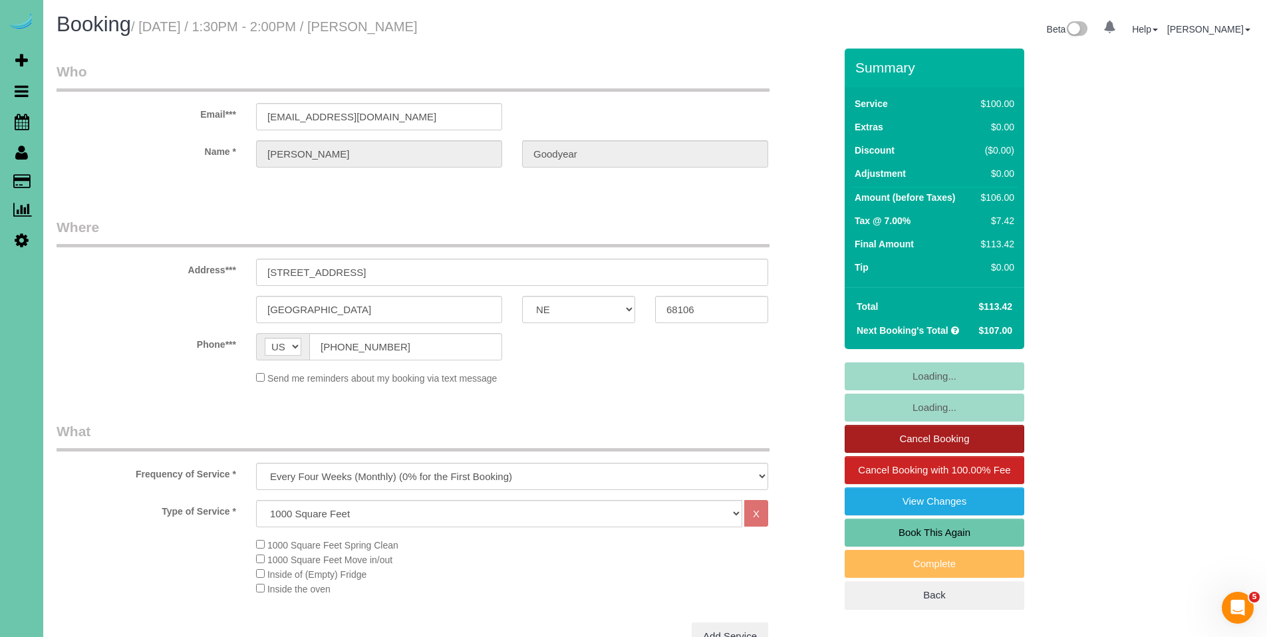
click at [922, 436] on link "Cancel Booking" at bounding box center [935, 439] width 180 height 28
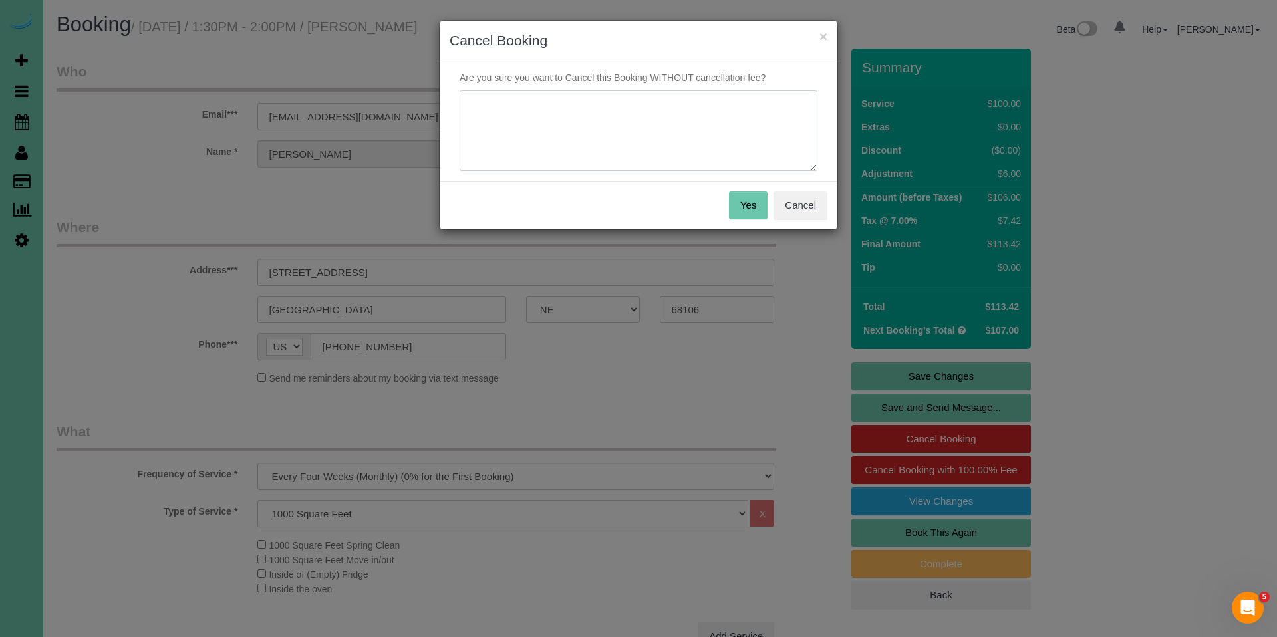
click at [639, 120] on textarea at bounding box center [639, 130] width 358 height 81
click at [730, 104] on textarea at bounding box center [639, 130] width 358 height 81
click at [757, 105] on textarea at bounding box center [639, 130] width 358 height 81
type textarea "Because of price increase and not able to come the same "date" every month"
click at [759, 205] on button "Yes" at bounding box center [748, 206] width 39 height 28
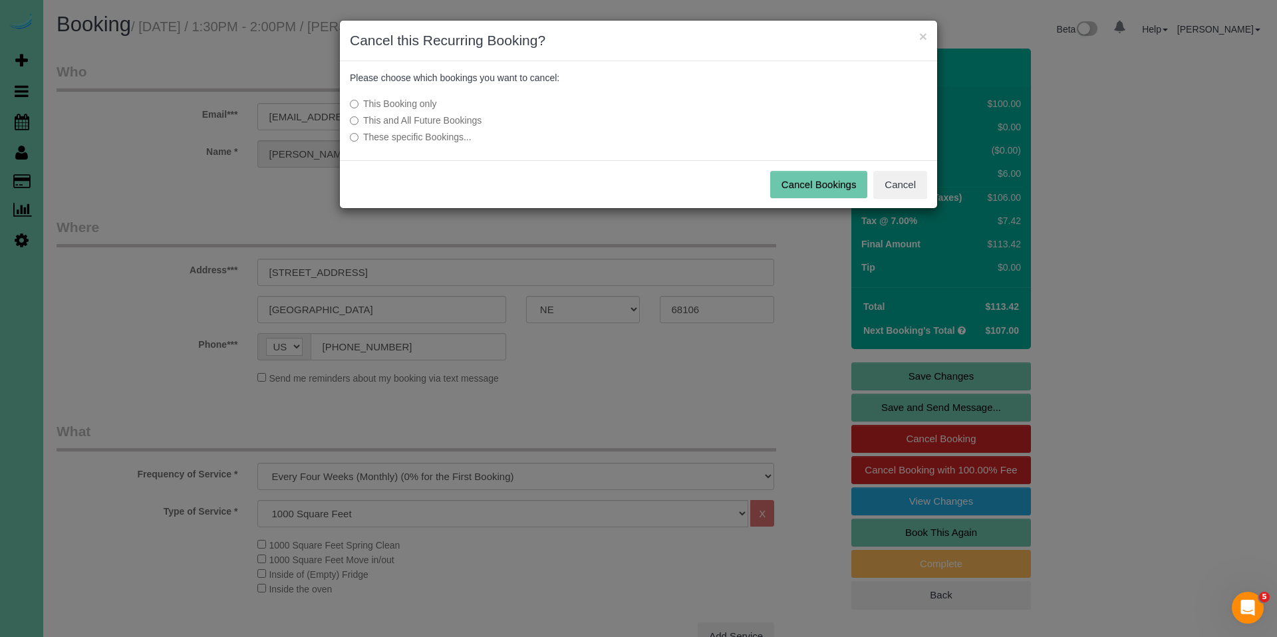
click at [466, 121] on label "This and All Future Bookings" at bounding box center [539, 120] width 378 height 13
click at [822, 188] on button "Cancel Bookings" at bounding box center [819, 185] width 98 height 28
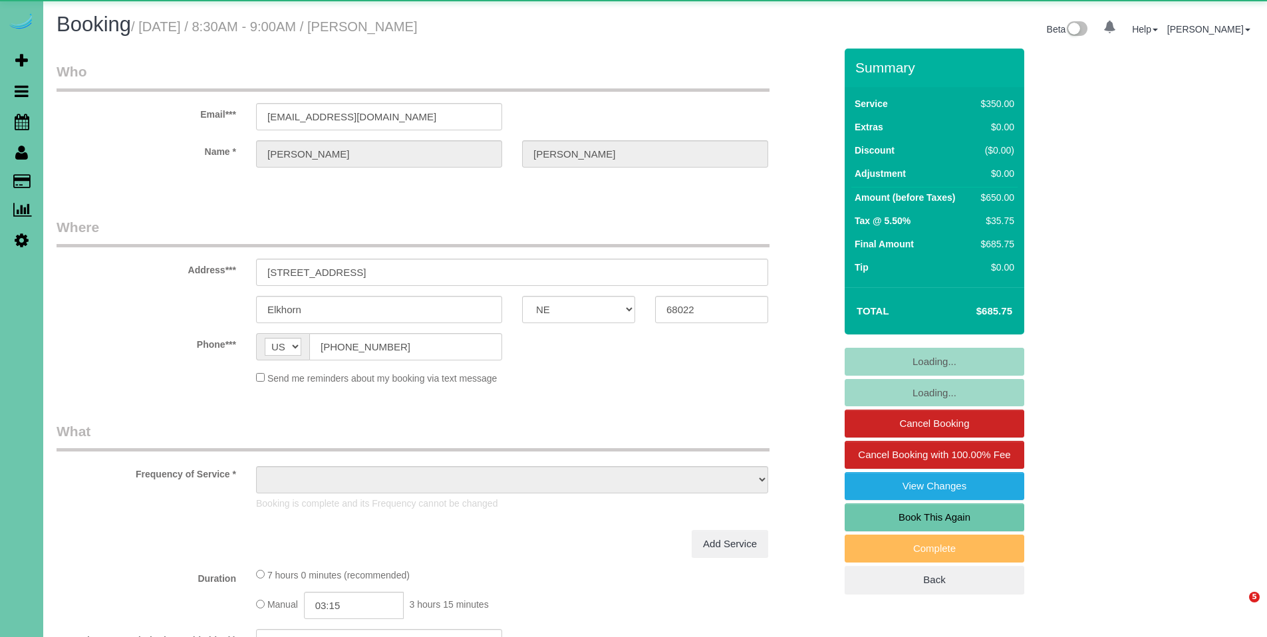
select select "NE"
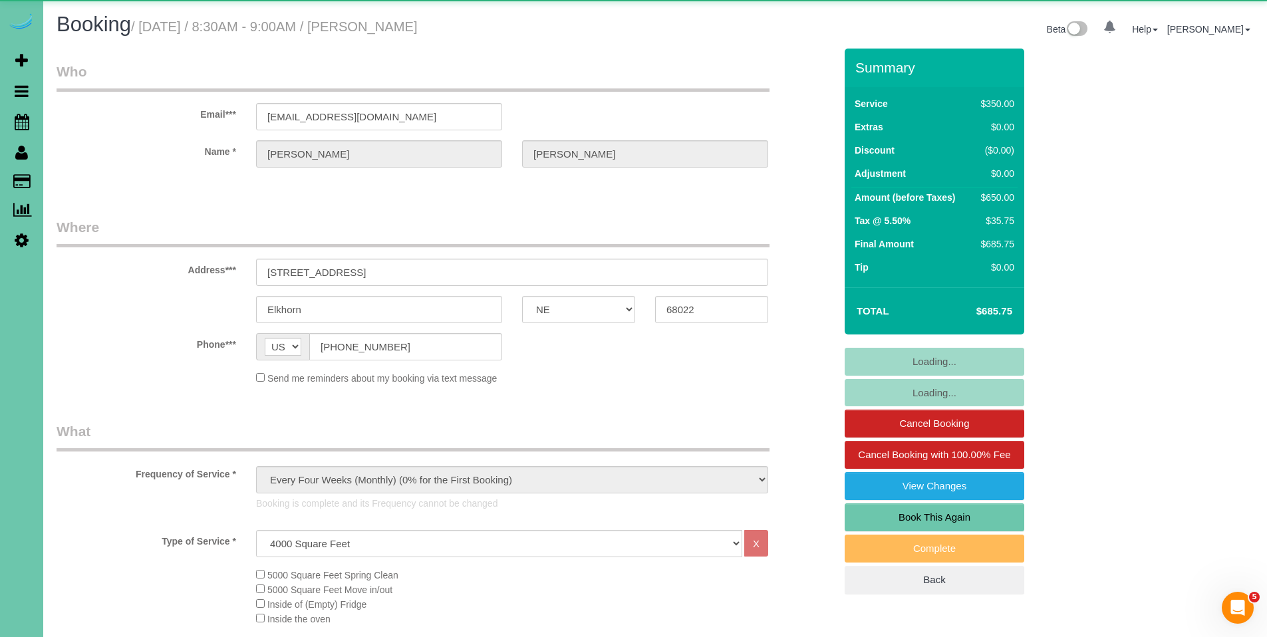
select select "object:671"
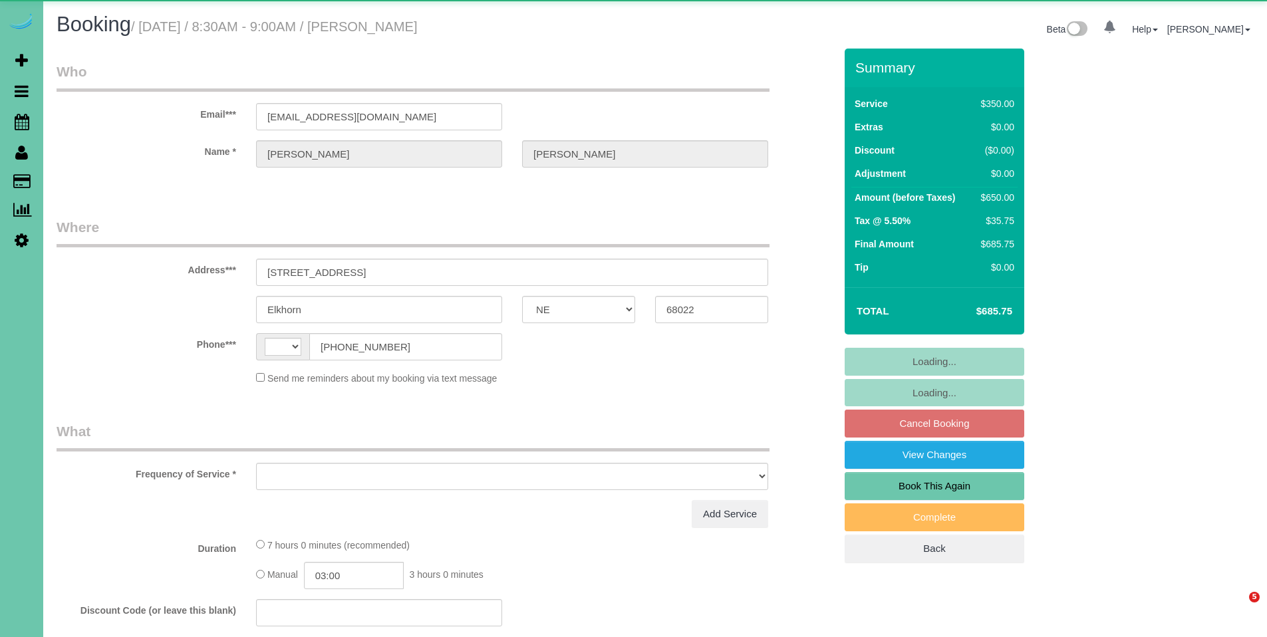
select select "NE"
select select "string:[GEOGRAPHIC_DATA]"
select select "object:382"
select select "string:fspay-4bc386ac-1e8c-41ef-82b3-7bd9f1dca8d1"
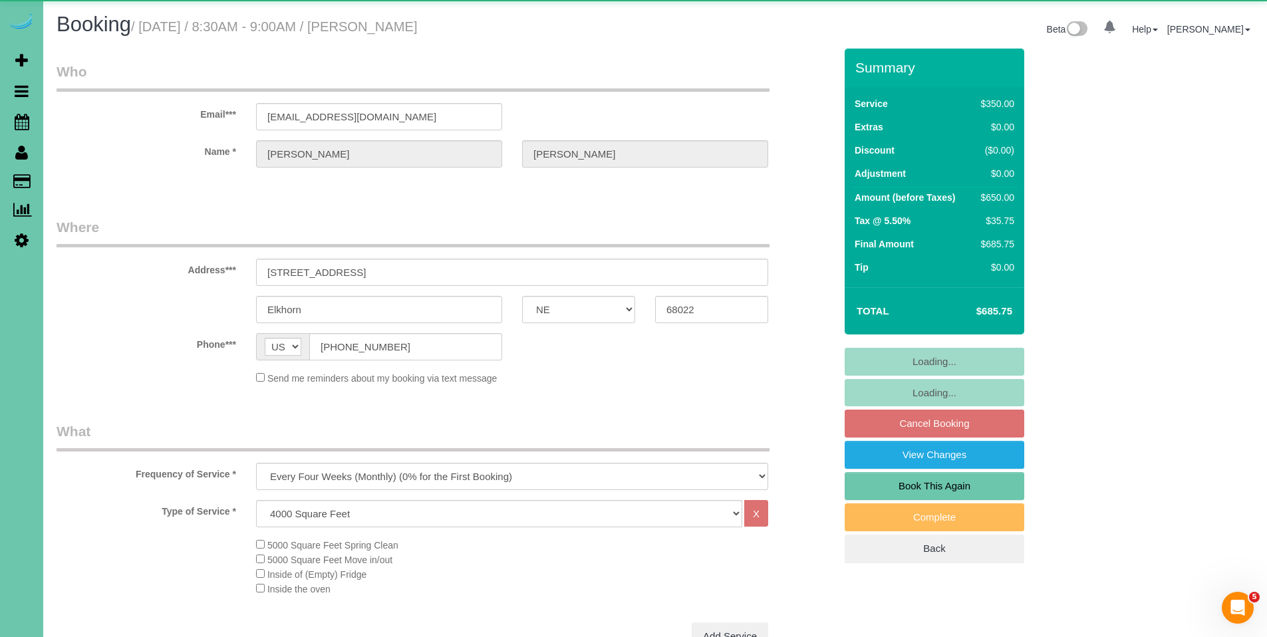
select select "object:924"
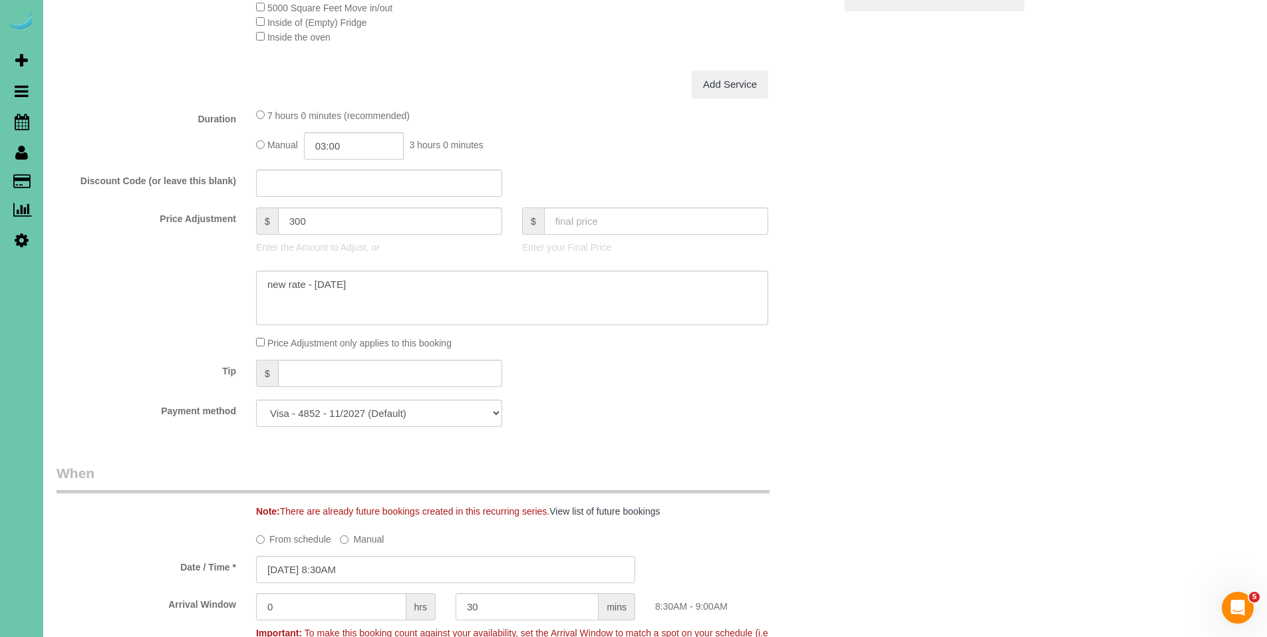
scroll to position [352, 0]
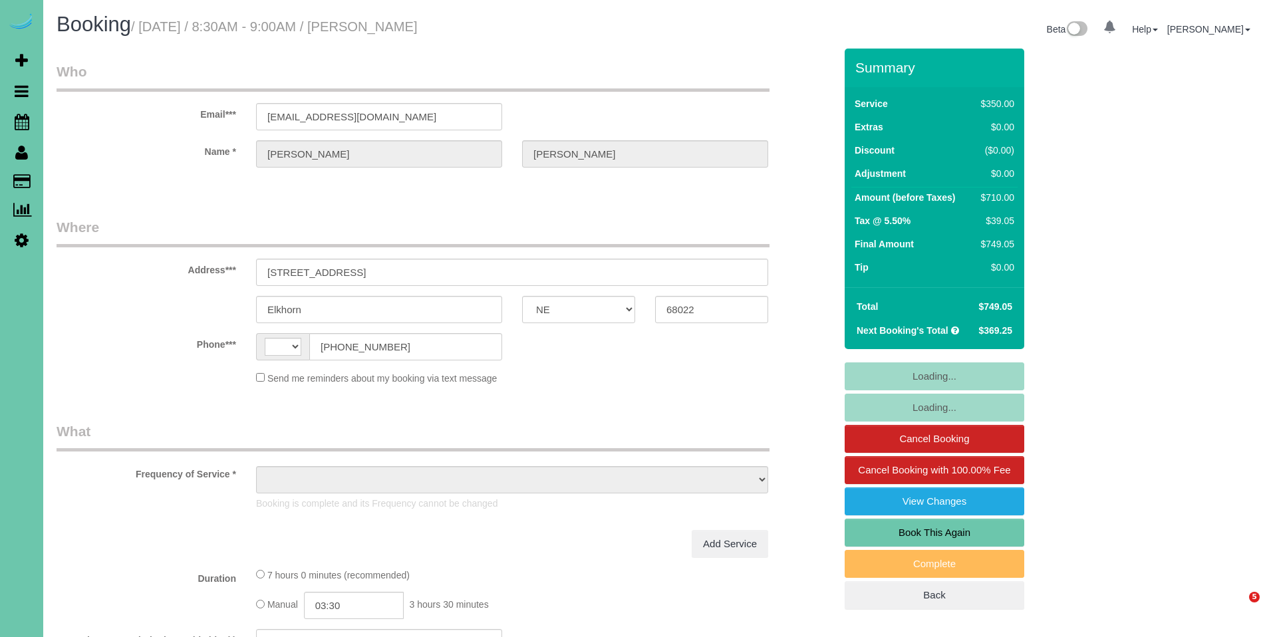
select select "NE"
select select "string:fspay-4bc386ac-1e8c-41ef-82b3-7bd9f1dca8d1"
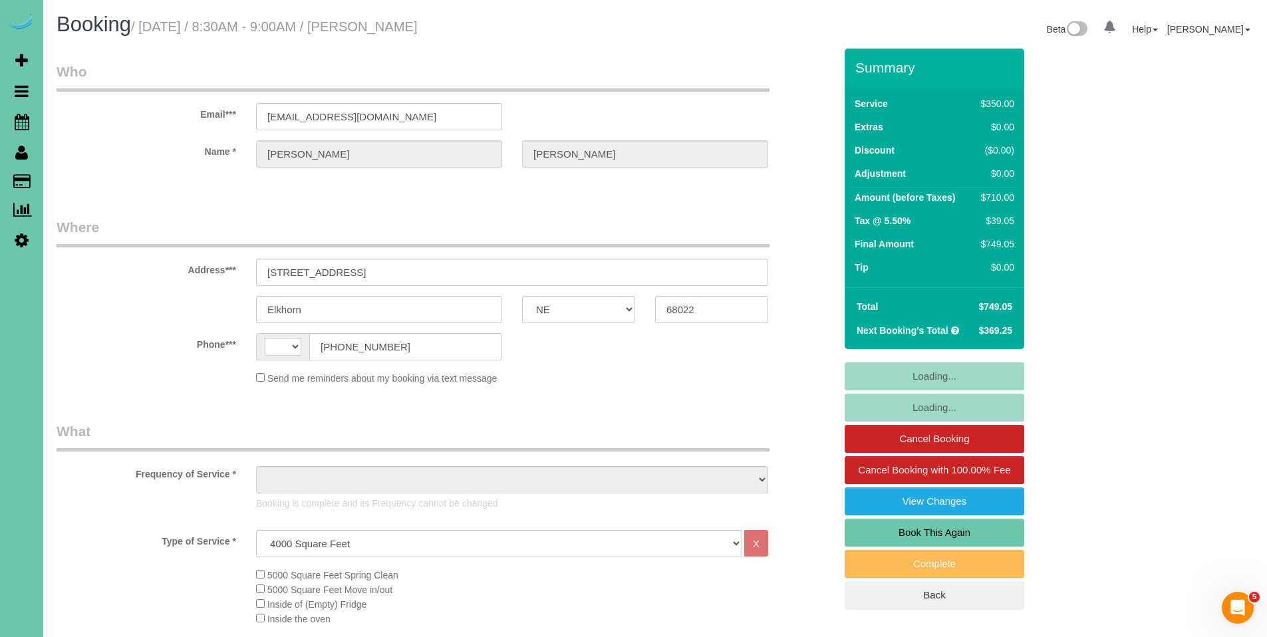
select select "string:[GEOGRAPHIC_DATA]"
select select "object:693"
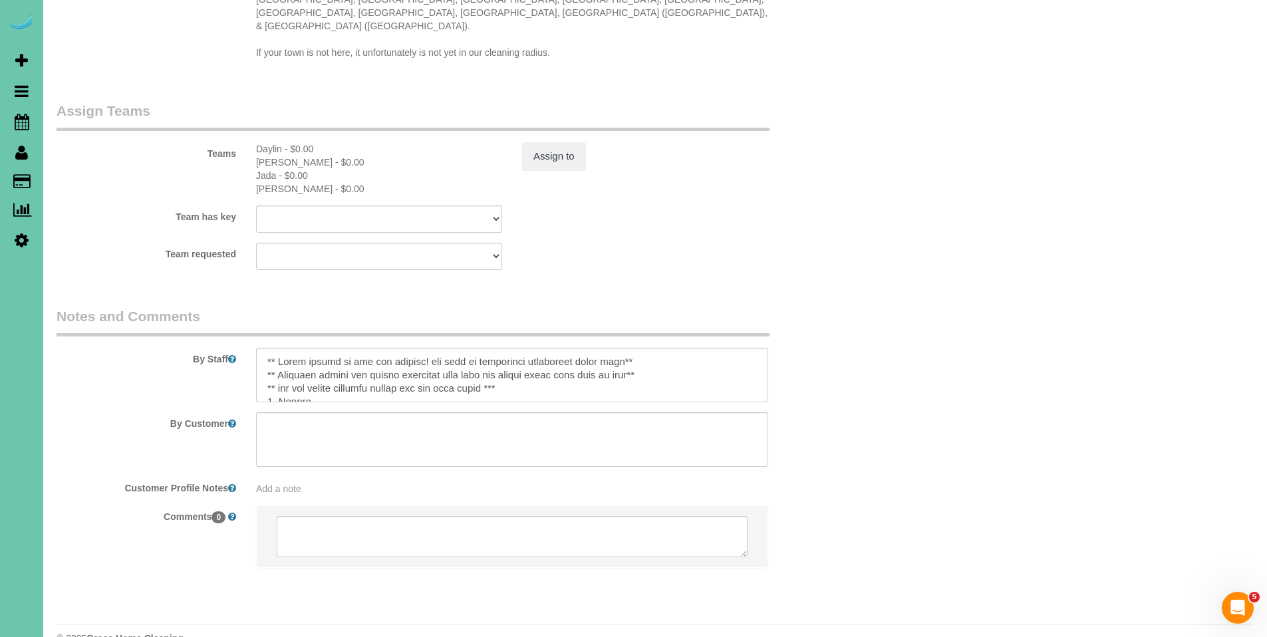
scroll to position [1443, 0]
click at [531, 347] on textarea at bounding box center [512, 374] width 512 height 55
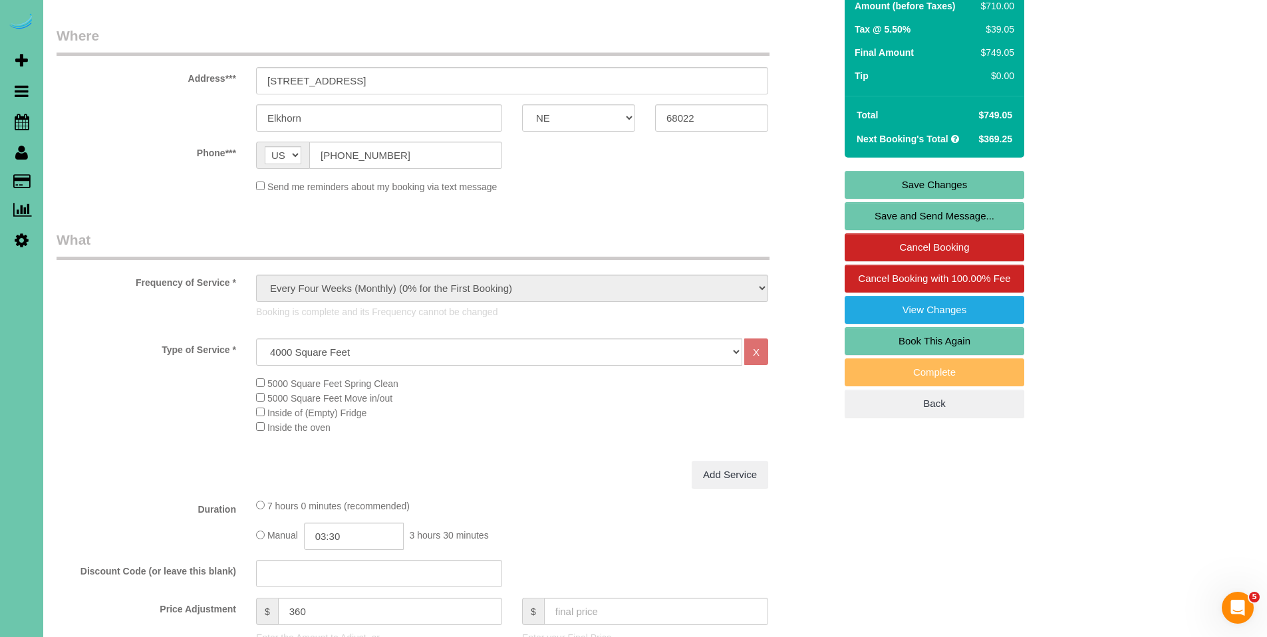
scroll to position [192, 0]
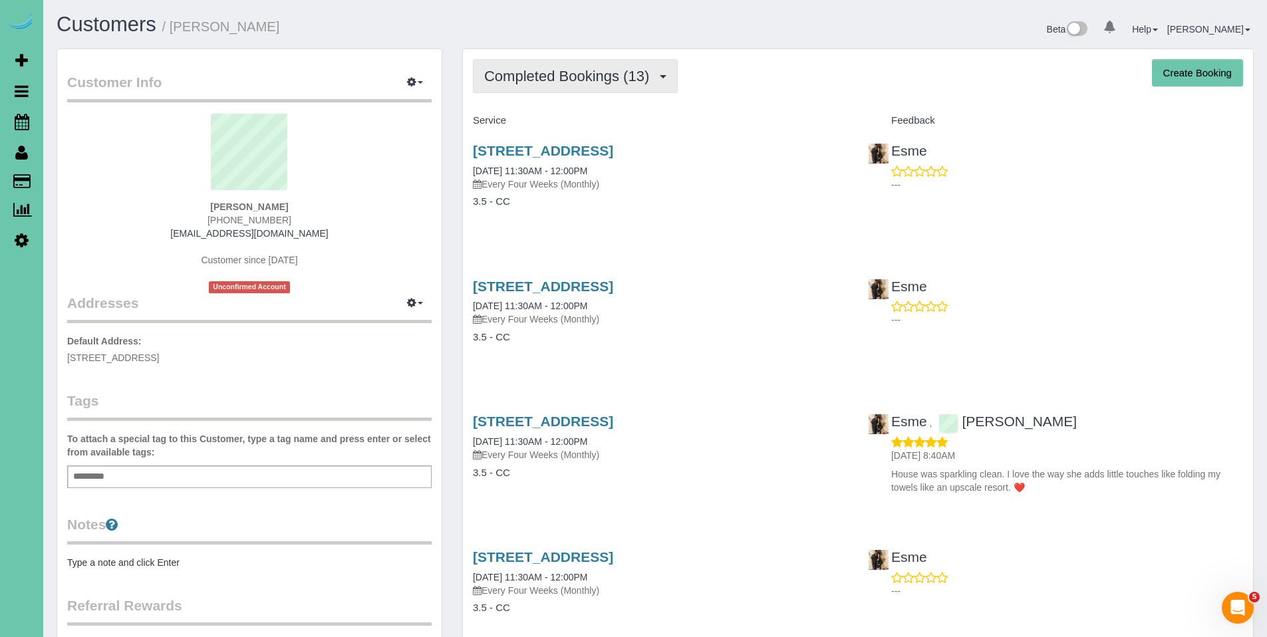
click at [569, 82] on span "Completed Bookings (13)" at bounding box center [570, 76] width 172 height 17
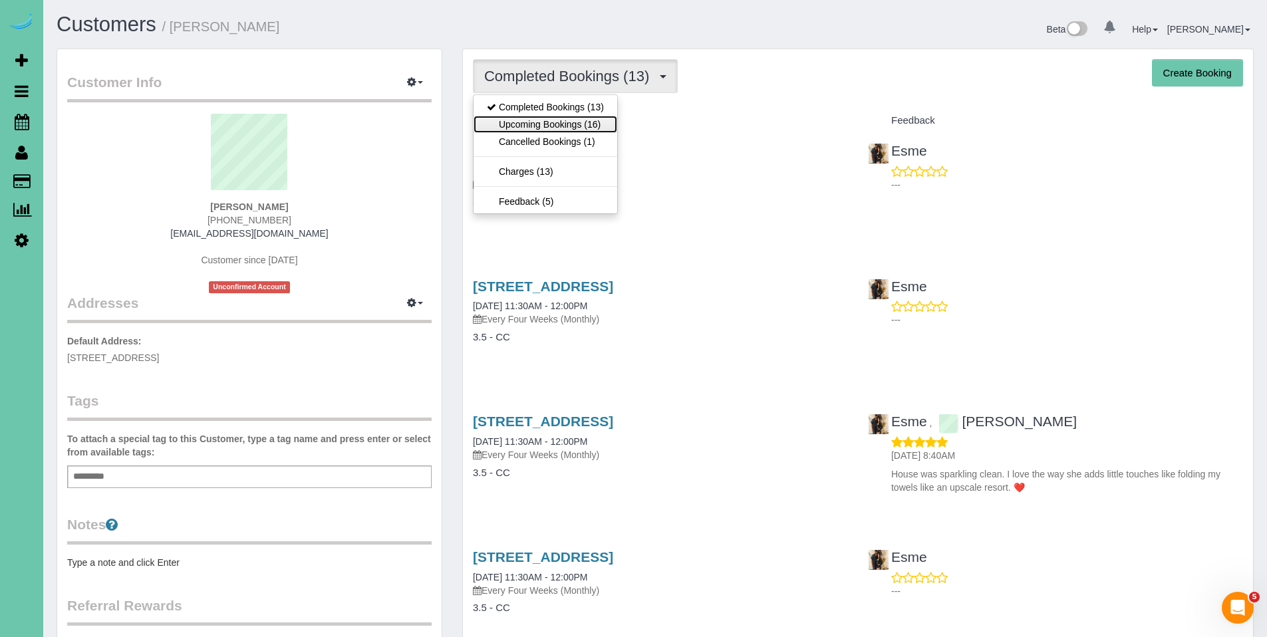
click at [557, 122] on link "Upcoming Bookings (16)" at bounding box center [546, 124] width 144 height 17
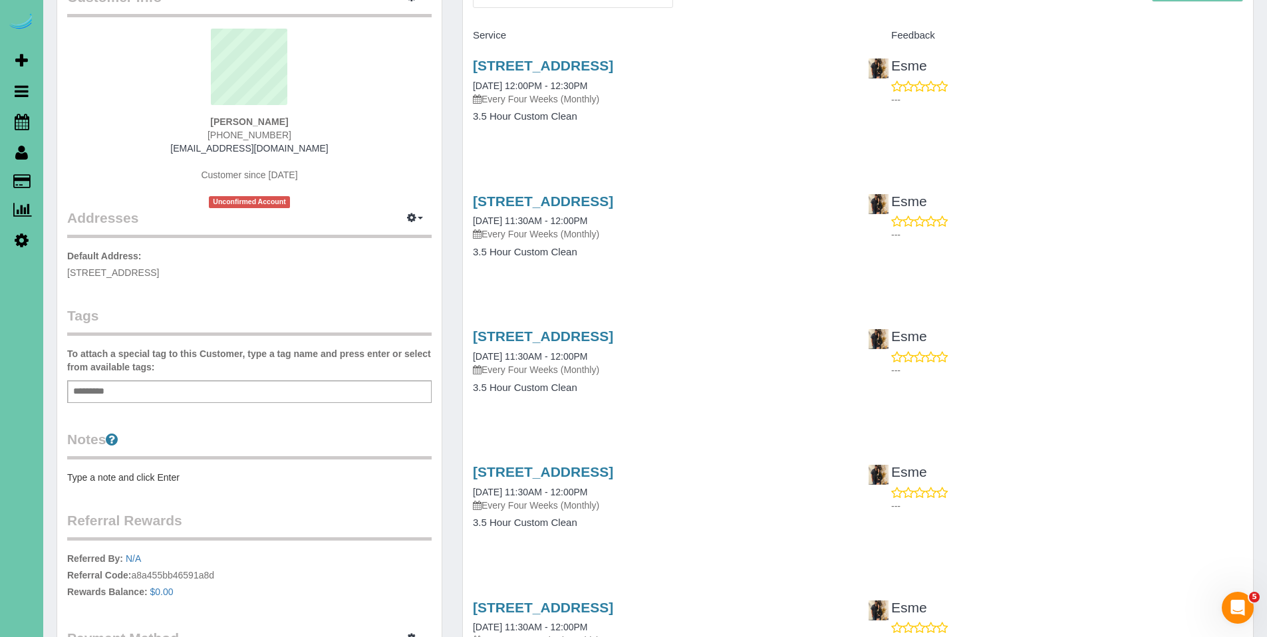
scroll to position [89, 0]
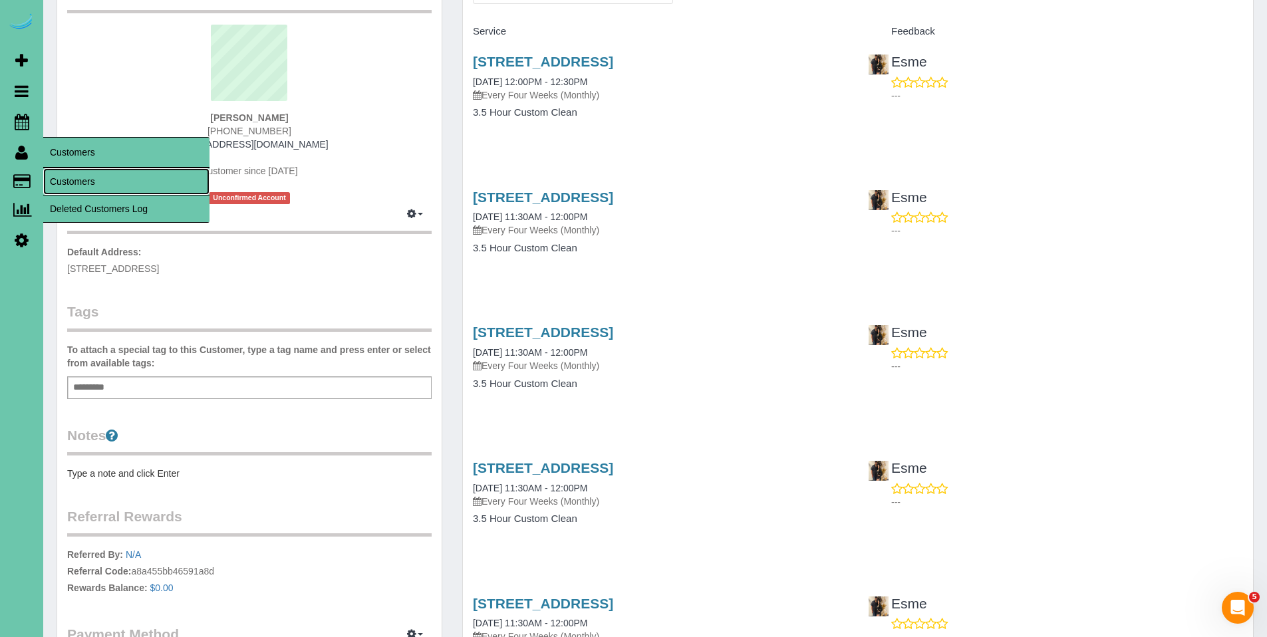
click at [84, 180] on link "Customers" at bounding box center [126, 181] width 166 height 27
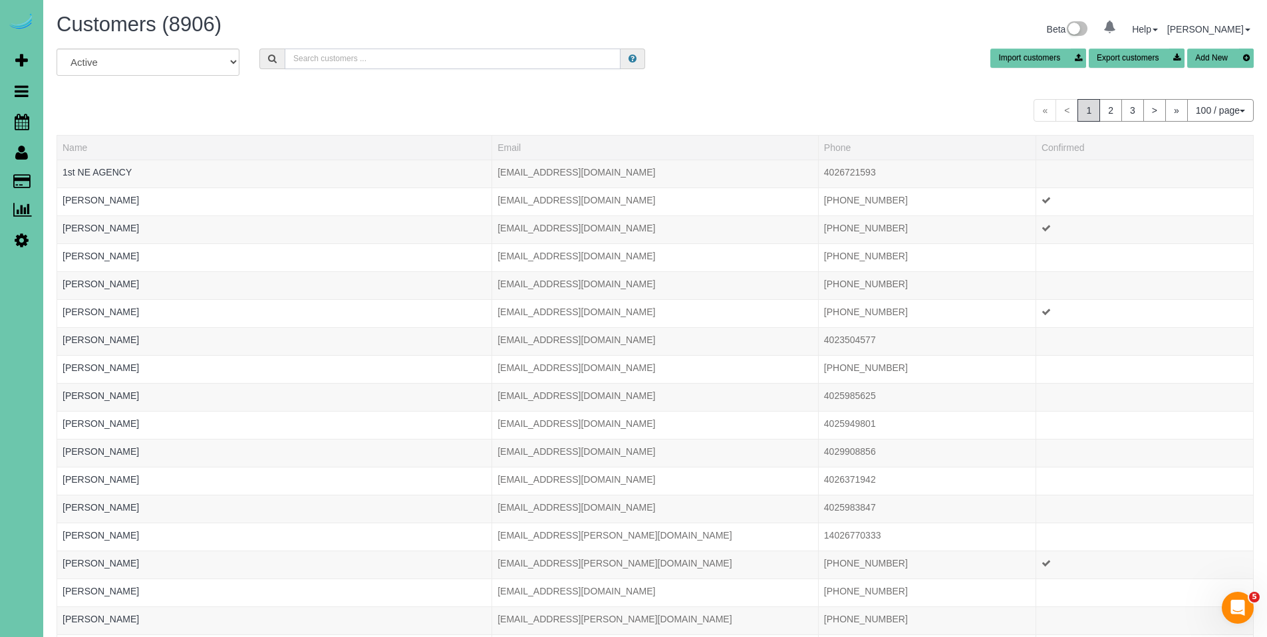
click at [409, 61] on input "text" at bounding box center [453, 59] width 336 height 21
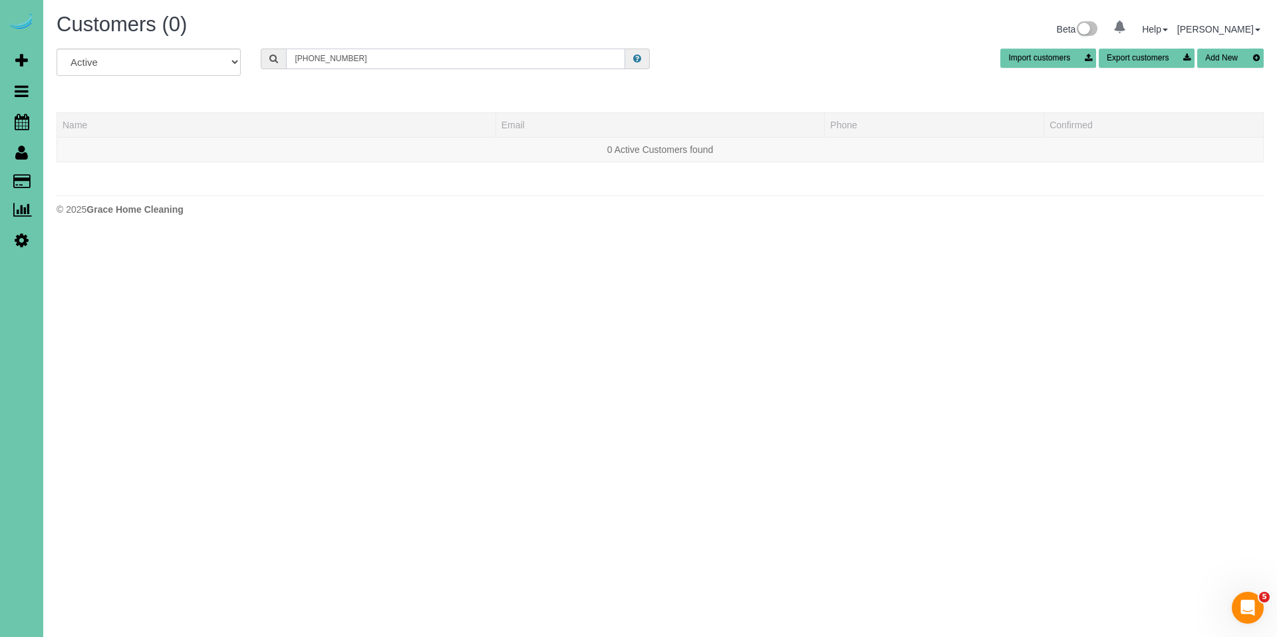
drag, startPoint x: 356, startPoint y: 63, endPoint x: 253, endPoint y: 55, distance: 103.3
click at [253, 55] on div "402-682-1112" at bounding box center [455, 59] width 409 height 21
drag, startPoint x: 366, startPoint y: 59, endPoint x: 256, endPoint y: 56, distance: 109.8
click at [256, 56] on div "4026821112" at bounding box center [455, 59] width 409 height 21
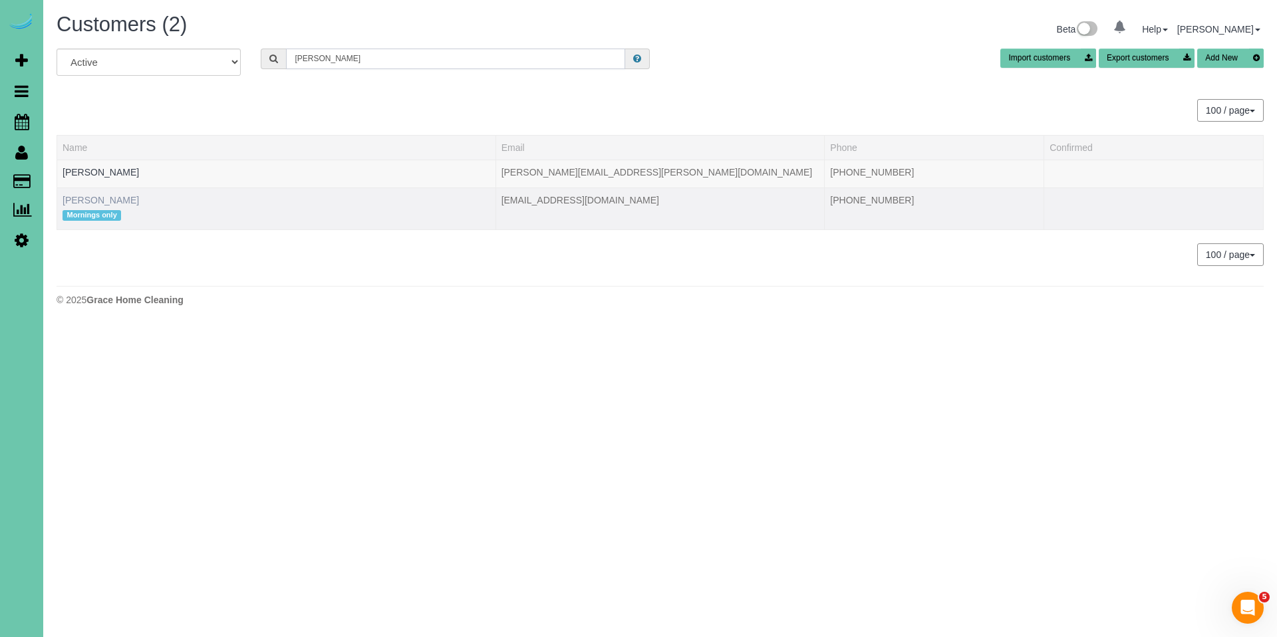
type input "kovar"
click at [85, 196] on link "Mary Kovar" at bounding box center [101, 200] width 76 height 11
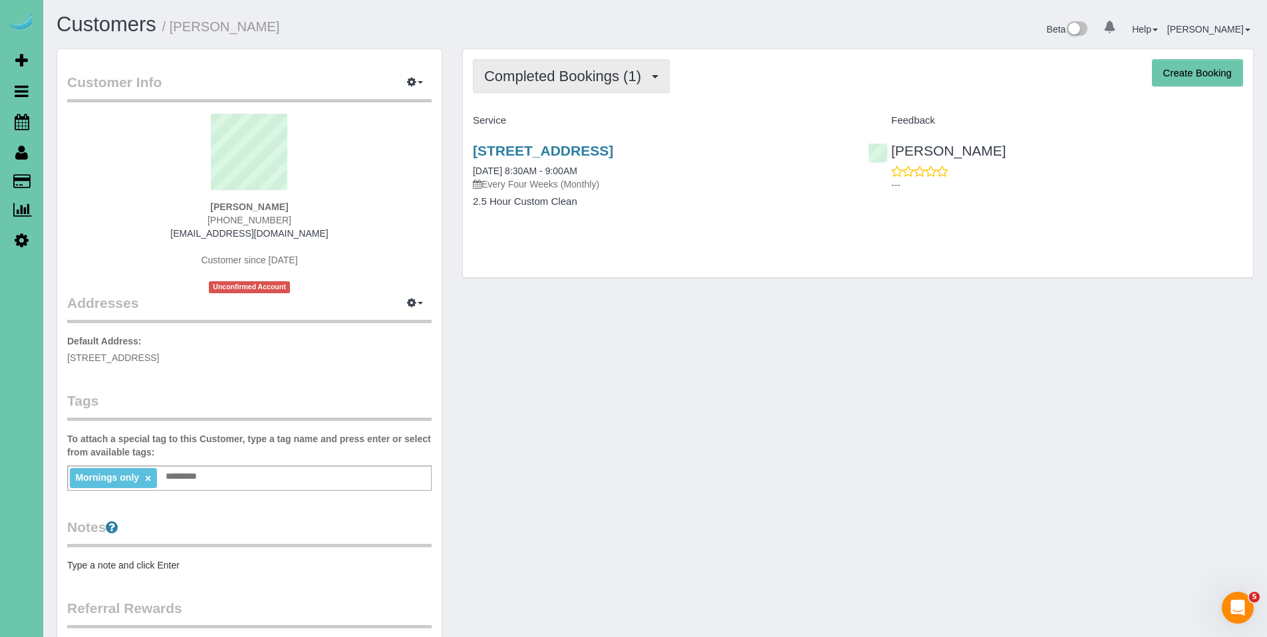
click at [582, 76] on span "Completed Bookings (1)" at bounding box center [566, 76] width 164 height 17
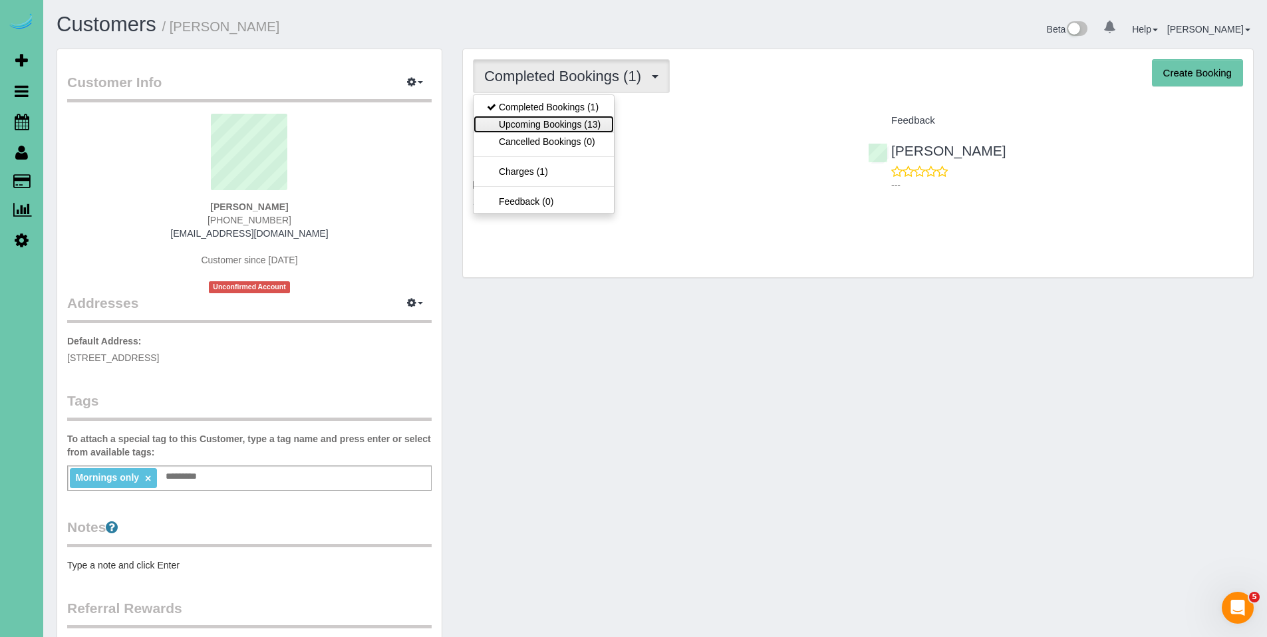
click at [563, 120] on link "Upcoming Bookings (13)" at bounding box center [544, 124] width 140 height 17
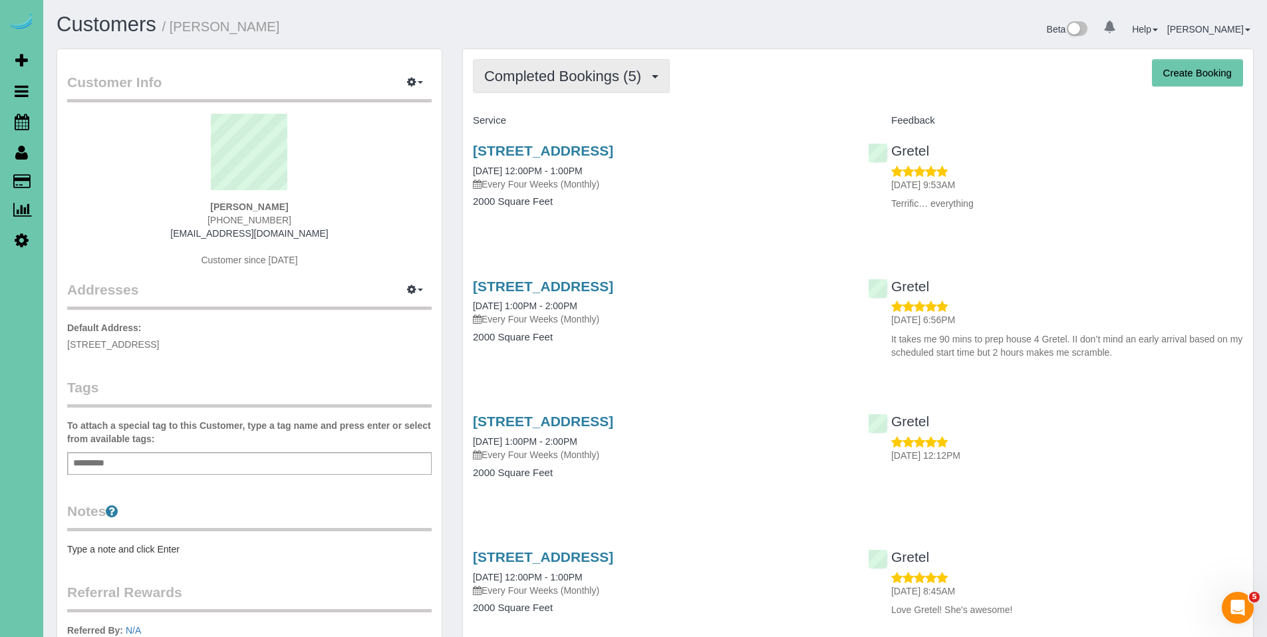
click at [538, 70] on span "Completed Bookings (5)" at bounding box center [566, 76] width 164 height 17
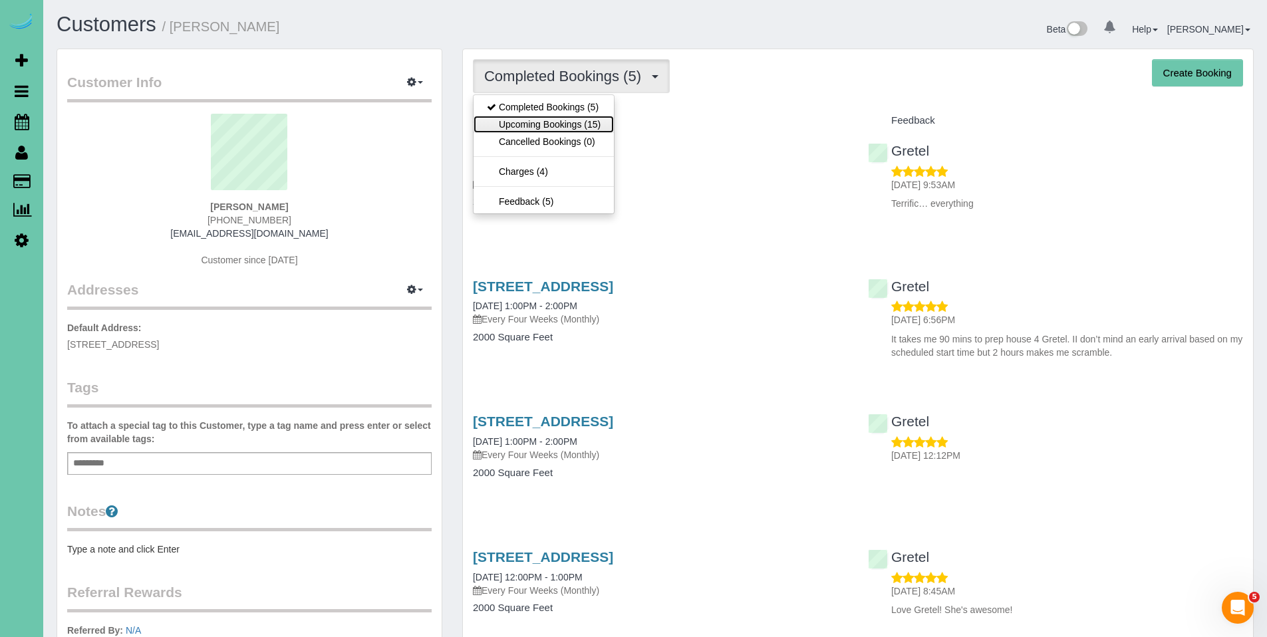
click at [535, 127] on link "Upcoming Bookings (15)" at bounding box center [544, 124] width 140 height 17
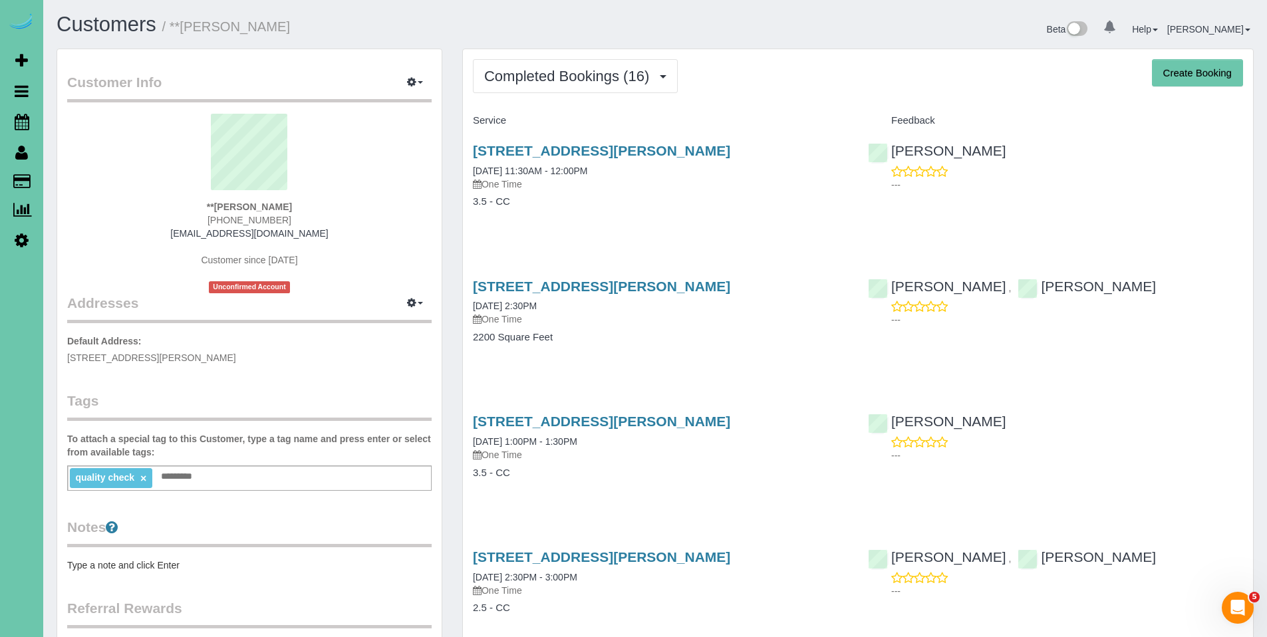
drag, startPoint x: 775, startPoint y: 148, endPoint x: 452, endPoint y: 140, distance: 323.3
copy link "[STREET_ADDRESS][PERSON_NAME]"
